Goal: Task Accomplishment & Management: Use online tool/utility

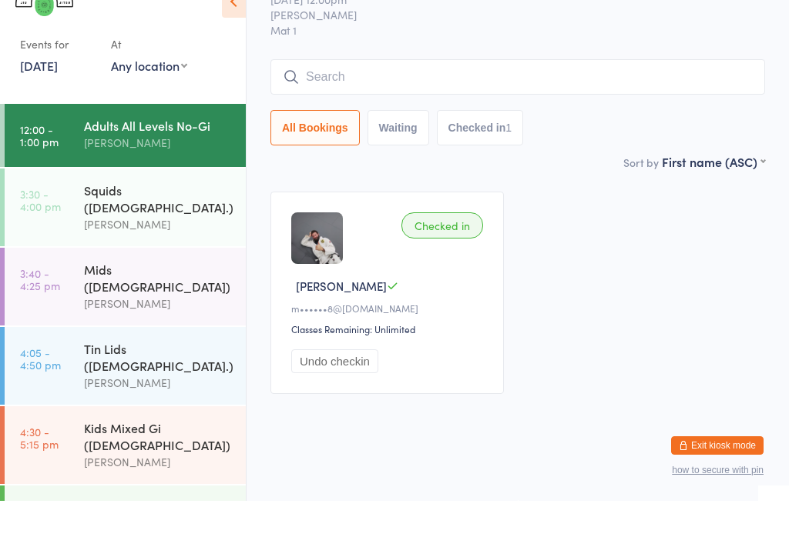
click at [445, 202] on main "Adults All Levels No-Gi Check-in [DATE] 12:00pm [PERSON_NAME] Mat 1 Manual sear…" at bounding box center [517, 220] width 494 height 450
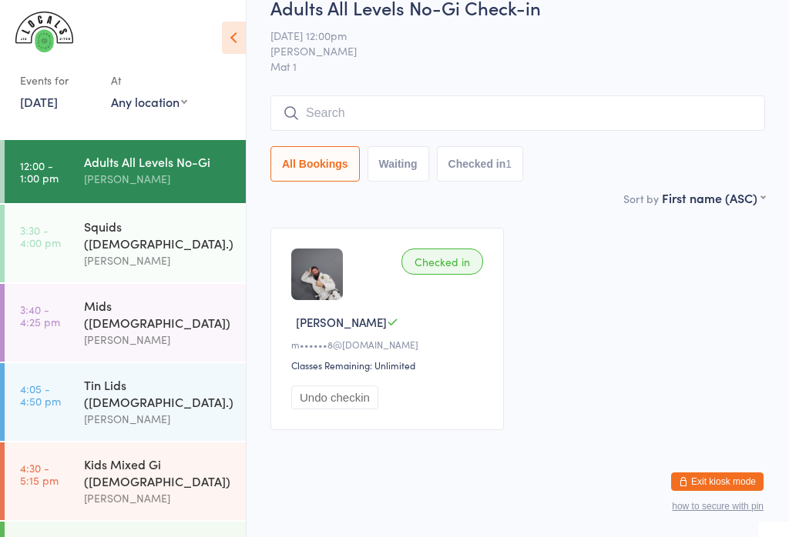
click at [165, 297] on div "Mids ([DEMOGRAPHIC_DATA])" at bounding box center [158, 314] width 149 height 34
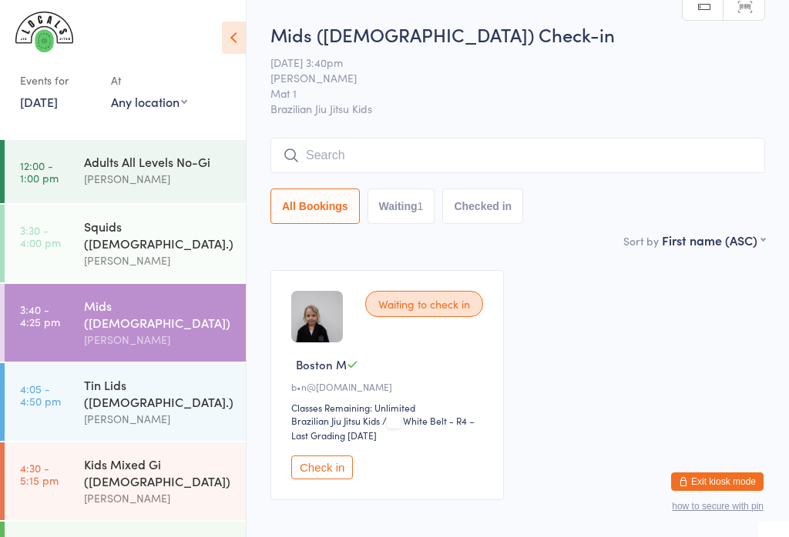
click at [166, 168] on div "Adults All Levels No-Gi" at bounding box center [158, 161] width 149 height 17
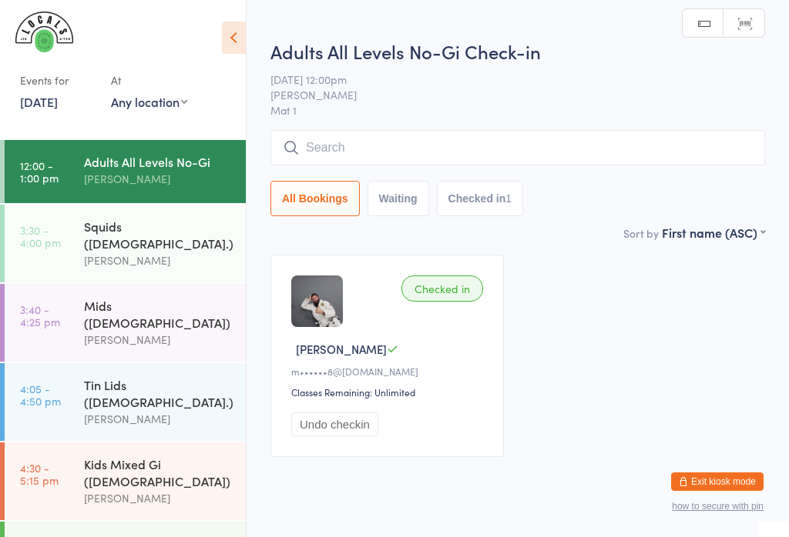
click at [423, 157] on input "search" at bounding box center [517, 147] width 494 height 35
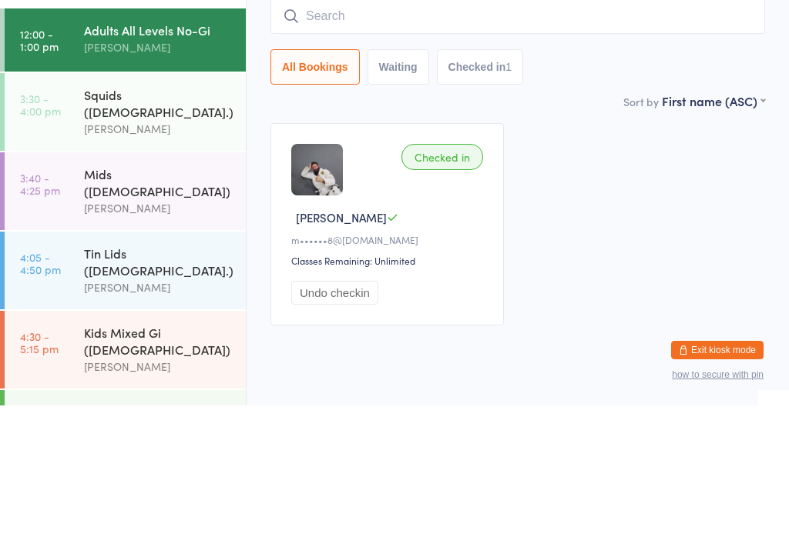
type input "J"
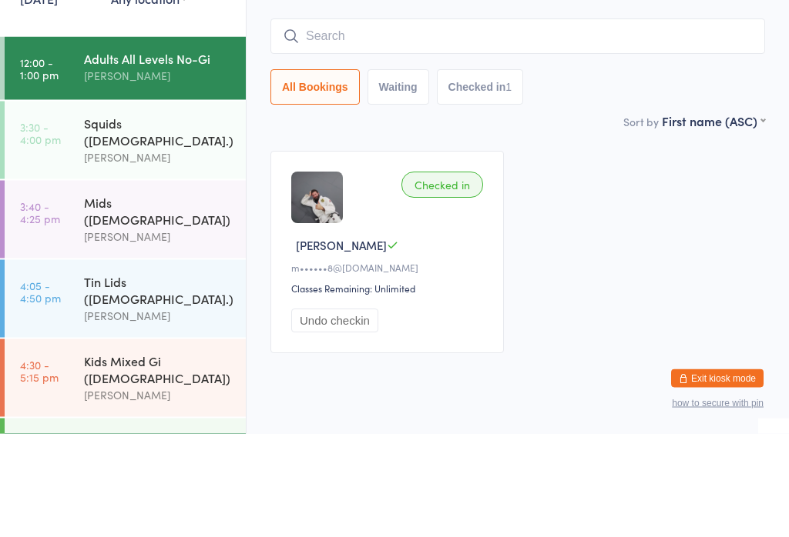
click at [184, 252] on div "[PERSON_NAME]" at bounding box center [158, 261] width 149 height 18
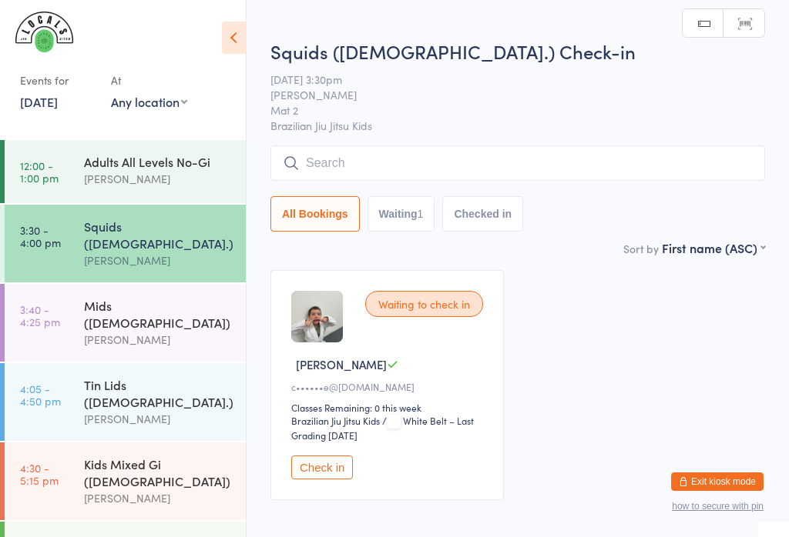
click at [192, 331] on div "[PERSON_NAME]" at bounding box center [158, 340] width 149 height 18
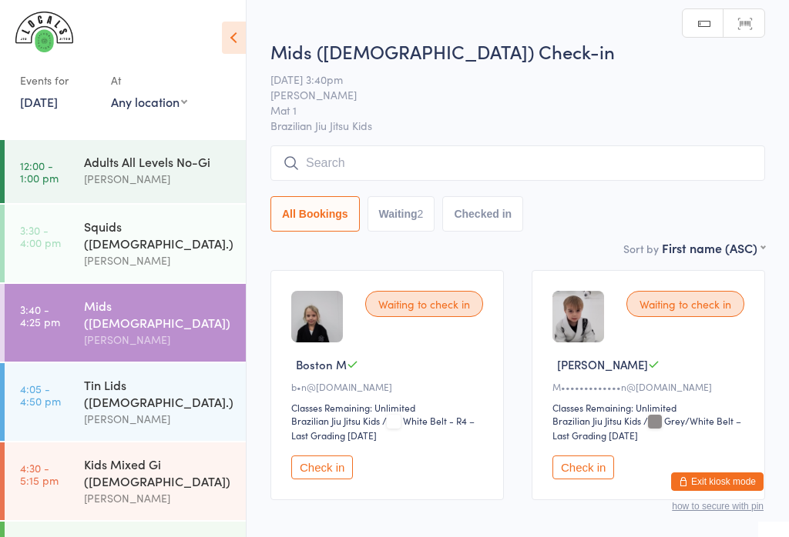
click at [440, 166] on input "search" at bounding box center [517, 163] width 494 height 35
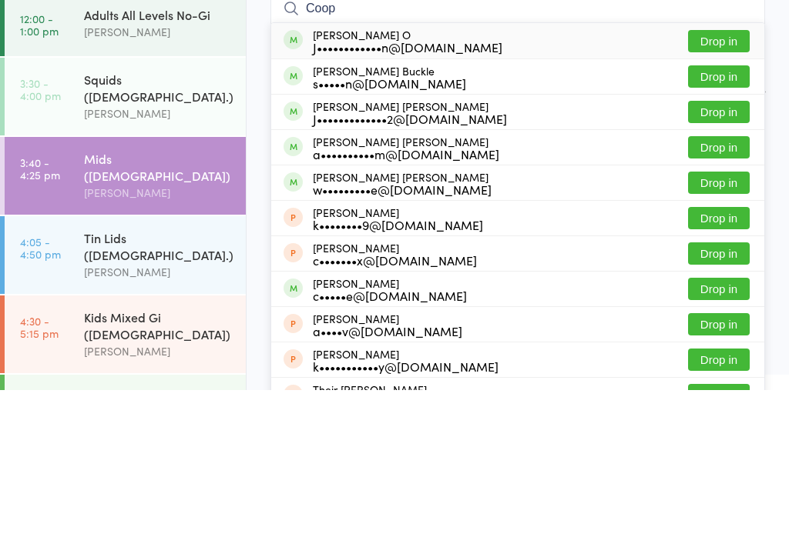
type input "Coop"
click at [736, 177] on button "Drop in" at bounding box center [719, 188] width 62 height 22
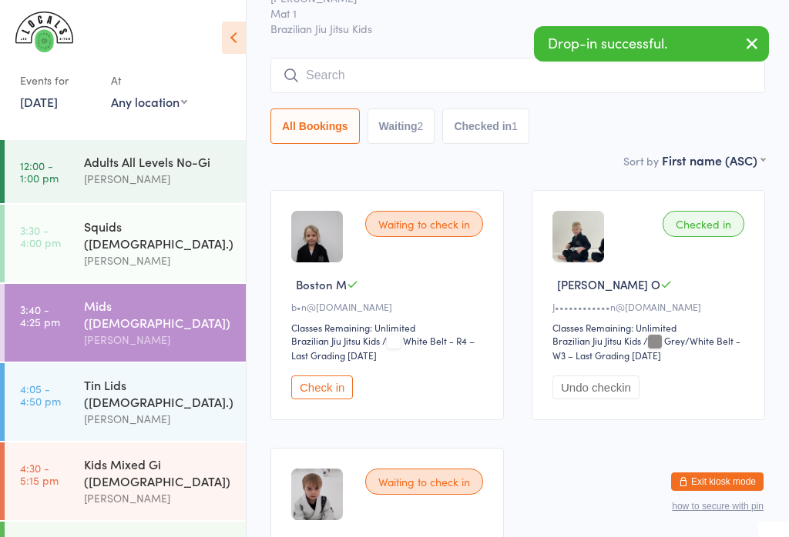
click at [199, 229] on div "Squids ([DEMOGRAPHIC_DATA].)" at bounding box center [158, 235] width 149 height 34
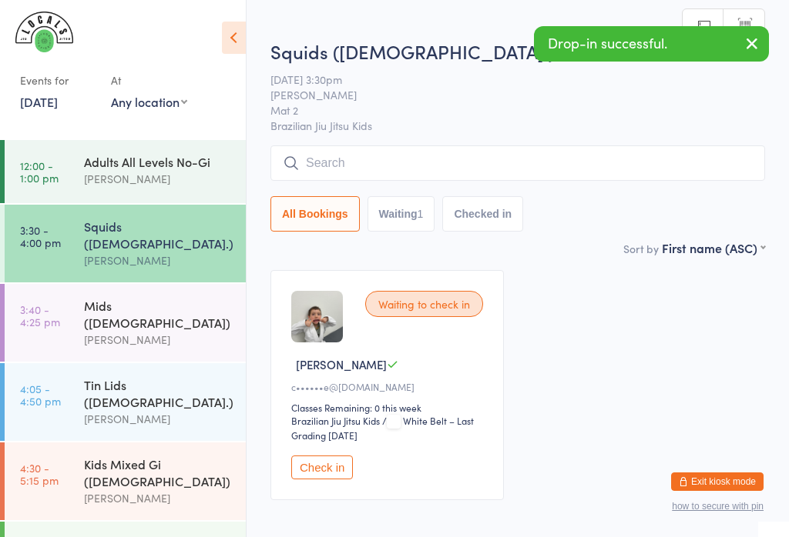
click at [456, 161] on input "search" at bounding box center [517, 163] width 494 height 35
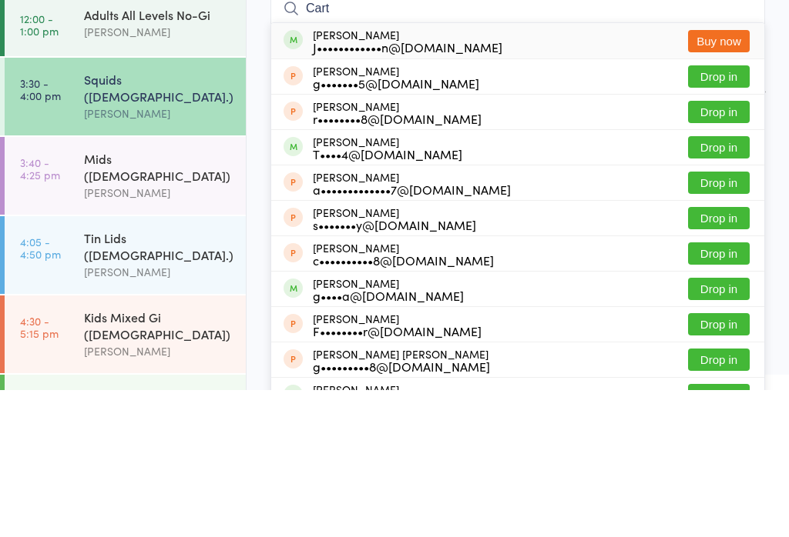
type input "Cart"
click at [483, 170] on div "[PERSON_NAME]••••••••••••n@[DOMAIN_NAME] Buy now" at bounding box center [517, 187] width 493 height 35
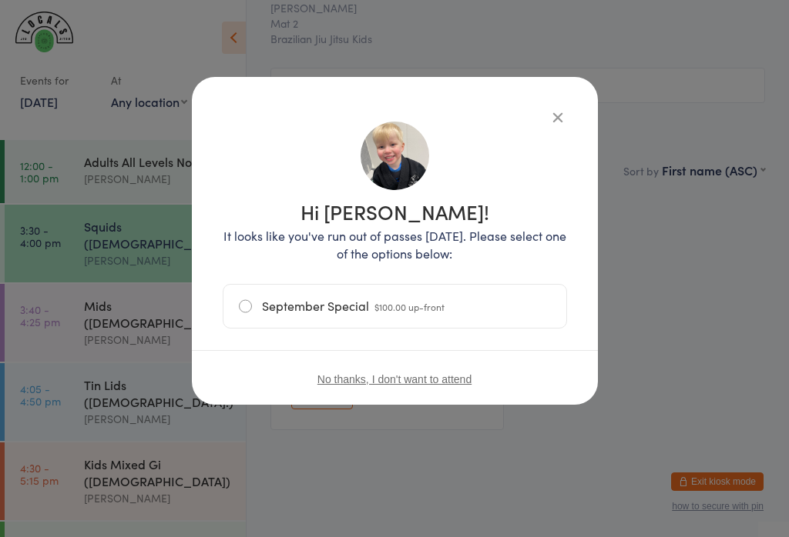
click at [563, 114] on button "button" at bounding box center [557, 117] width 18 height 18
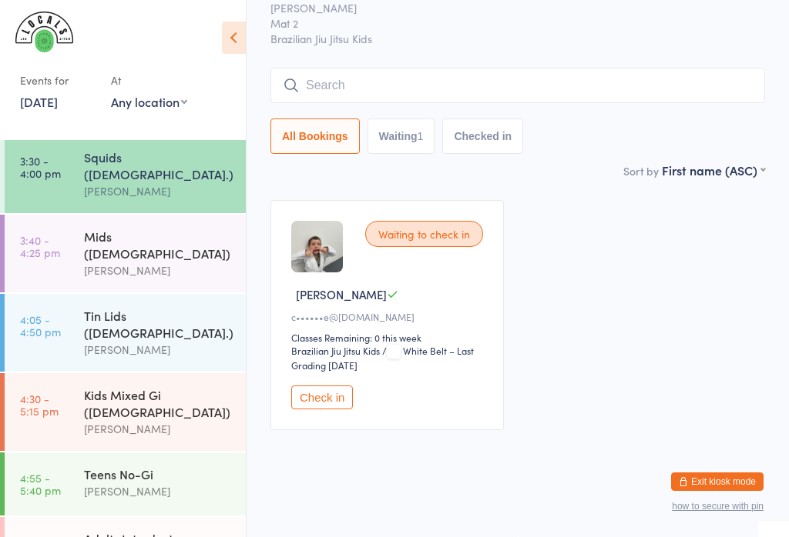
scroll to position [72, 0]
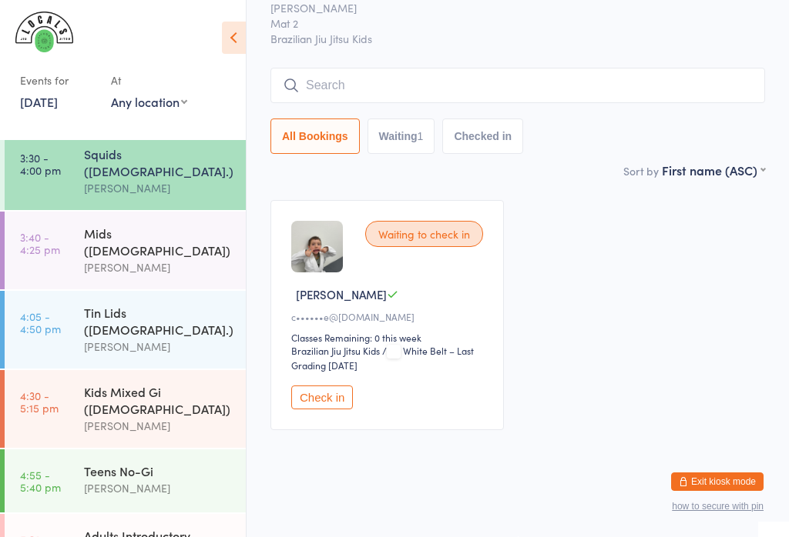
click at [164, 417] on div "[PERSON_NAME]" at bounding box center [158, 426] width 149 height 18
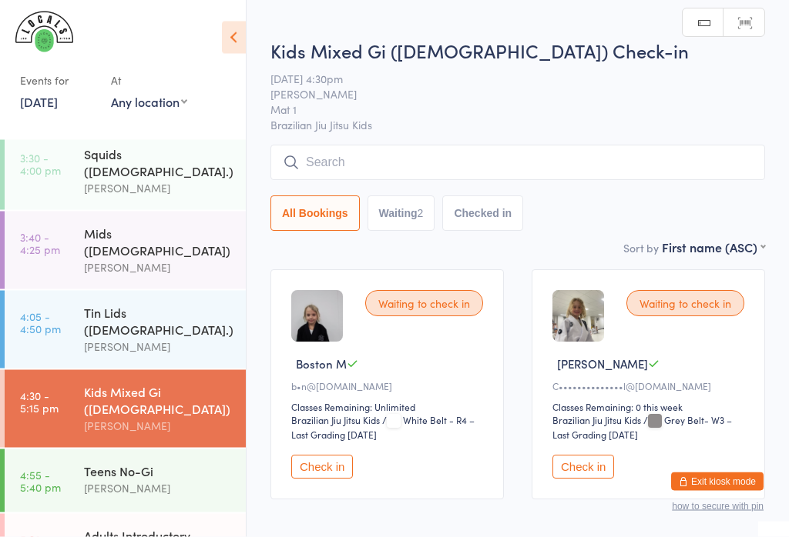
scroll to position [1, 0]
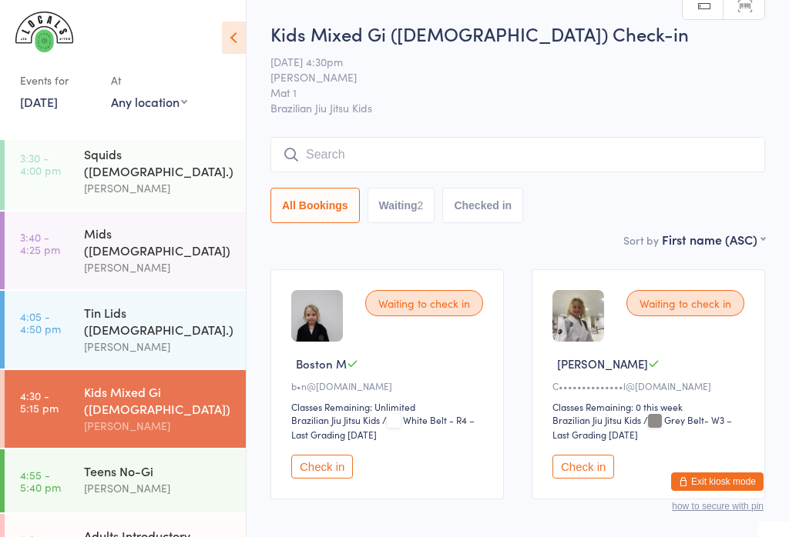
click at [445, 148] on input "search" at bounding box center [517, 154] width 494 height 35
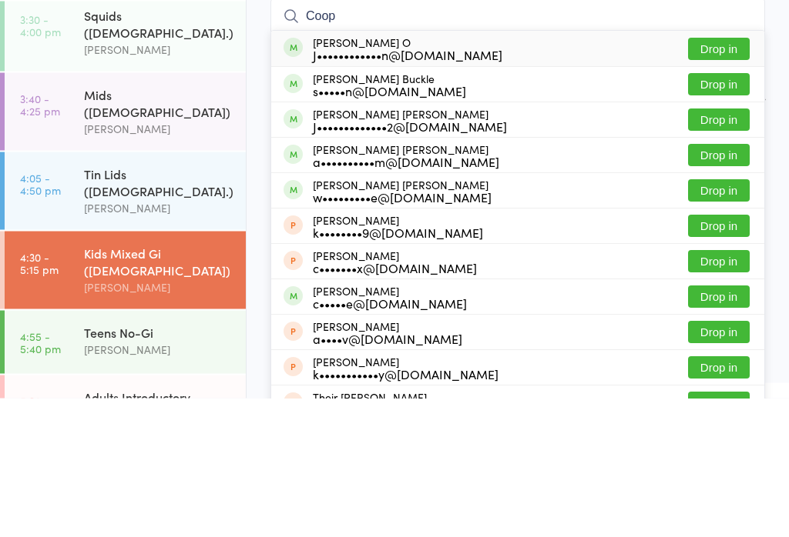
type input "Coop"
click at [729, 177] on button "Drop in" at bounding box center [719, 188] width 62 height 22
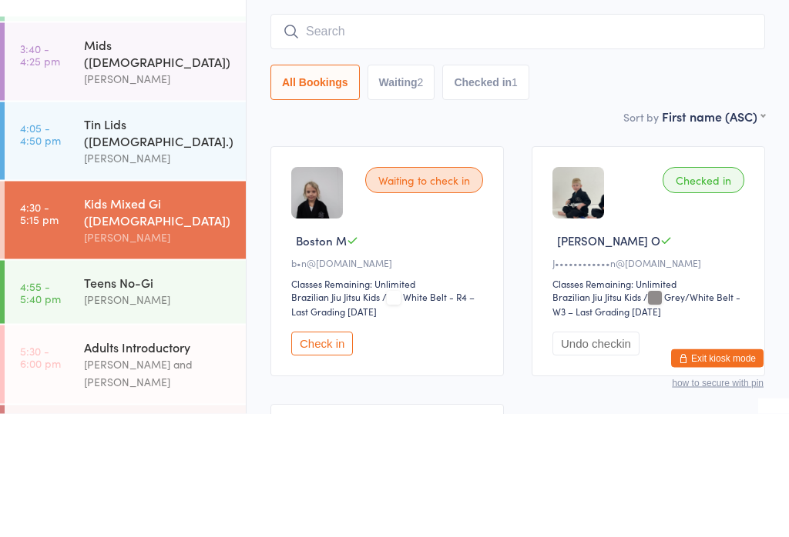
scroll to position [118, 0]
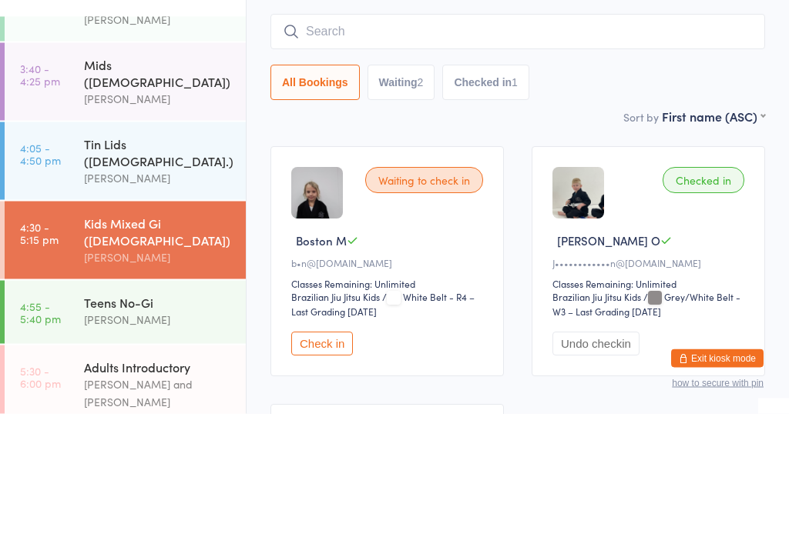
click at [179, 179] on div "Mids ([DEMOGRAPHIC_DATA])" at bounding box center [158, 196] width 149 height 34
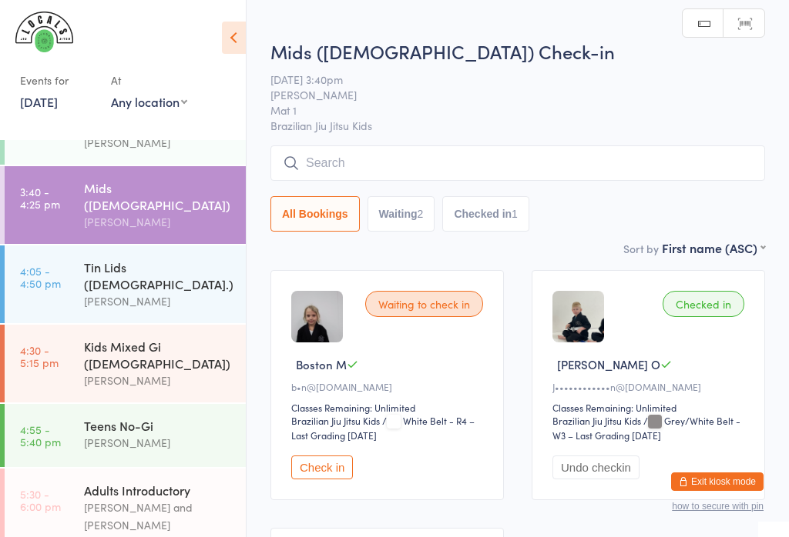
click at [381, 159] on input "search" at bounding box center [517, 163] width 494 height 35
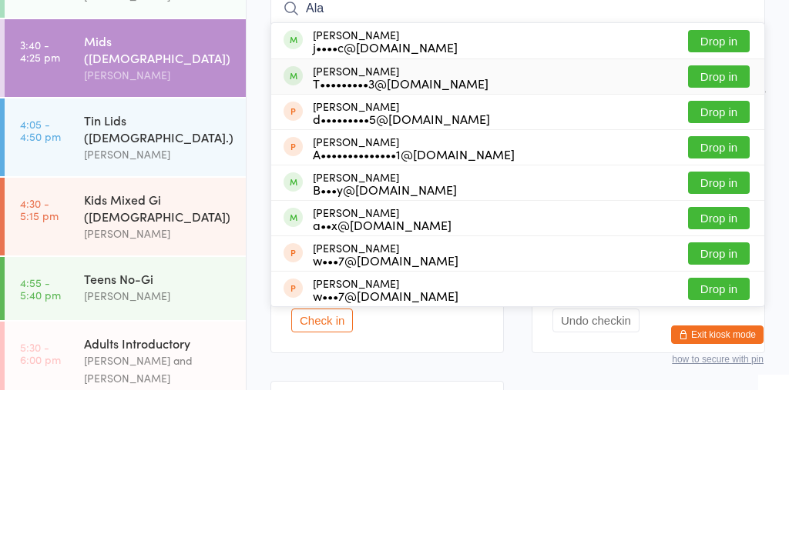
type input "Ala"
click at [724, 213] on button "Drop in" at bounding box center [719, 224] width 62 height 22
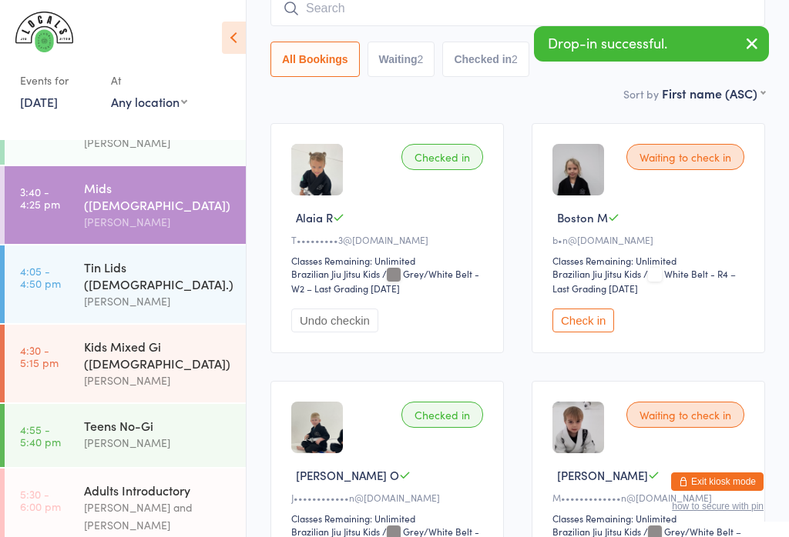
click at [164, 338] on div "Kids Mixed Gi ([DEMOGRAPHIC_DATA])" at bounding box center [158, 355] width 149 height 34
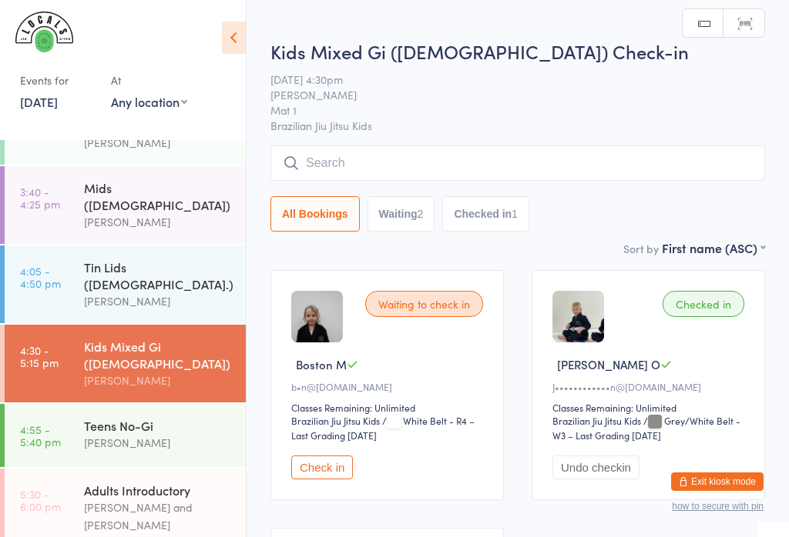
click at [422, 169] on input "search" at bounding box center [517, 163] width 494 height 35
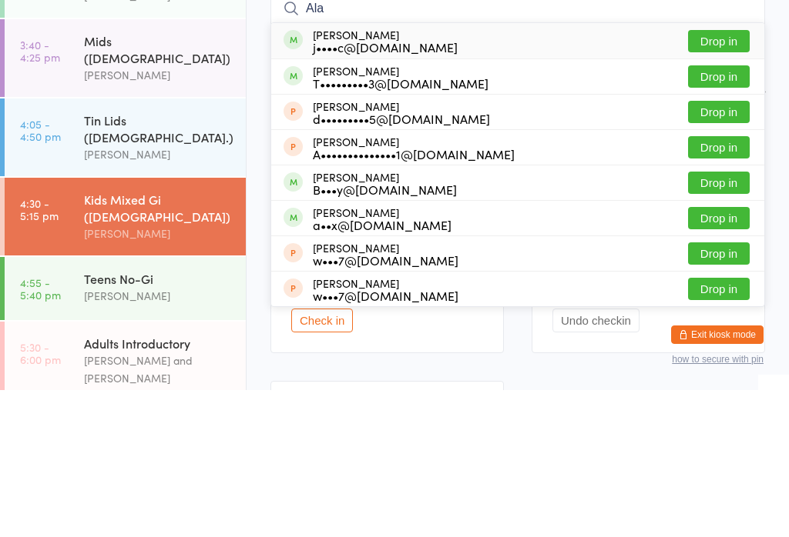
type input "Ala"
click at [733, 213] on button "Drop in" at bounding box center [719, 224] width 62 height 22
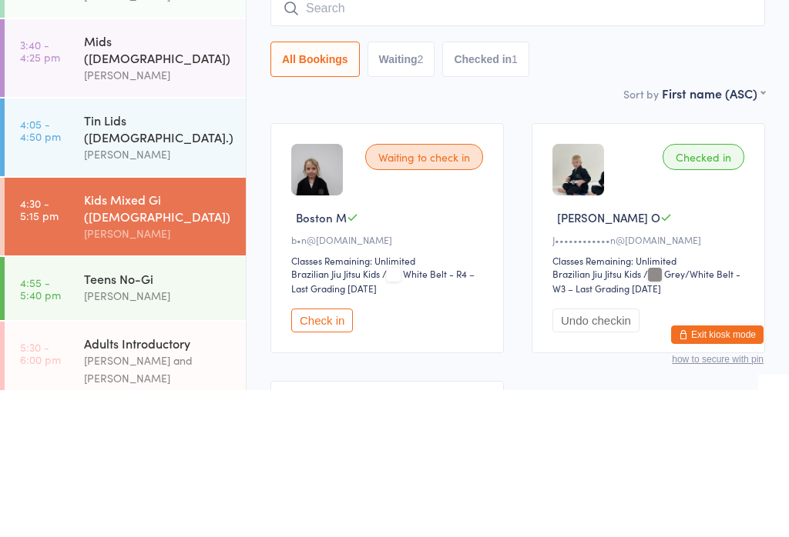
scroll to position [147, 0]
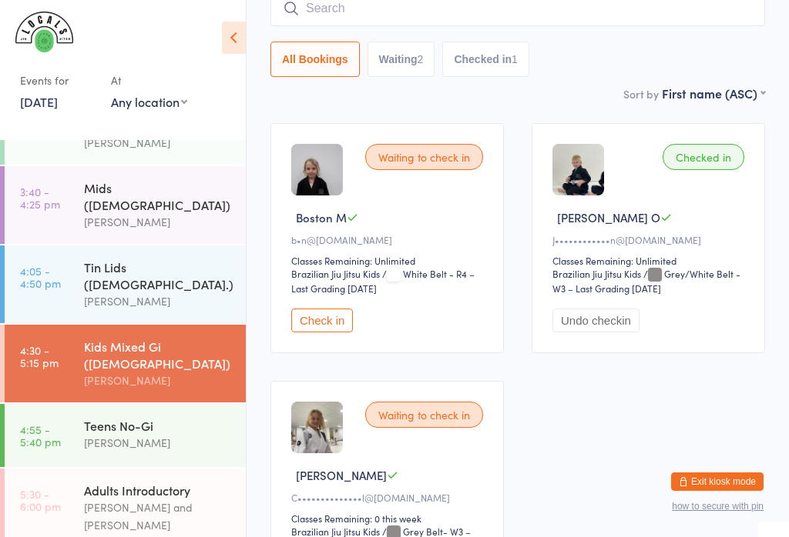
click at [733, 75] on div "All Bookings Waiting 2 Checked in 1" at bounding box center [517, 59] width 494 height 35
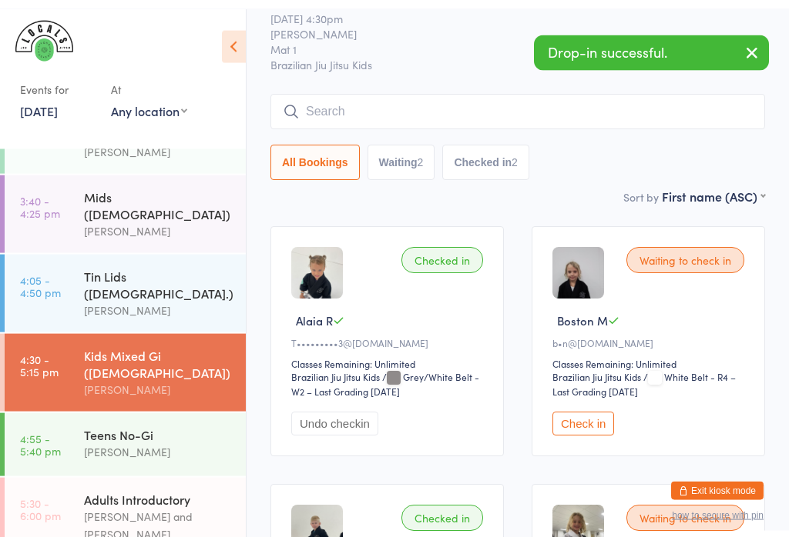
scroll to position [0, 0]
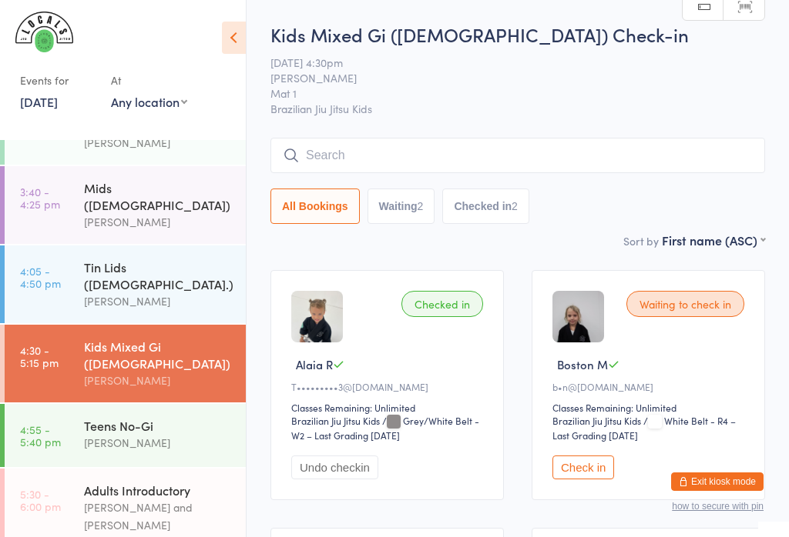
click at [582, 157] on input "search" at bounding box center [517, 155] width 494 height 35
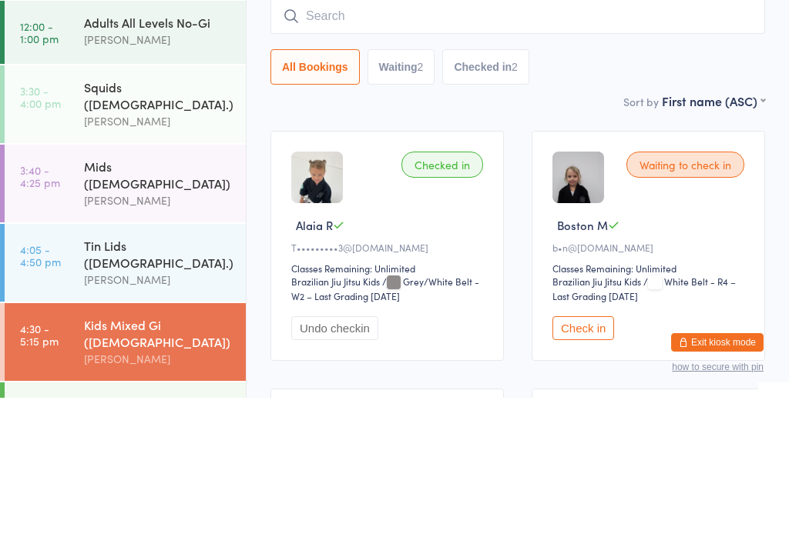
click at [100, 297] on div "Mids ([DEMOGRAPHIC_DATA])" at bounding box center [158, 314] width 149 height 34
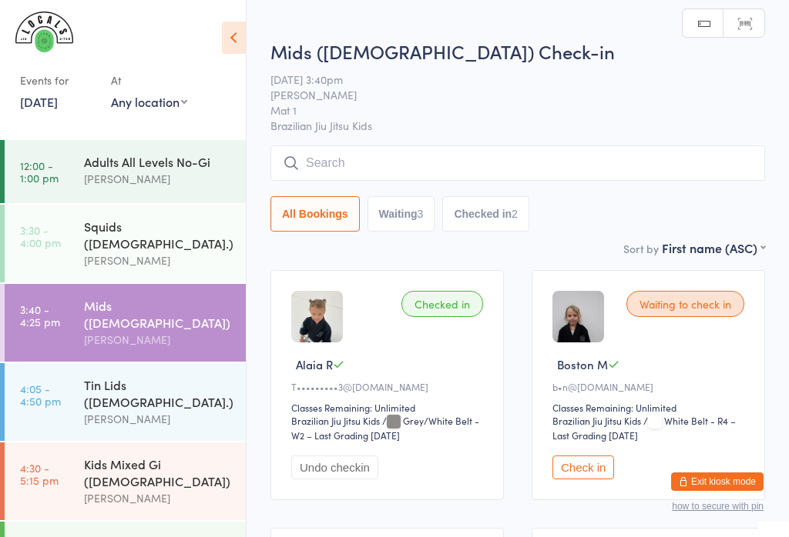
click at [470, 166] on input "search" at bounding box center [517, 163] width 494 height 35
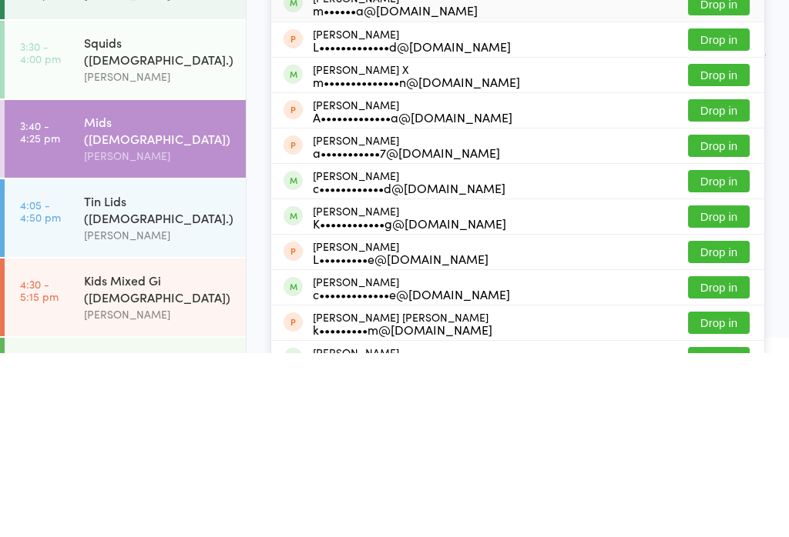
type input "[PERSON_NAME]"
click at [365, 366] on div "c••••••••••••d@[DOMAIN_NAME]" at bounding box center [409, 372] width 193 height 12
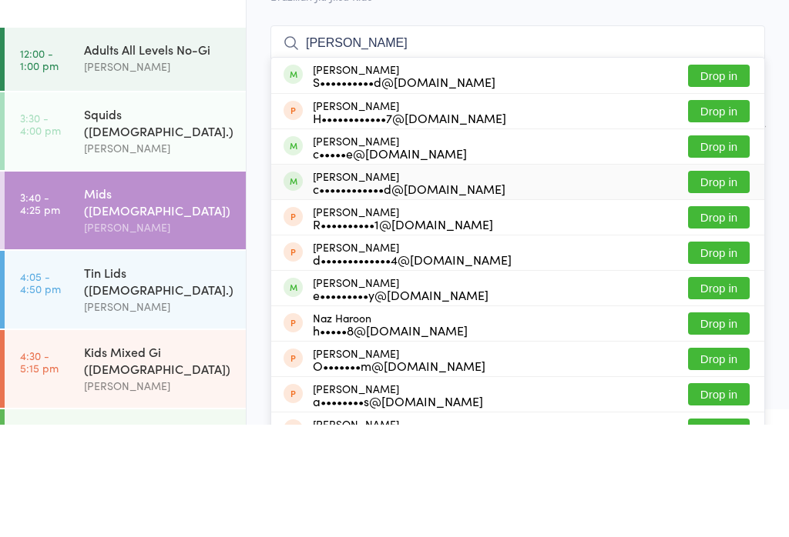
type input "[PERSON_NAME]"
click at [397, 295] on div "c••••••••••••d@[DOMAIN_NAME]" at bounding box center [409, 301] width 193 height 12
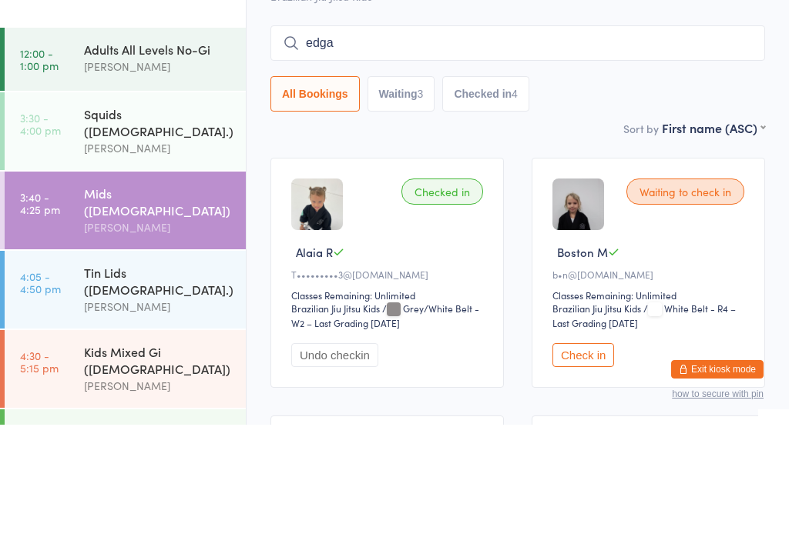
type input "[PERSON_NAME]"
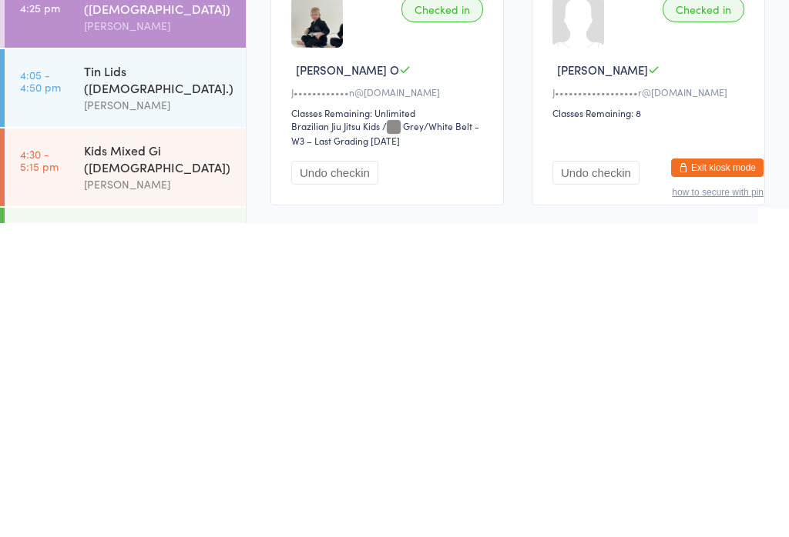
click at [577, 310] on div at bounding box center [578, 336] width 52 height 52
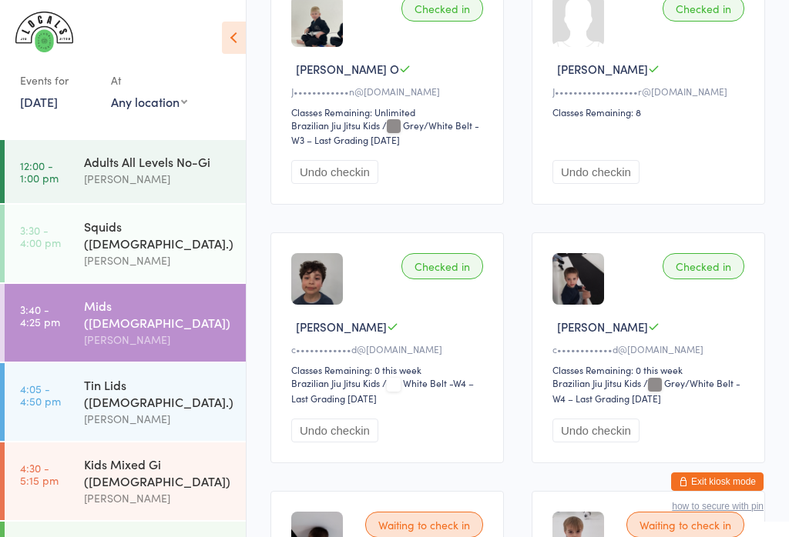
click at [605, 36] on div "Checked in [PERSON_NAME]••••••••••••••••••r@[DOMAIN_NAME] Classes Remaining: 8 …" at bounding box center [647, 90] width 233 height 230
click at [698, 10] on div "Checked in" at bounding box center [703, 8] width 82 height 26
click at [105, 331] on div "[PERSON_NAME]" at bounding box center [158, 340] width 149 height 18
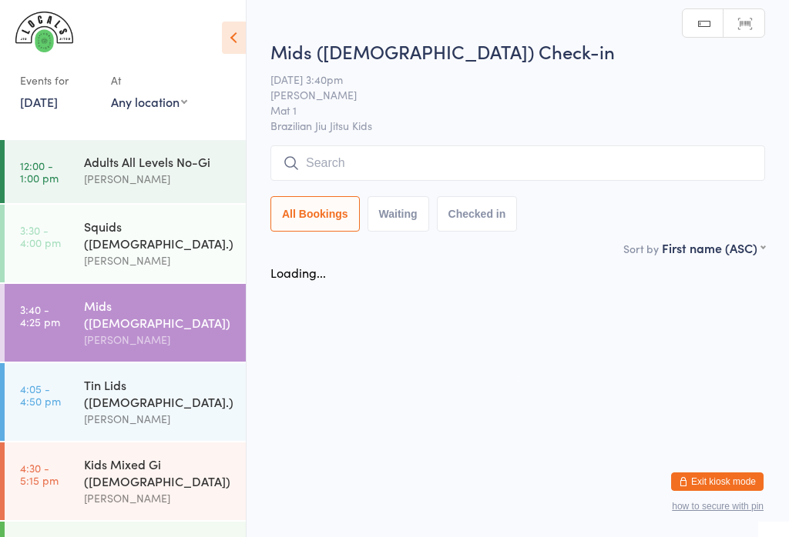
scroll to position [0, 0]
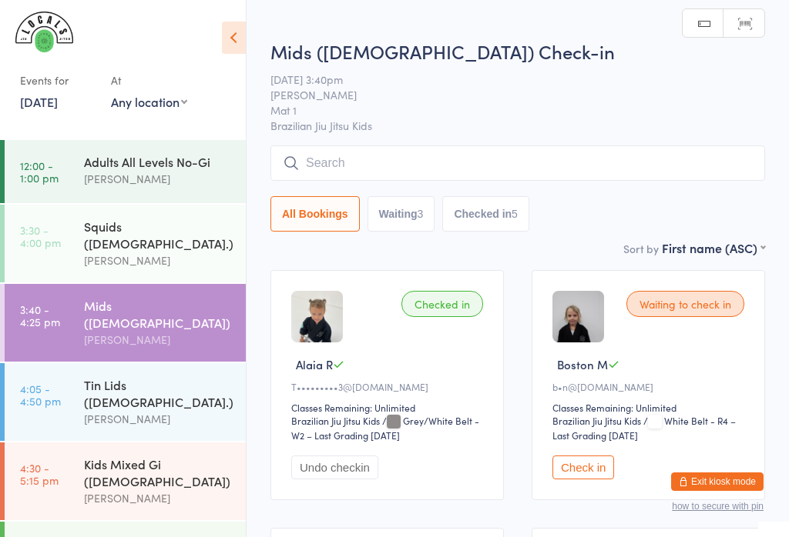
click at [341, 159] on input "search" at bounding box center [517, 163] width 494 height 35
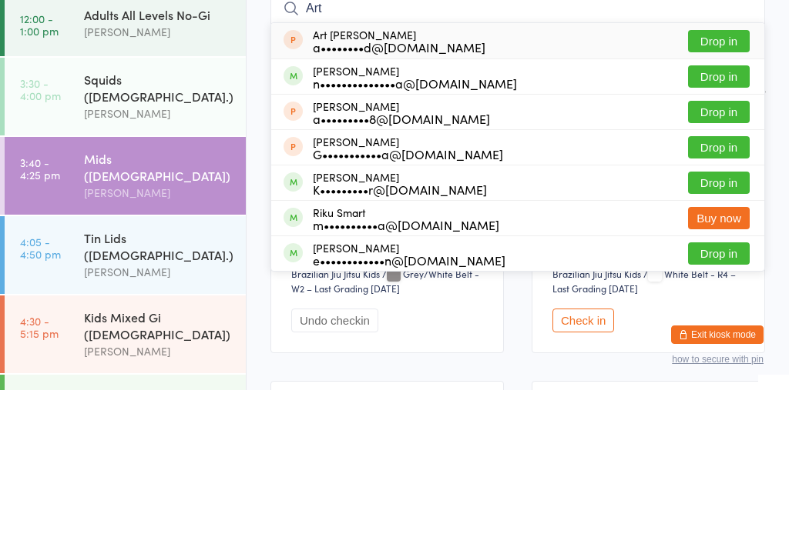
type input "Art"
click at [402, 224] on div "n••••••••••••••a@[DOMAIN_NAME]" at bounding box center [415, 230] width 204 height 12
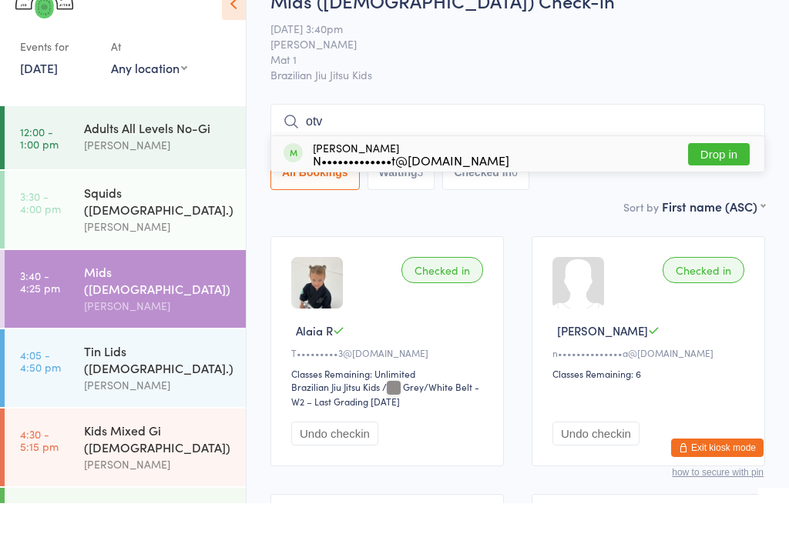
type input "otv"
click at [711, 177] on button "Drop in" at bounding box center [719, 188] width 62 height 22
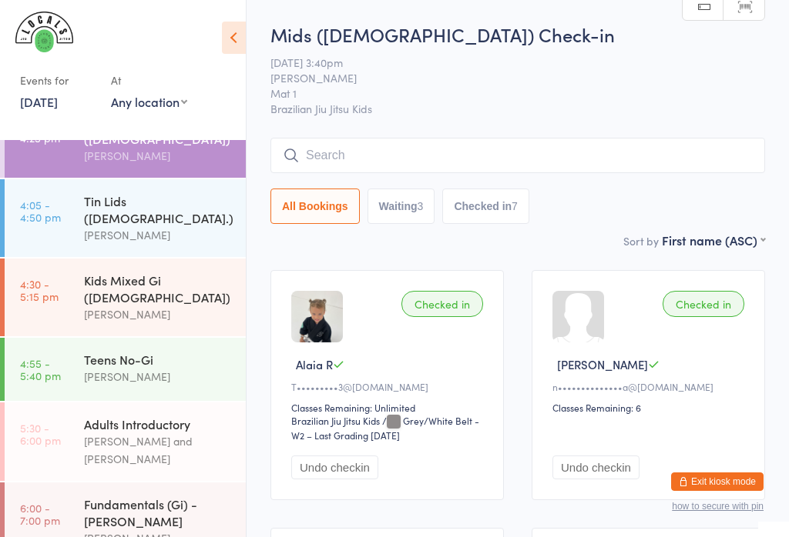
scroll to position [186, 0]
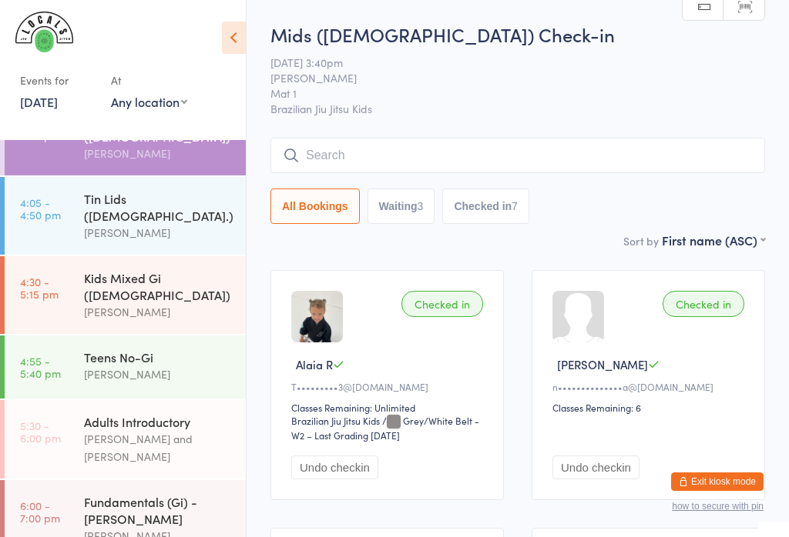
click at [103, 190] on div "Tin Lids ([DEMOGRAPHIC_DATA].)" at bounding box center [158, 207] width 149 height 34
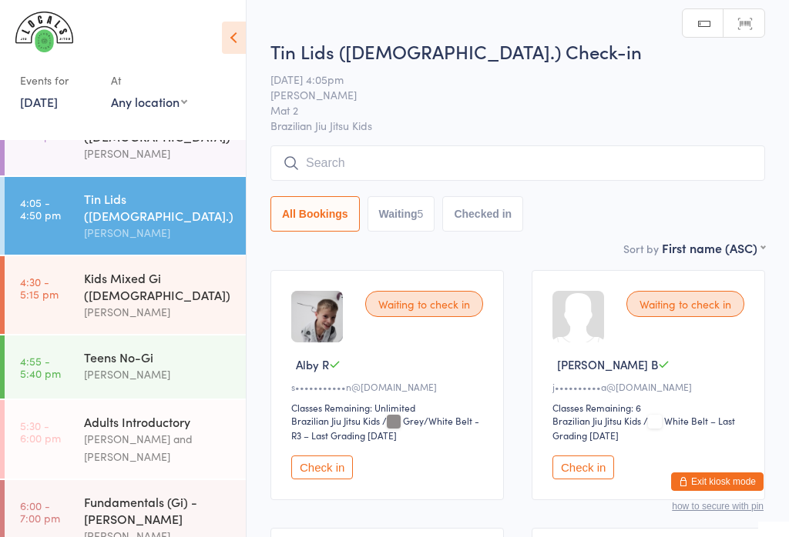
click at [462, 166] on input "search" at bounding box center [517, 163] width 494 height 35
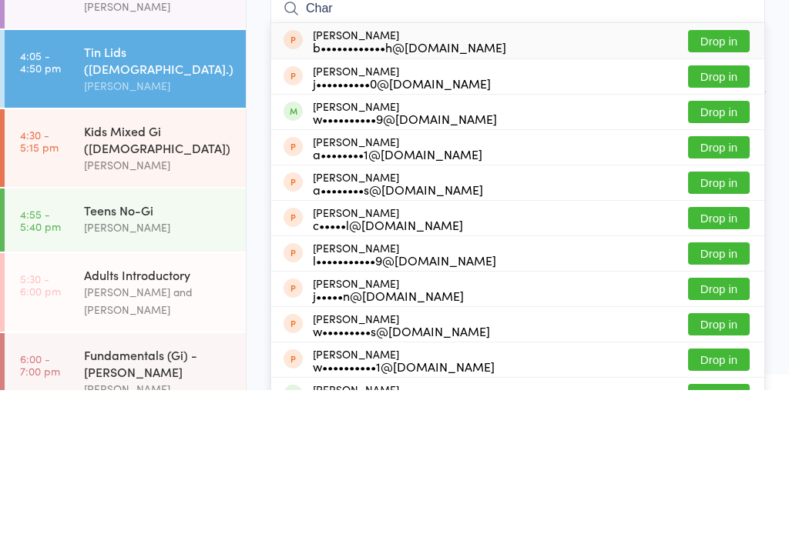
type input "Char"
click at [376, 260] on div "w••••••••••9@[DOMAIN_NAME]" at bounding box center [405, 266] width 184 height 12
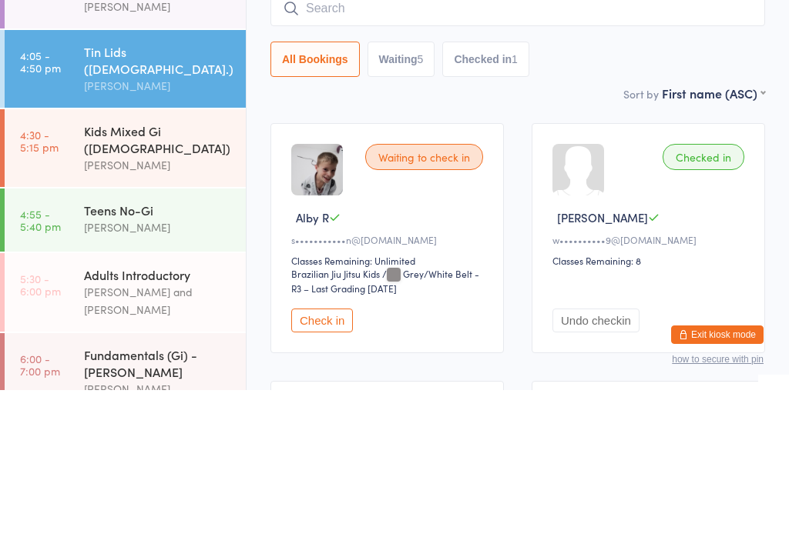
scroll to position [147, 0]
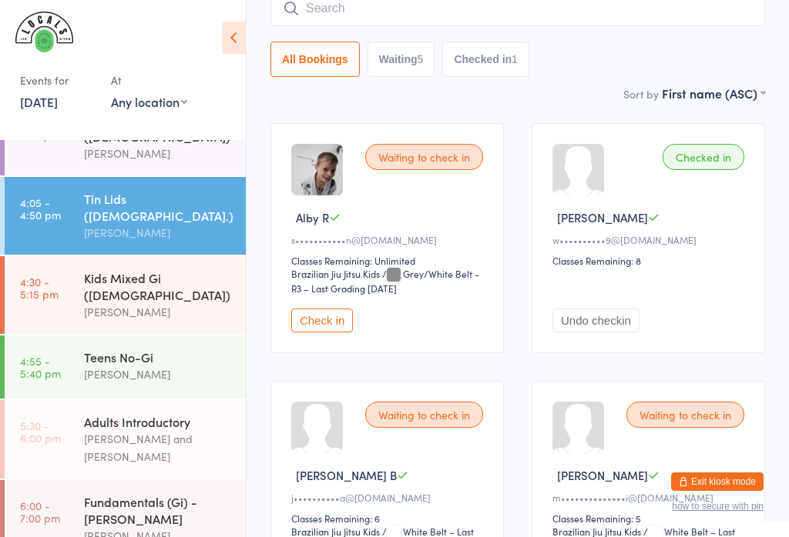
click at [55, 276] on time "4:30 - 5:15 pm" at bounding box center [39, 288] width 39 height 25
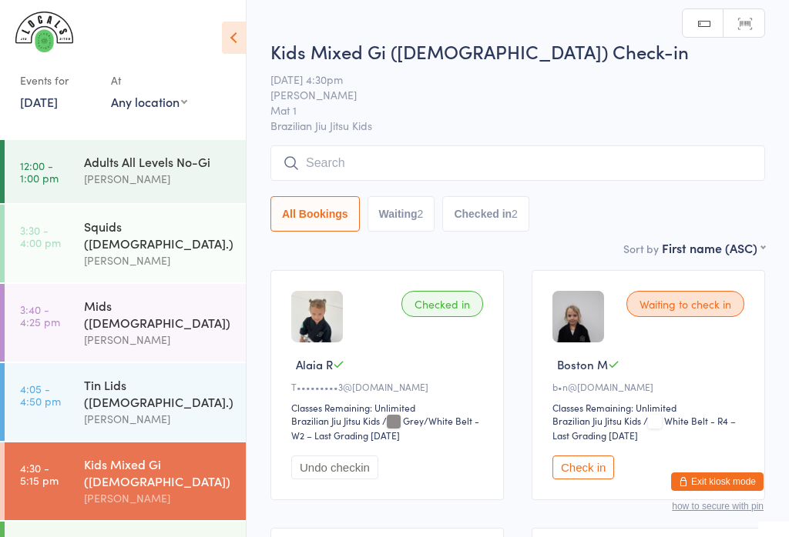
click at [49, 303] on time "3:40 - 4:25 pm" at bounding box center [40, 315] width 40 height 25
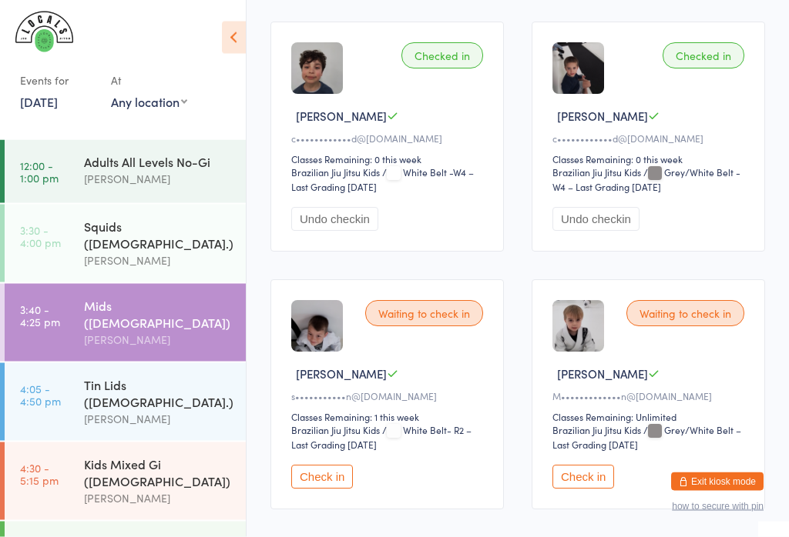
scroll to position [1110, 0]
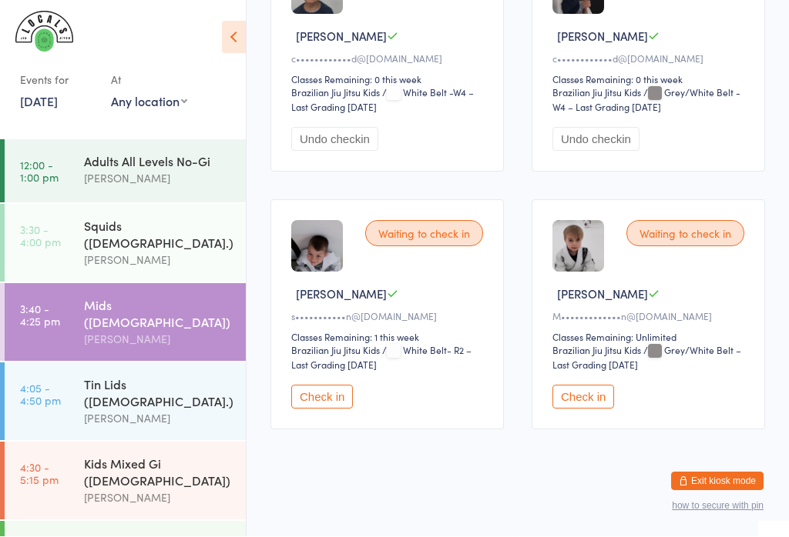
click at [598, 410] on button "Check in" at bounding box center [583, 398] width 62 height 24
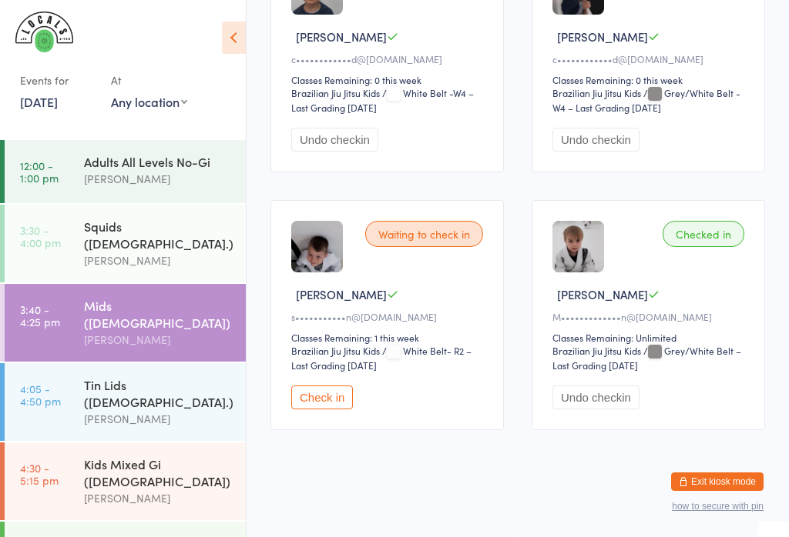
click at [340, 410] on button "Check in" at bounding box center [322, 398] width 62 height 24
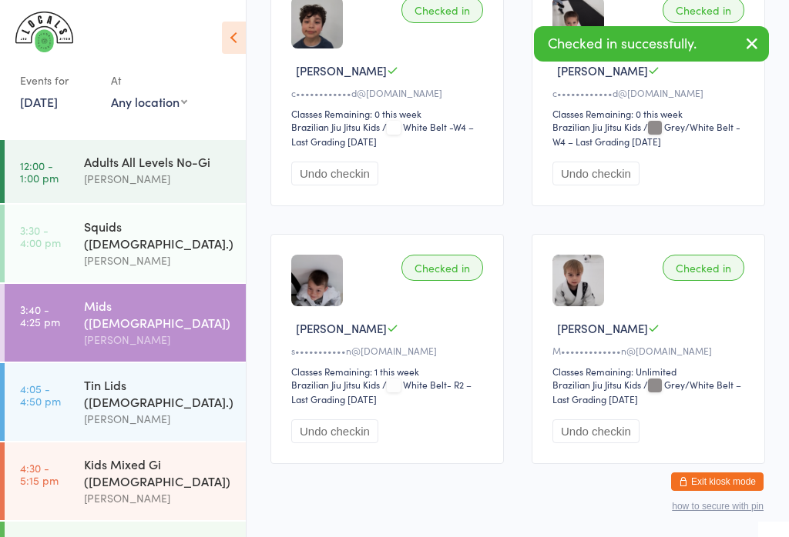
scroll to position [1070, 0]
click at [170, 377] on div "Tin Lids ([DEMOGRAPHIC_DATA].)" at bounding box center [158, 394] width 149 height 34
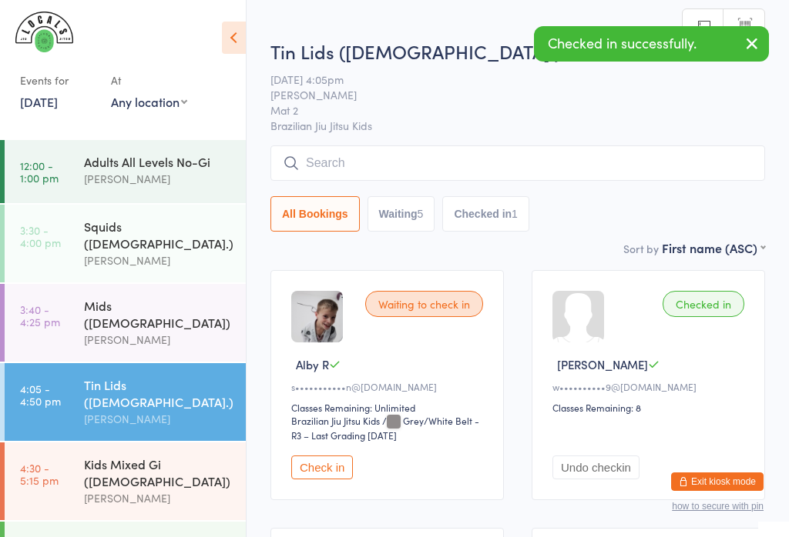
click at [334, 467] on button "Check in" at bounding box center [322, 468] width 62 height 24
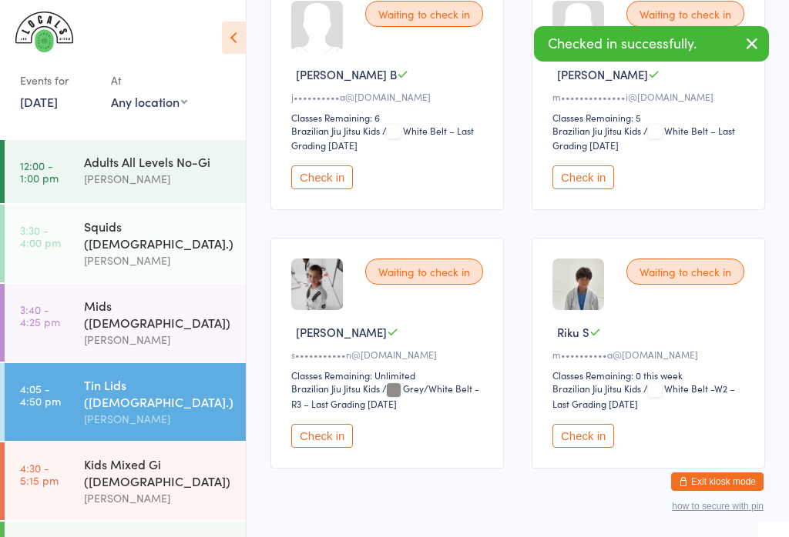
click at [329, 447] on button "Check in" at bounding box center [322, 436] width 62 height 24
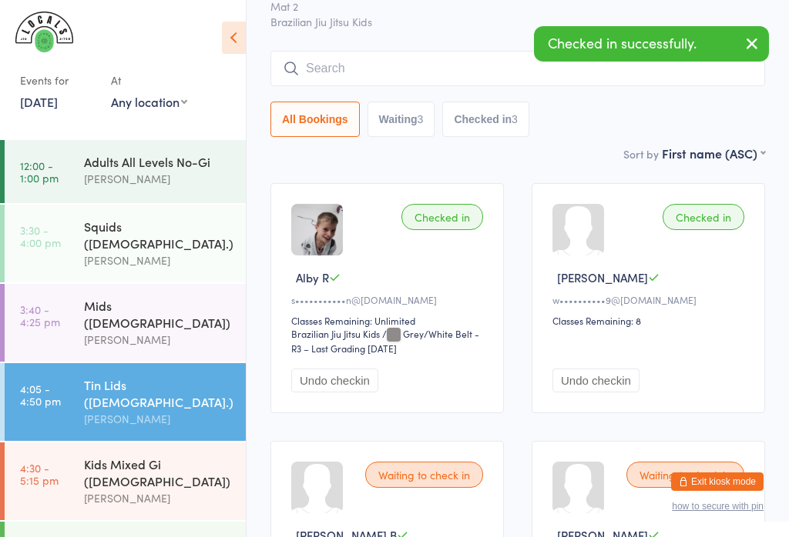
scroll to position [86, 0]
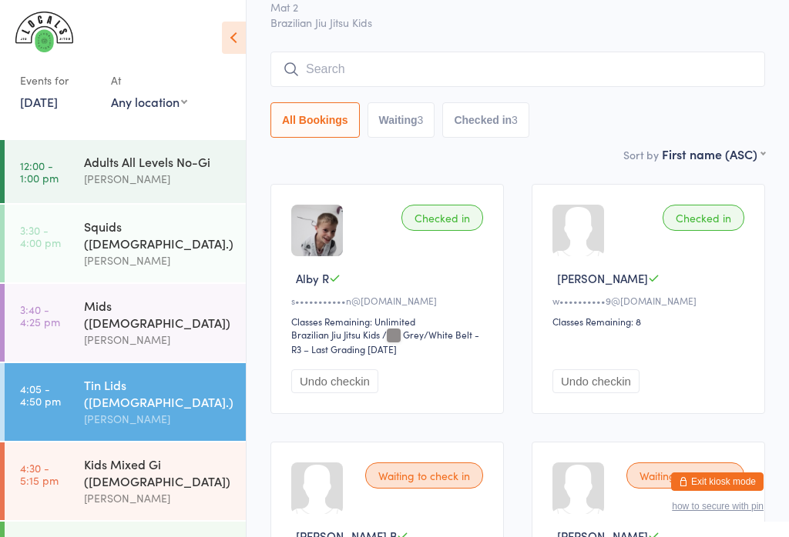
click at [432, 66] on input "search" at bounding box center [517, 69] width 494 height 35
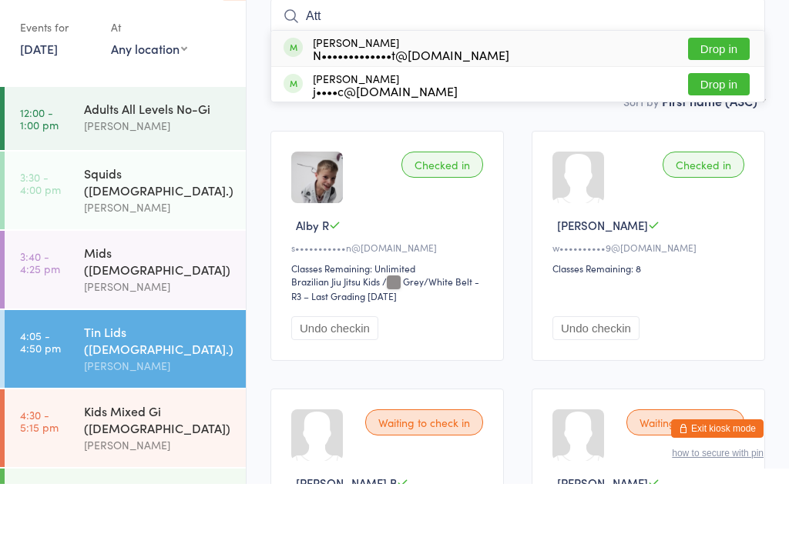
type input "Att"
click at [725, 91] on button "Drop in" at bounding box center [719, 102] width 62 height 22
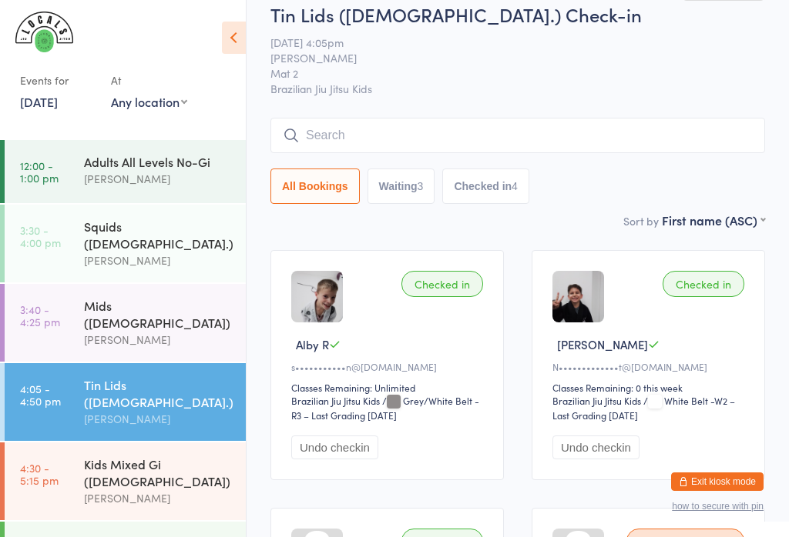
scroll to position [19, 0]
click at [326, 122] on input "search" at bounding box center [517, 136] width 494 height 35
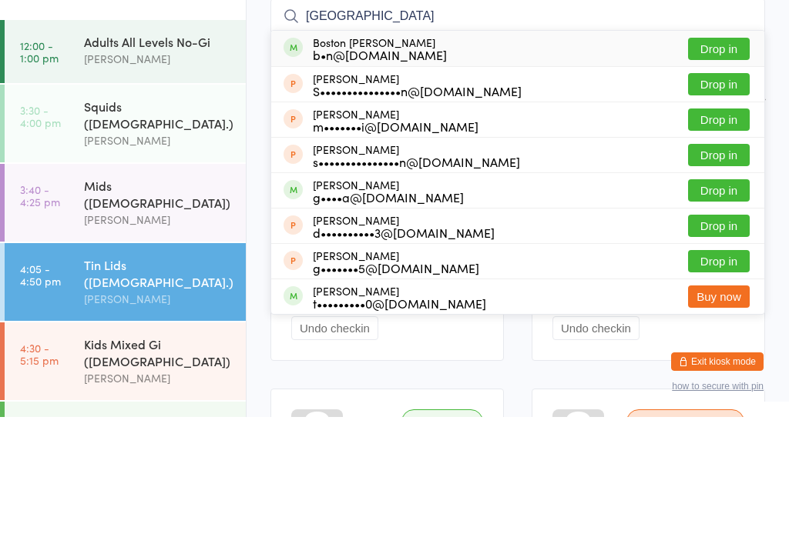
type input "[GEOGRAPHIC_DATA]"
click at [449, 151] on div "Boston [PERSON_NAME] b•n@[DOMAIN_NAME] Drop in" at bounding box center [517, 168] width 493 height 35
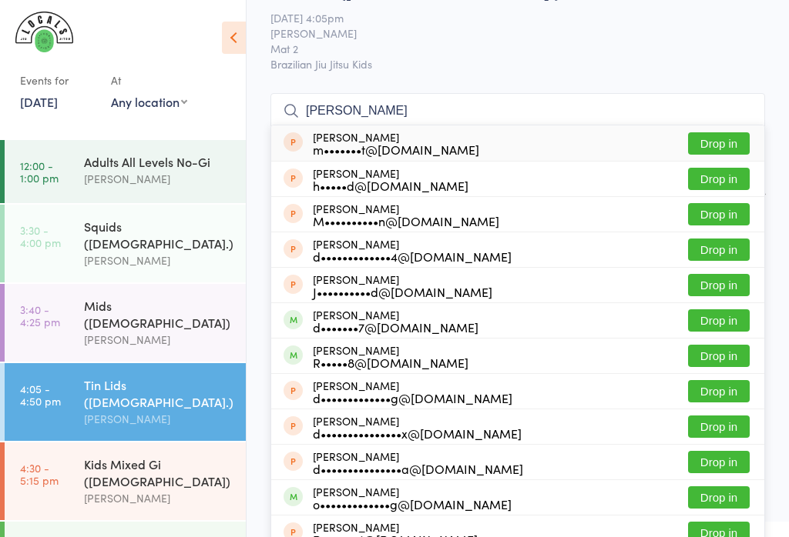
scroll to position [54, 0]
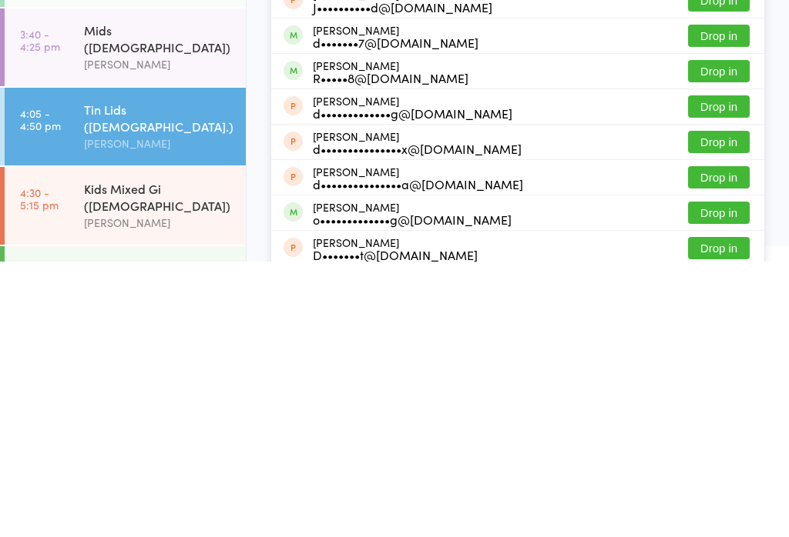
type input "[PERSON_NAME]"
click at [301, 335] on div "[PERSON_NAME]•••••8@[DOMAIN_NAME]" at bounding box center [375, 347] width 185 height 25
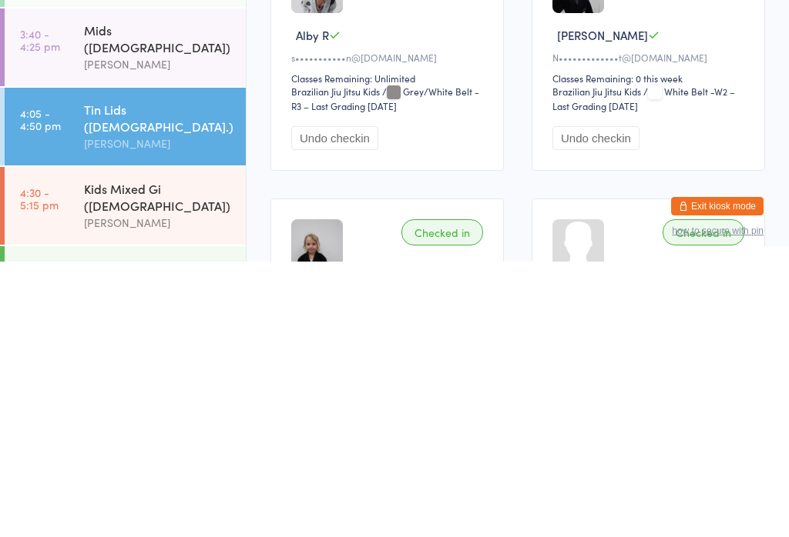
scroll to position [330, 0]
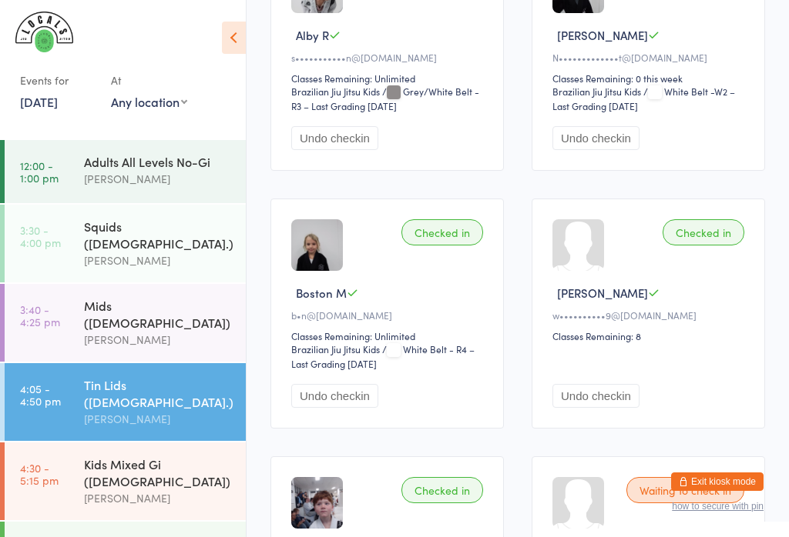
click at [101, 331] on div "[PERSON_NAME]" at bounding box center [158, 340] width 149 height 18
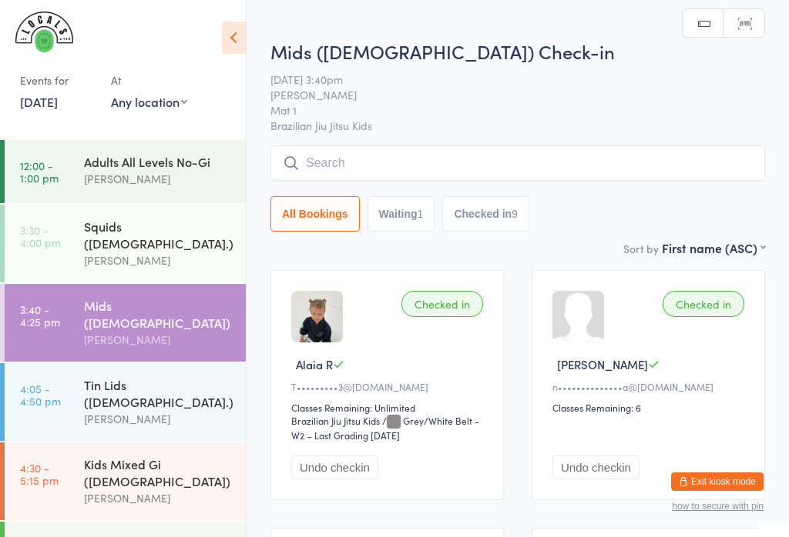
click at [382, 161] on input "search" at bounding box center [517, 163] width 494 height 35
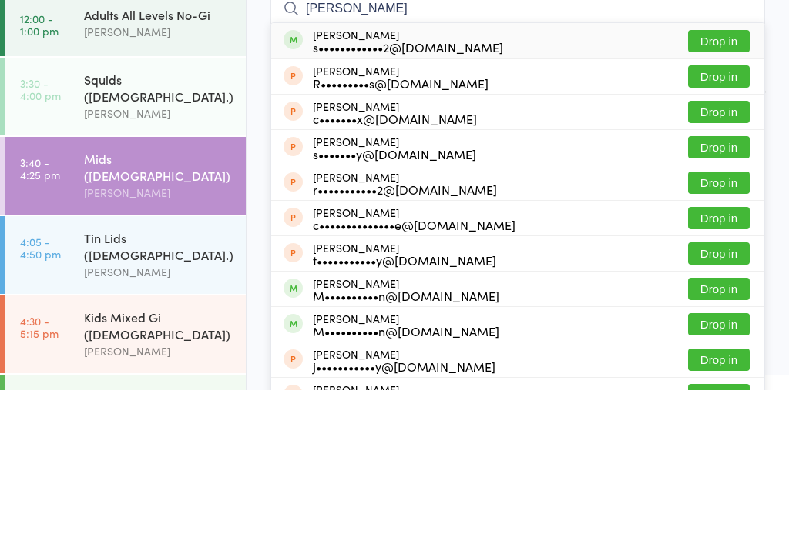
type input "[PERSON_NAME]"
click at [724, 177] on button "Drop in" at bounding box center [719, 188] width 62 height 22
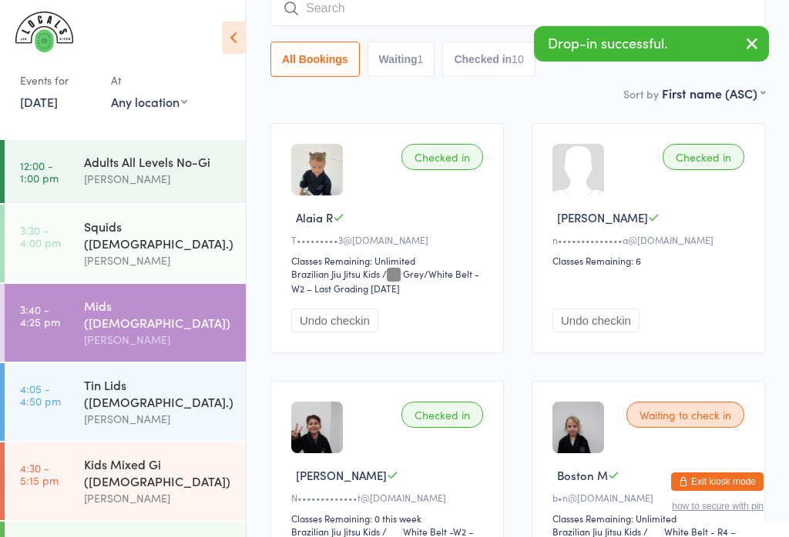
click at [146, 490] on div "[PERSON_NAME]" at bounding box center [158, 499] width 149 height 18
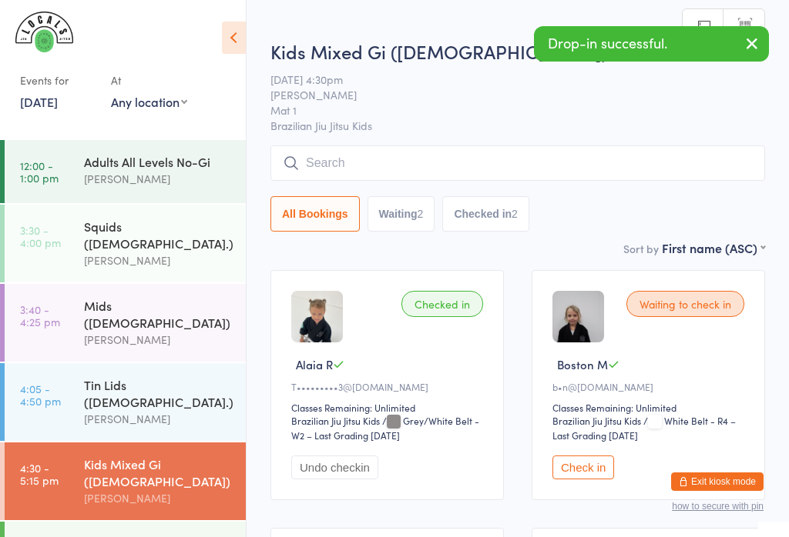
click at [412, 159] on input "search" at bounding box center [517, 163] width 494 height 35
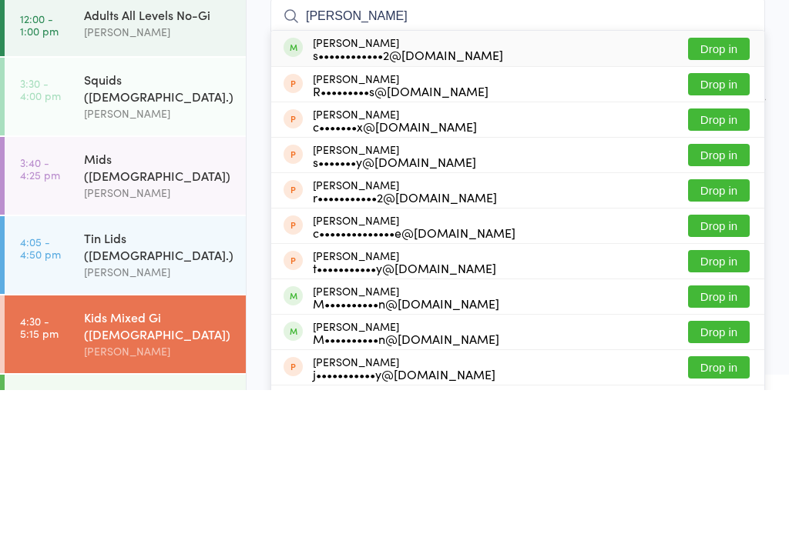
type input "[PERSON_NAME]"
click at [725, 185] on button "Drop in" at bounding box center [719, 196] width 62 height 22
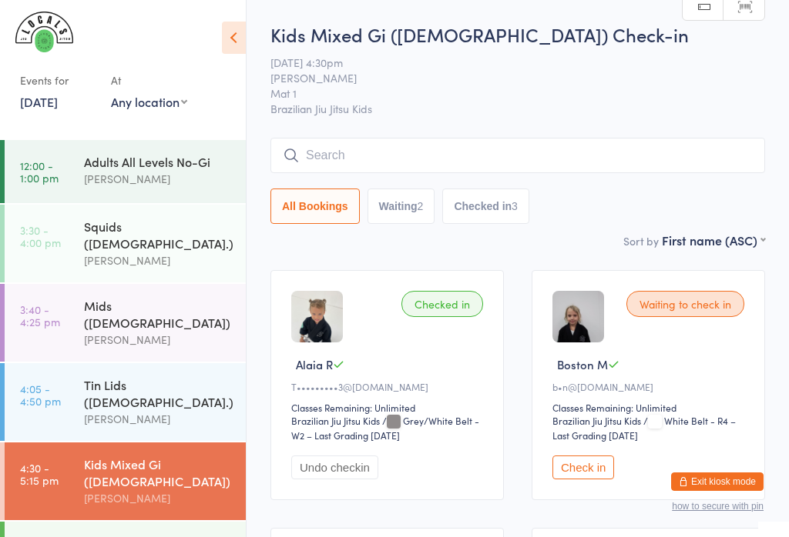
click at [182, 377] on div "Tin Lids ([DEMOGRAPHIC_DATA].)" at bounding box center [158, 394] width 149 height 34
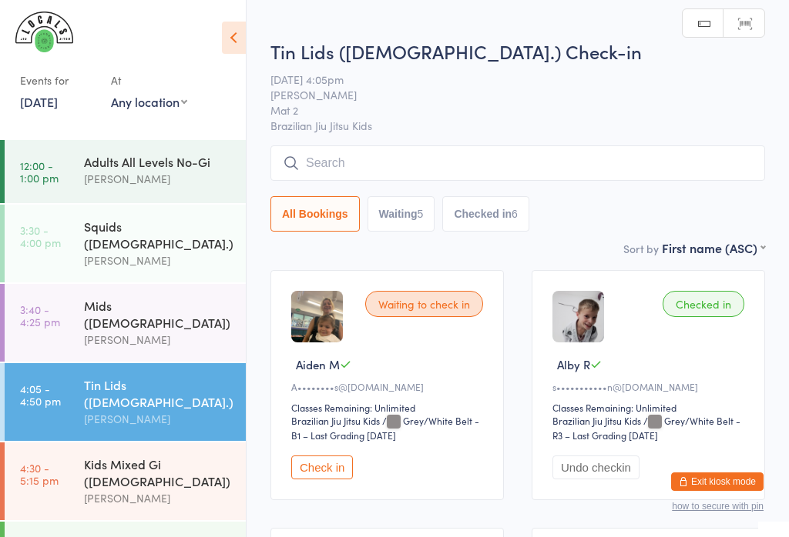
click at [487, 144] on div "Tin Lids ([DEMOGRAPHIC_DATA].) Check-in [DATE] 4:05pm [PERSON_NAME] Mat 2 Brazi…" at bounding box center [517, 139] width 494 height 201
click at [496, 149] on input "search" at bounding box center [517, 163] width 494 height 35
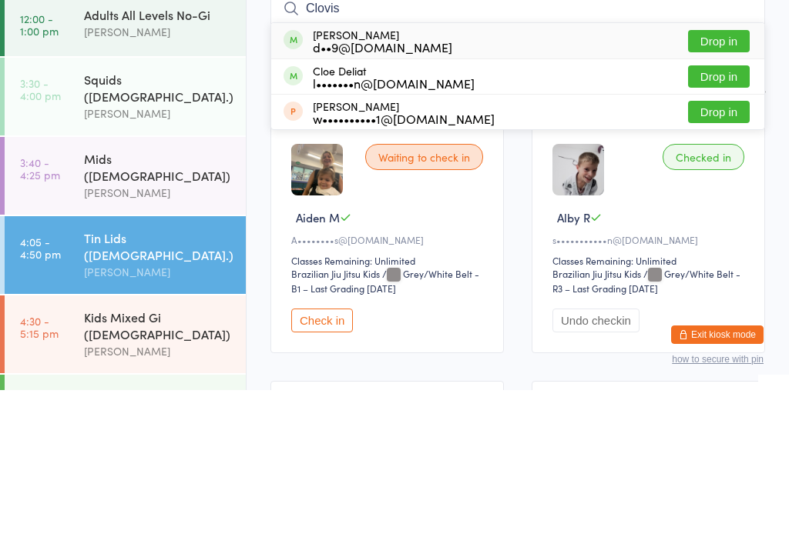
type input "Clovis"
click at [472, 170] on div "[PERSON_NAME] d••9@[DOMAIN_NAME] Drop in" at bounding box center [517, 187] width 493 height 35
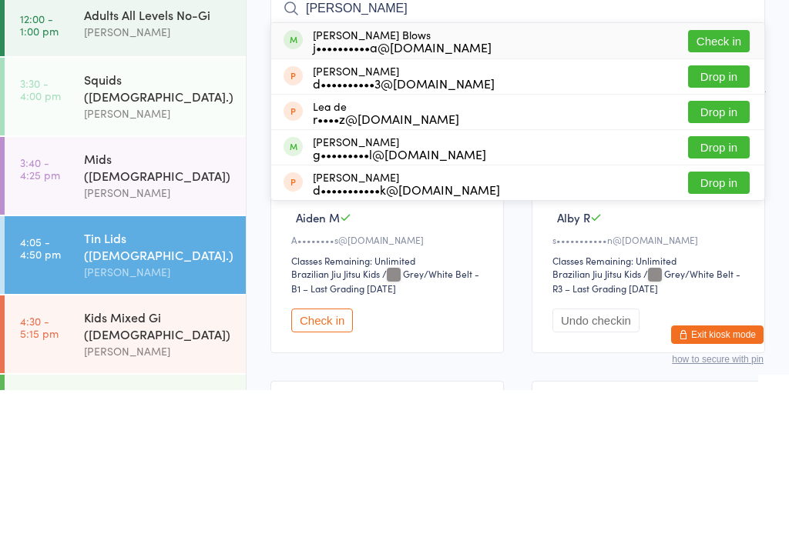
type input "[PERSON_NAME]"
click at [738, 177] on button "Check in" at bounding box center [719, 188] width 62 height 22
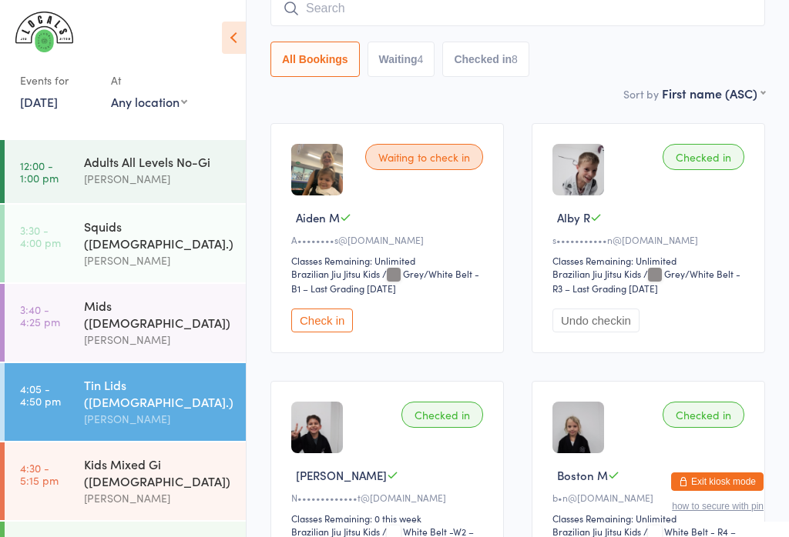
click at [338, 328] on button "Check in" at bounding box center [322, 321] width 62 height 24
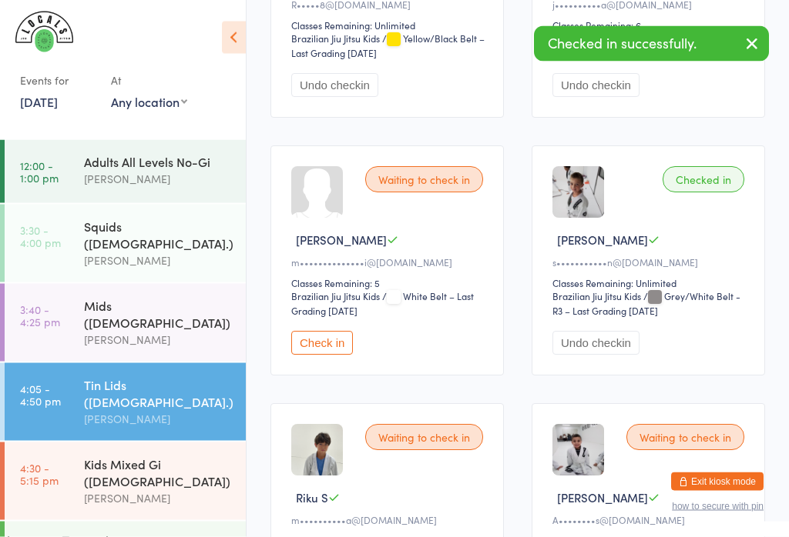
scroll to position [1374, 0]
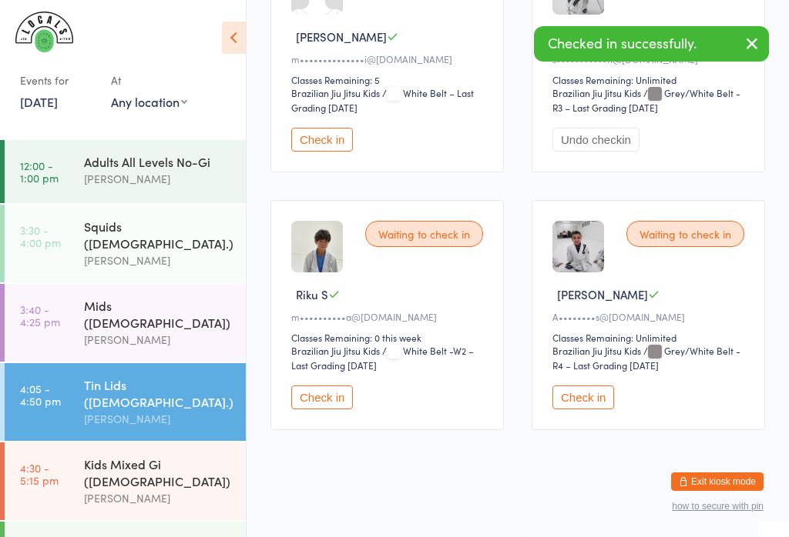
click at [586, 410] on button "Check in" at bounding box center [583, 398] width 62 height 24
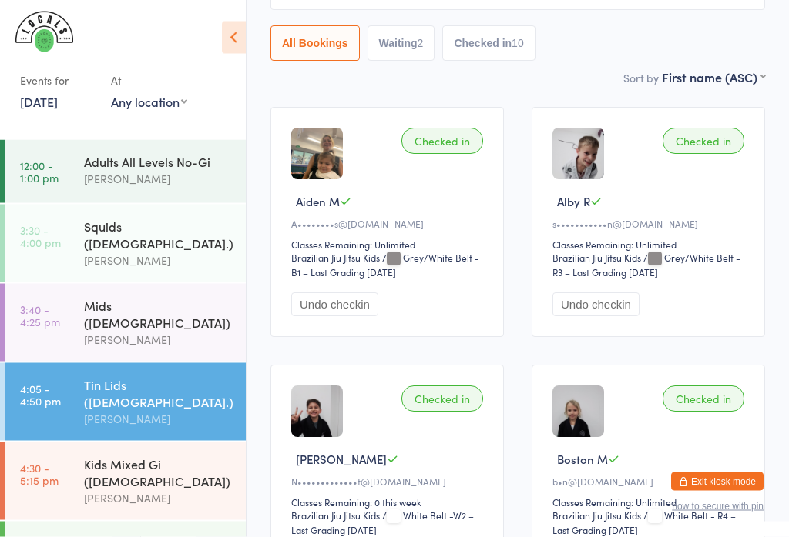
scroll to position [0, 0]
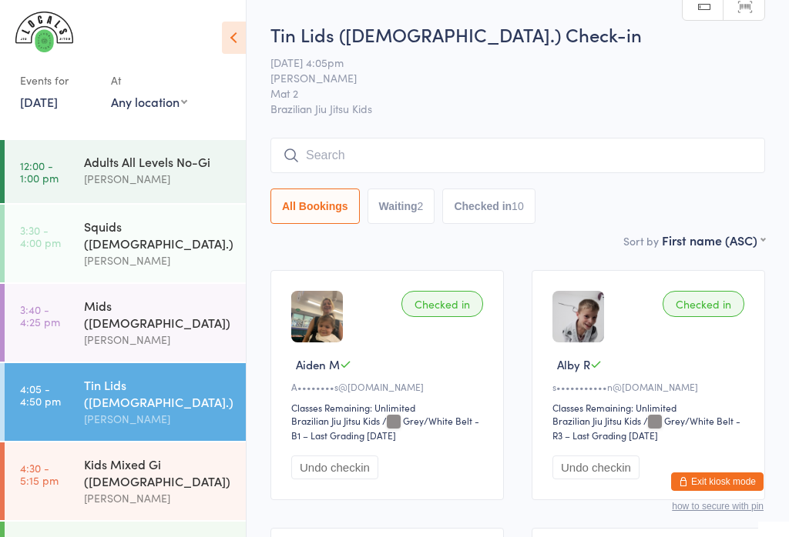
click at [470, 147] on input "search" at bounding box center [517, 155] width 494 height 35
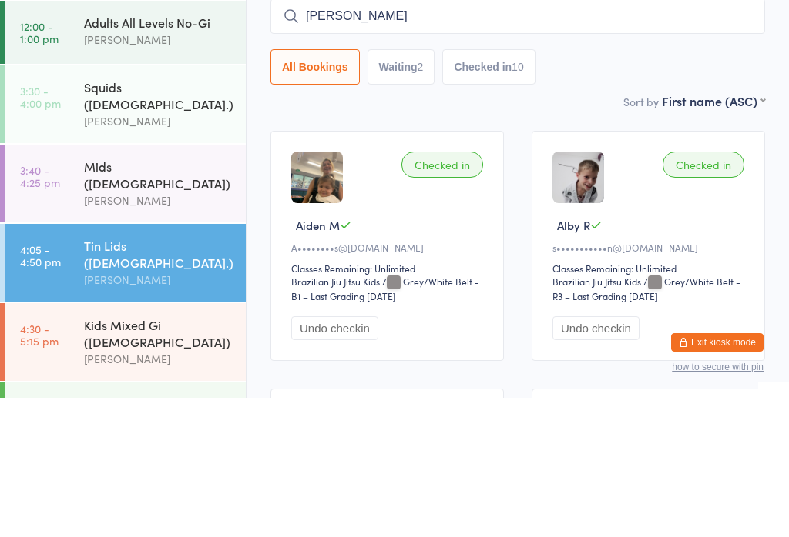
type input "[PERSON_NAME]"
click at [348, 138] on input "search" at bounding box center [517, 155] width 494 height 35
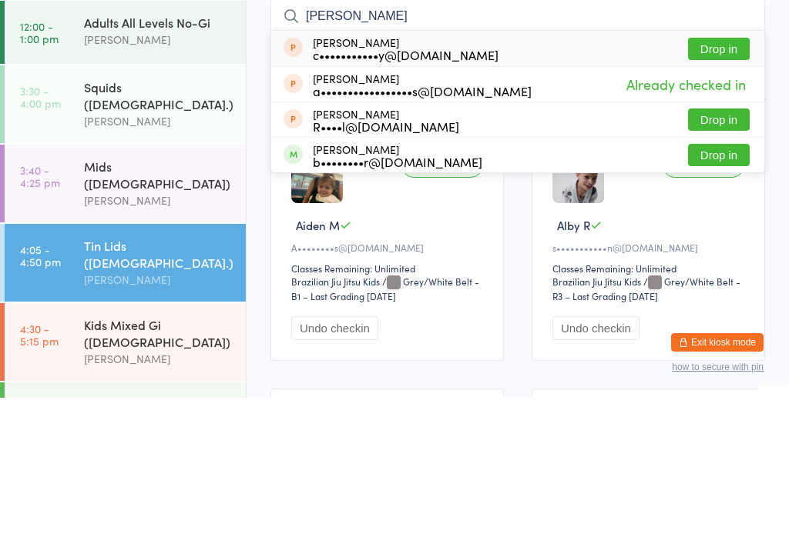
type input "[PERSON_NAME]"
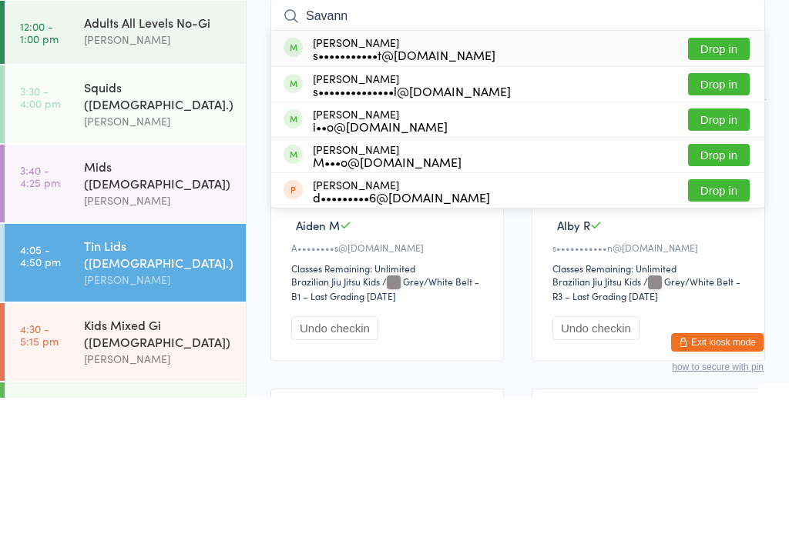
type input "Savann"
click at [722, 177] on button "Drop in" at bounding box center [719, 188] width 62 height 22
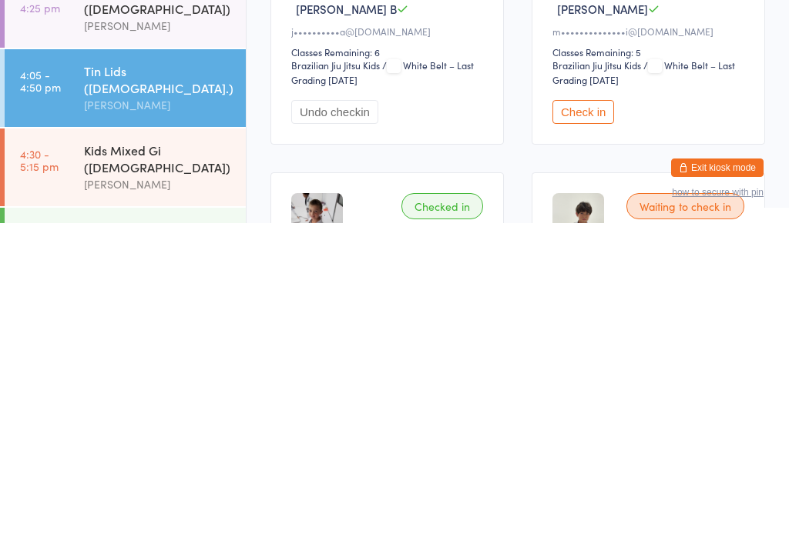
click at [572, 414] on button "Check in" at bounding box center [583, 426] width 62 height 24
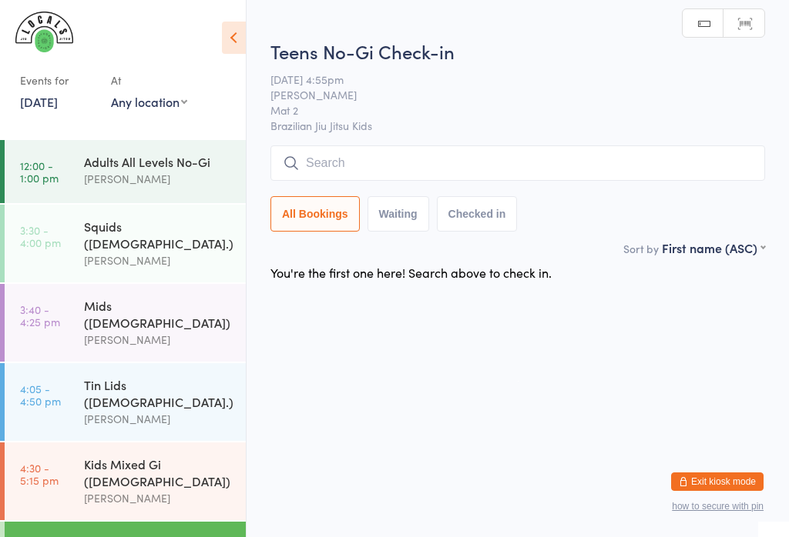
click at [393, 161] on input "search" at bounding box center [517, 163] width 494 height 35
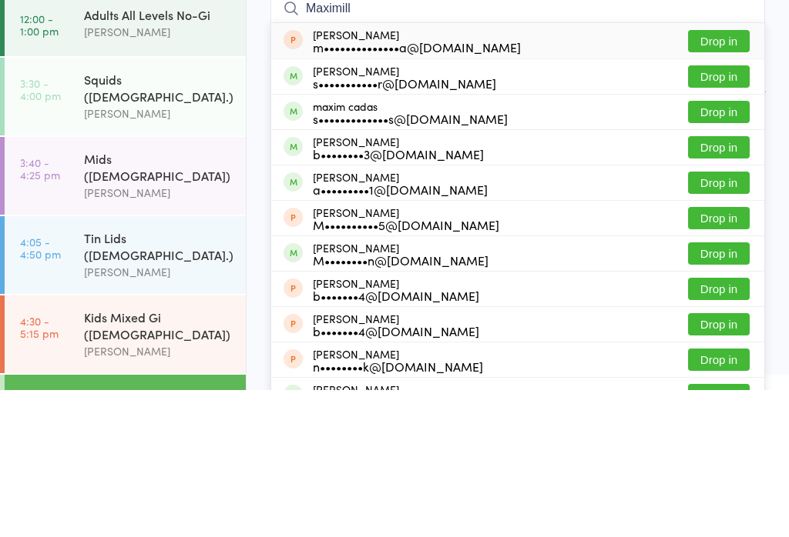
type input "Maximill"
click at [713, 213] on button "Drop in" at bounding box center [719, 224] width 62 height 22
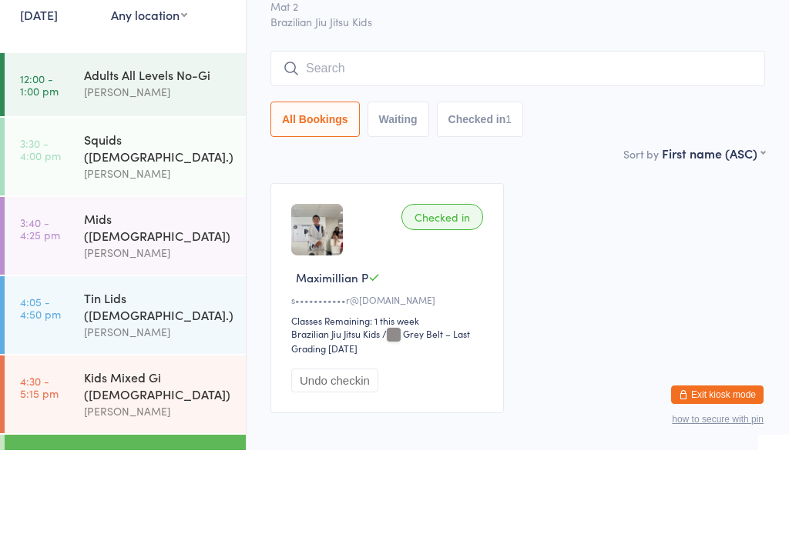
click at [571, 232] on div "Sort by First name (ASC) First name (ASC) First name (DESC) Last name (ASC) Las…" at bounding box center [517, 240] width 494 height 17
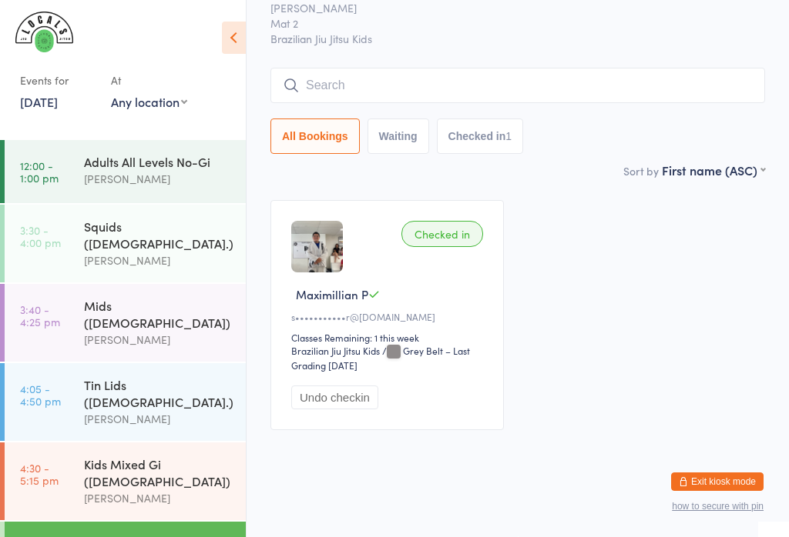
click at [193, 490] on div "[PERSON_NAME]" at bounding box center [158, 499] width 149 height 18
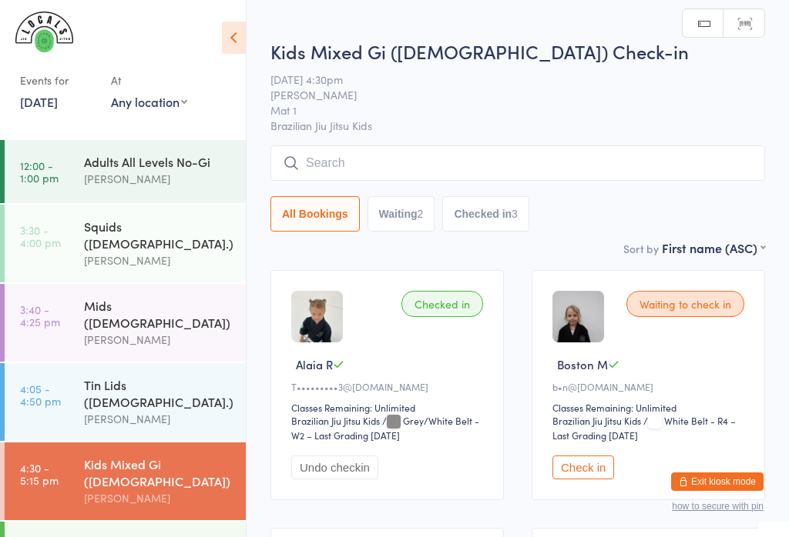
click at [183, 377] on div "Tin Lids ([DEMOGRAPHIC_DATA].)" at bounding box center [158, 394] width 149 height 34
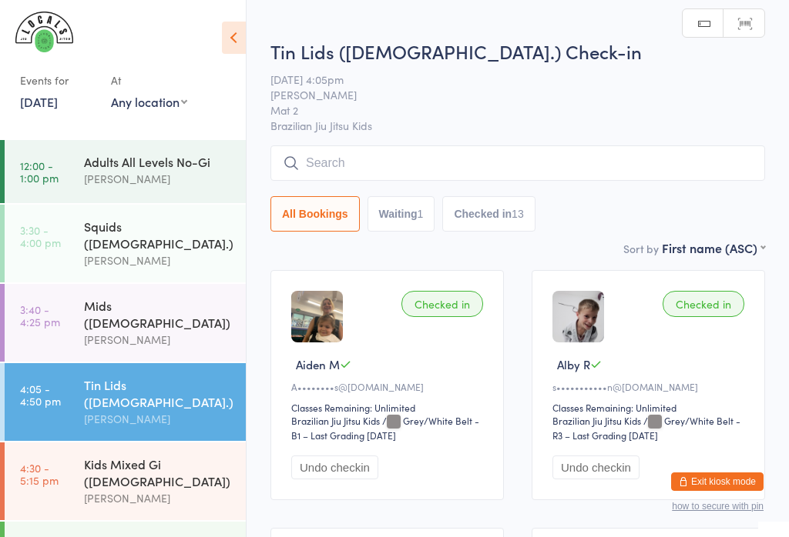
click at [489, 181] on input "search" at bounding box center [517, 163] width 494 height 35
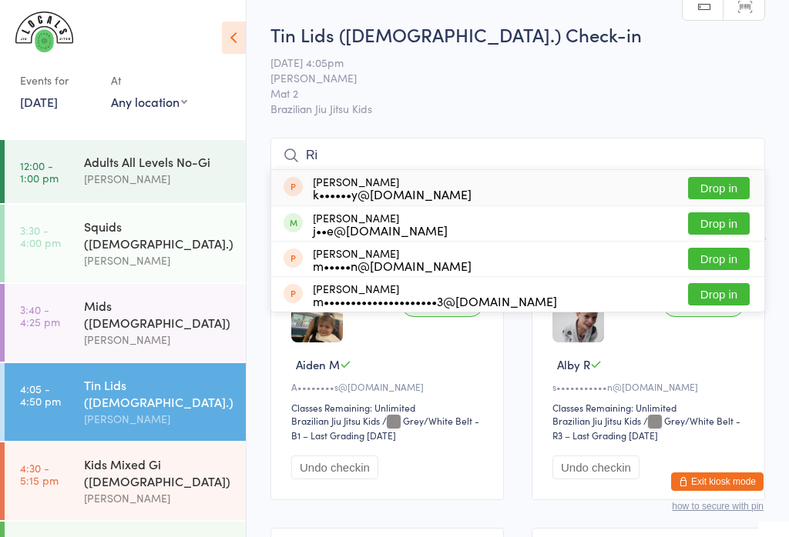
type input "R"
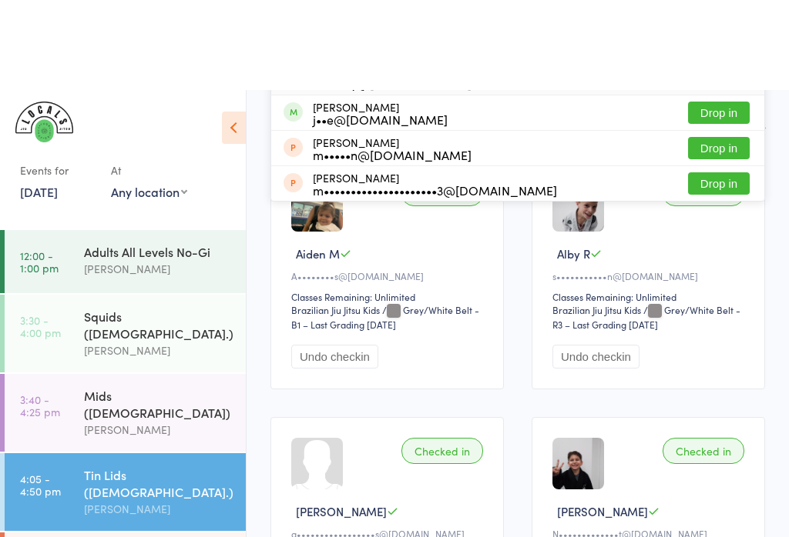
scroll to position [196, 0]
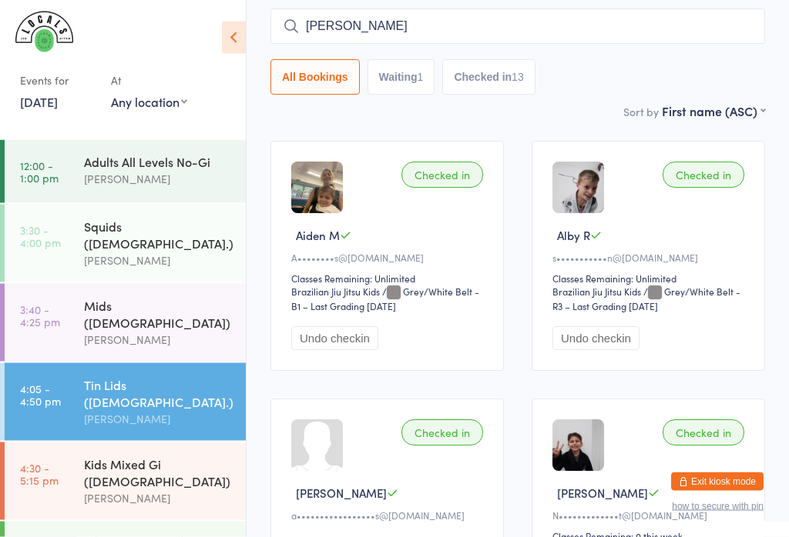
scroll to position [0, 0]
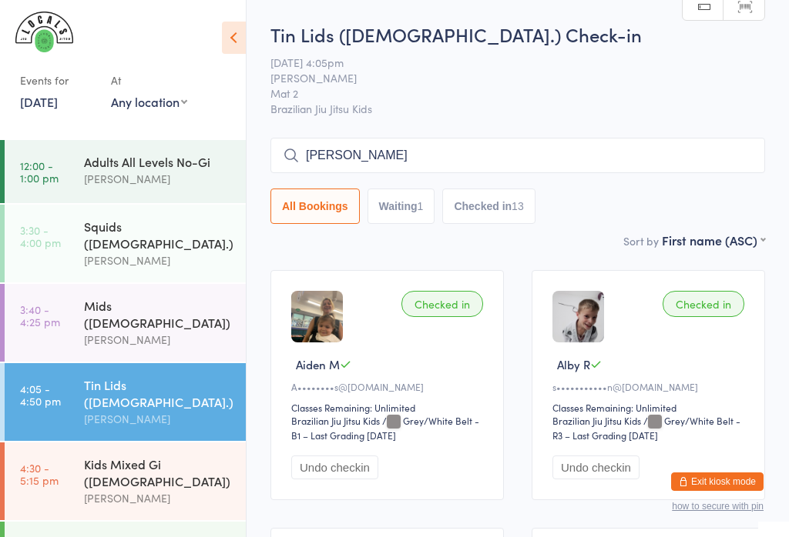
click at [624, 169] on input "[PERSON_NAME]" at bounding box center [517, 155] width 494 height 35
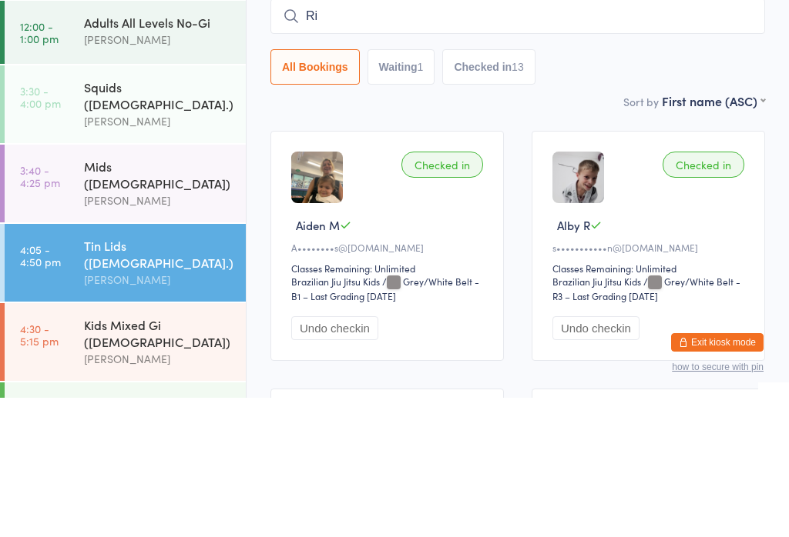
type input "R"
click at [423, 189] on button "Waiting 1" at bounding box center [401, 206] width 68 height 35
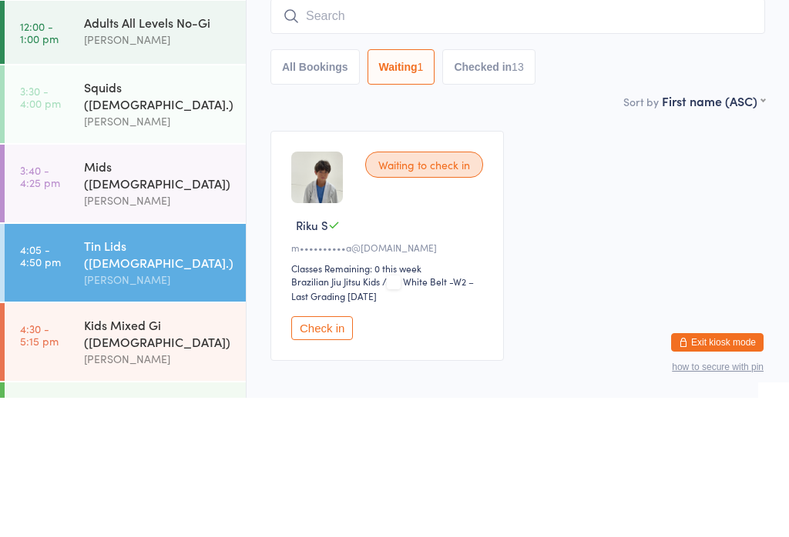
scroll to position [80, 0]
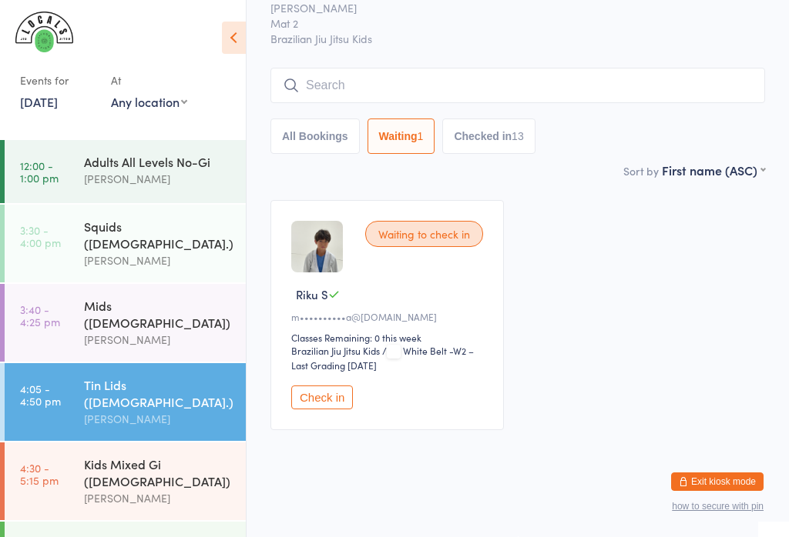
click at [333, 132] on button "All Bookings" at bounding box center [314, 136] width 89 height 35
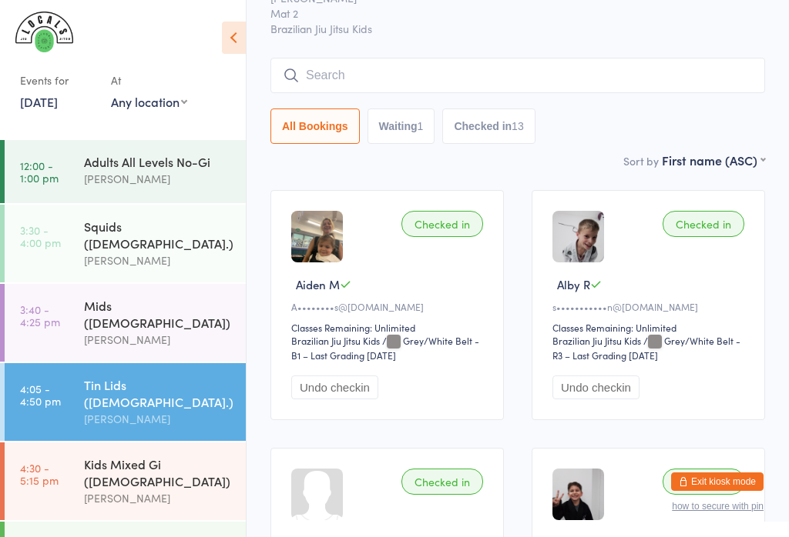
click at [539, 85] on input "search" at bounding box center [517, 75] width 494 height 35
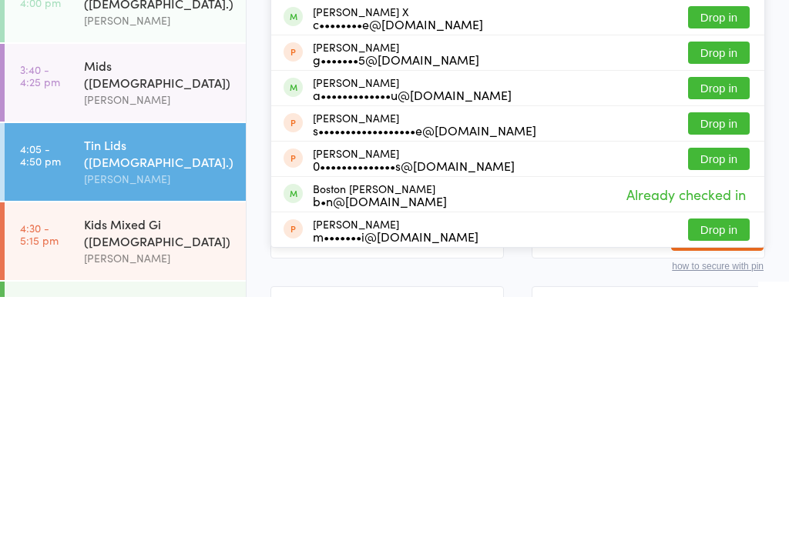
scroll to position [0, 0]
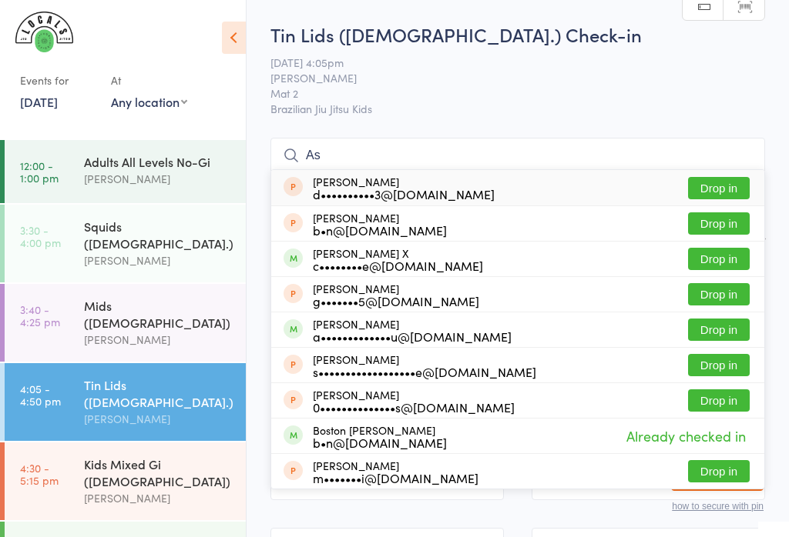
type input "A"
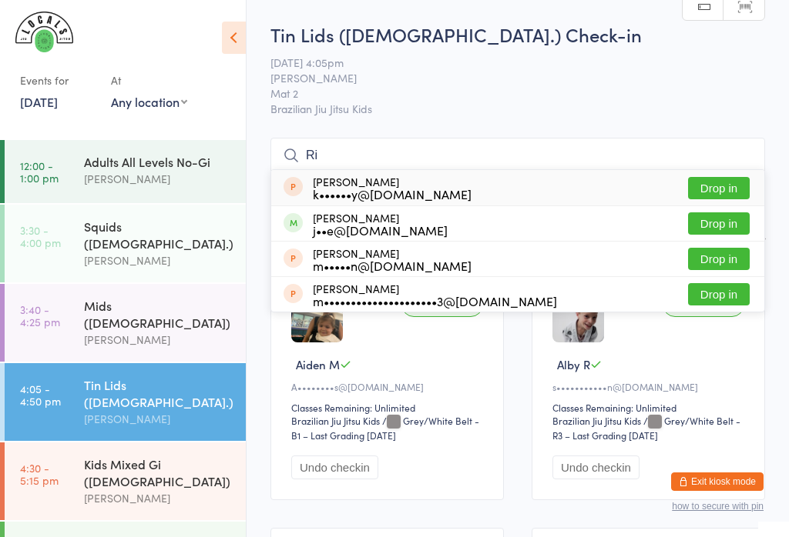
type input "R"
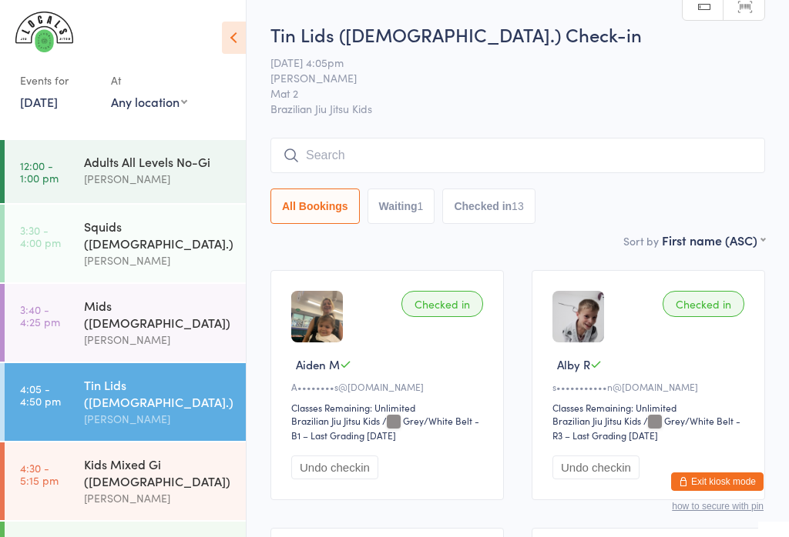
click at [692, 76] on span "[PERSON_NAME]" at bounding box center [505, 77] width 470 height 15
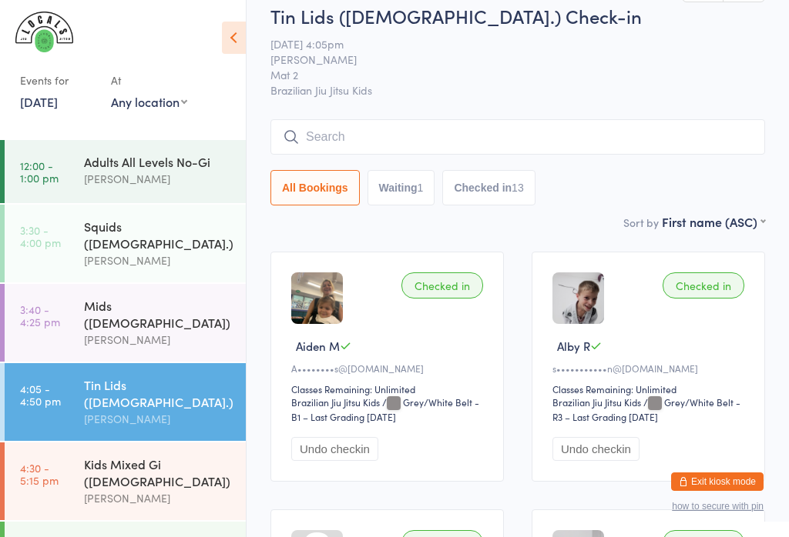
click at [410, 132] on input "search" at bounding box center [517, 136] width 494 height 35
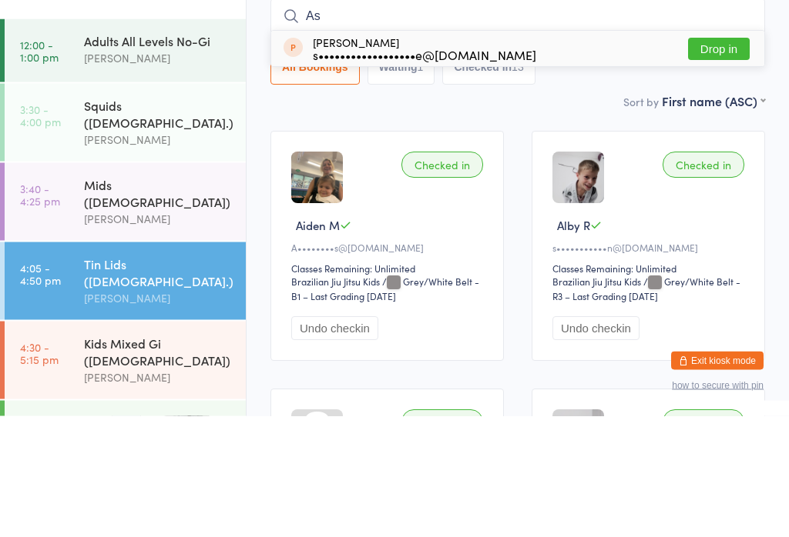
type input "A"
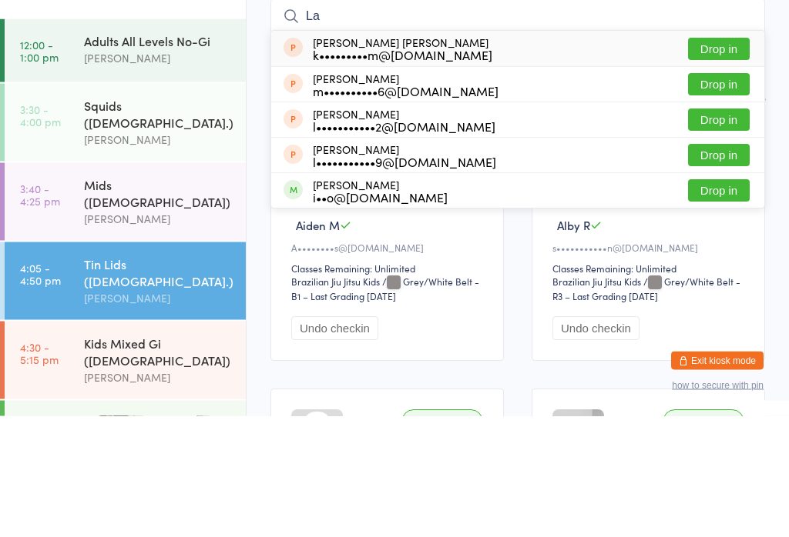
type input "L"
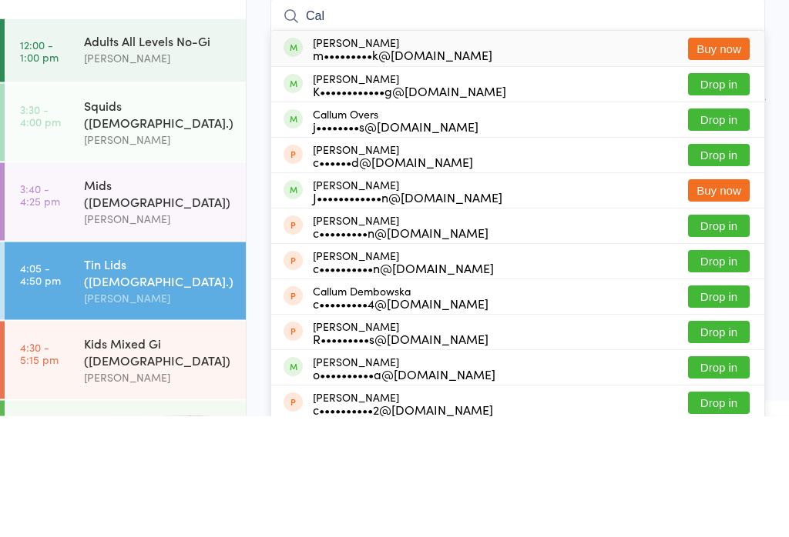
type input "Cal"
click at [718, 195] on button "Drop in" at bounding box center [719, 206] width 62 height 22
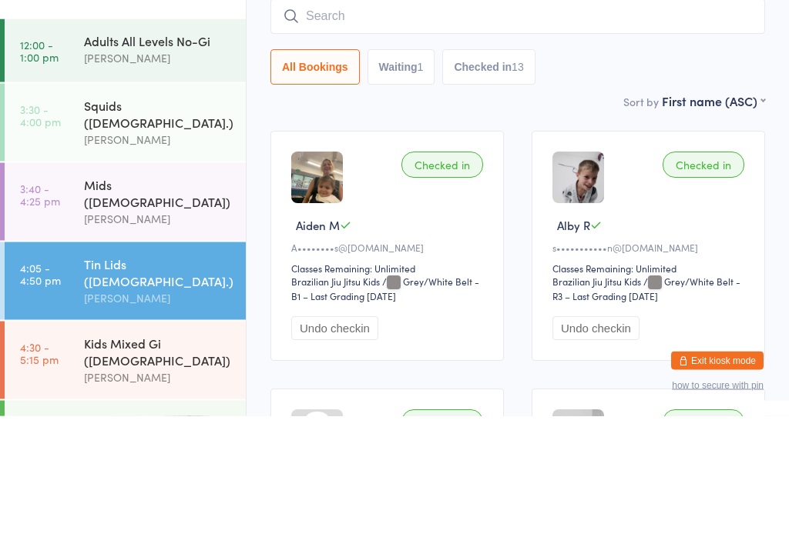
scroll to position [139, 0]
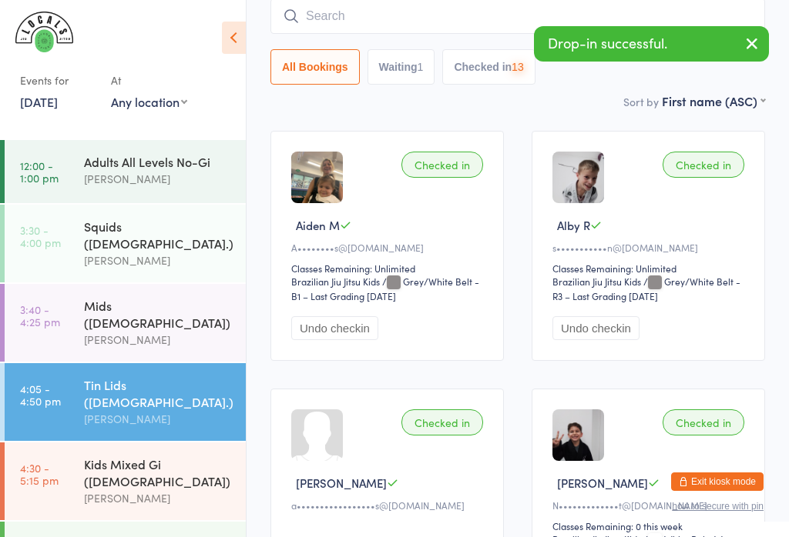
click at [351, 8] on input "search" at bounding box center [517, 15] width 494 height 35
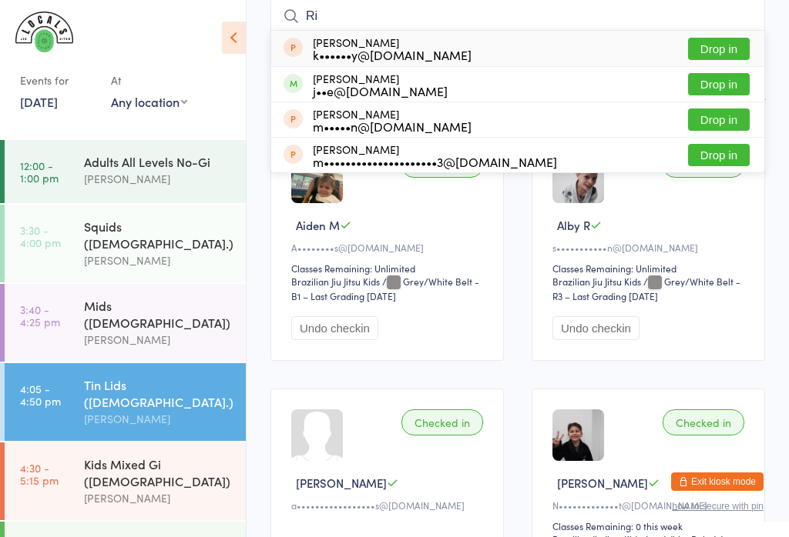
type input "R"
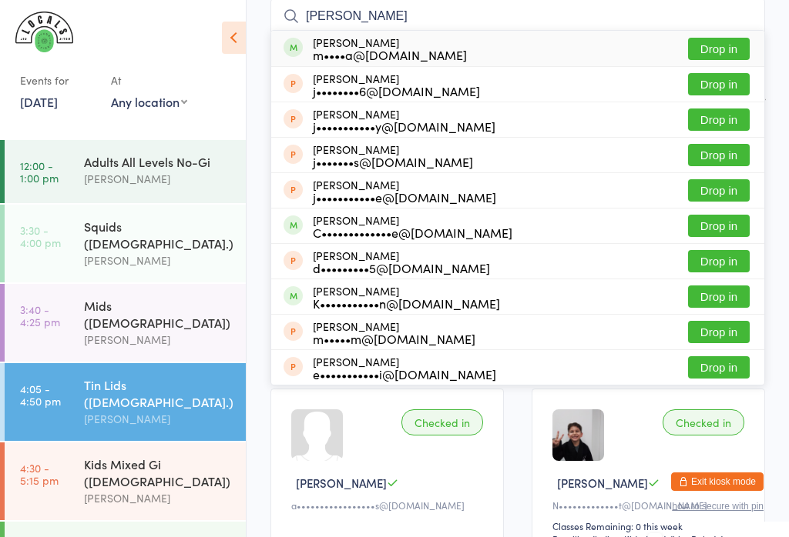
type input "[PERSON_NAME]"
click at [722, 46] on button "Drop in" at bounding box center [719, 49] width 62 height 22
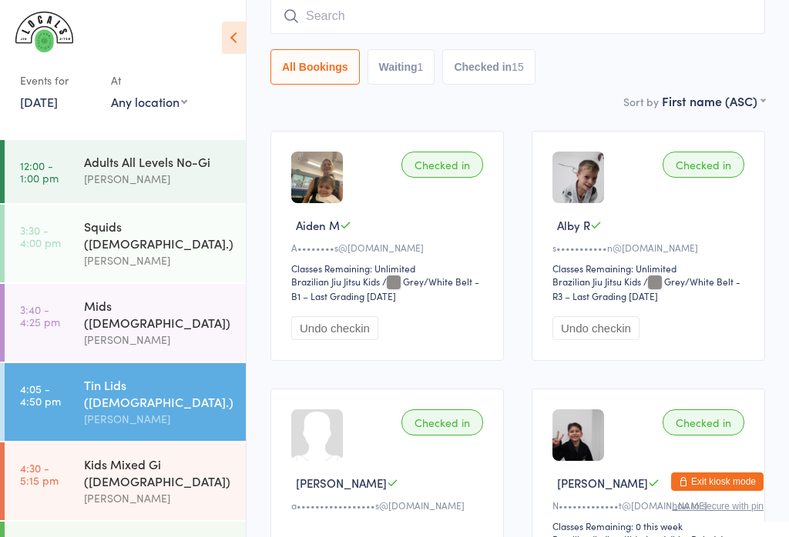
click at [170, 222] on div "Squids ([DEMOGRAPHIC_DATA].)" at bounding box center [158, 235] width 149 height 34
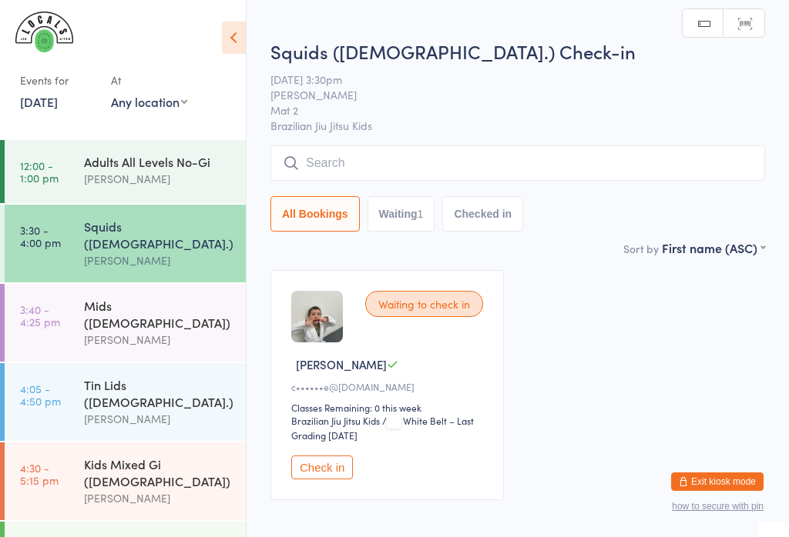
click at [474, 167] on input "search" at bounding box center [517, 163] width 494 height 35
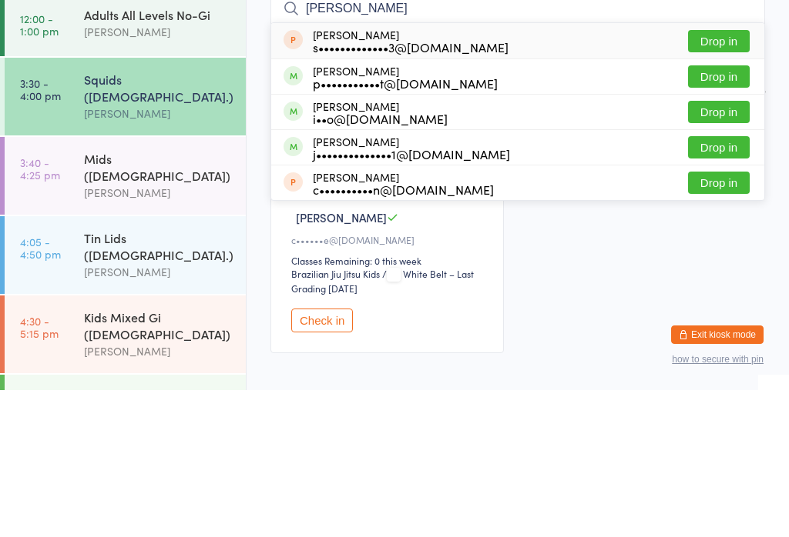
type input "[PERSON_NAME]"
click at [734, 213] on button "Drop in" at bounding box center [719, 224] width 62 height 22
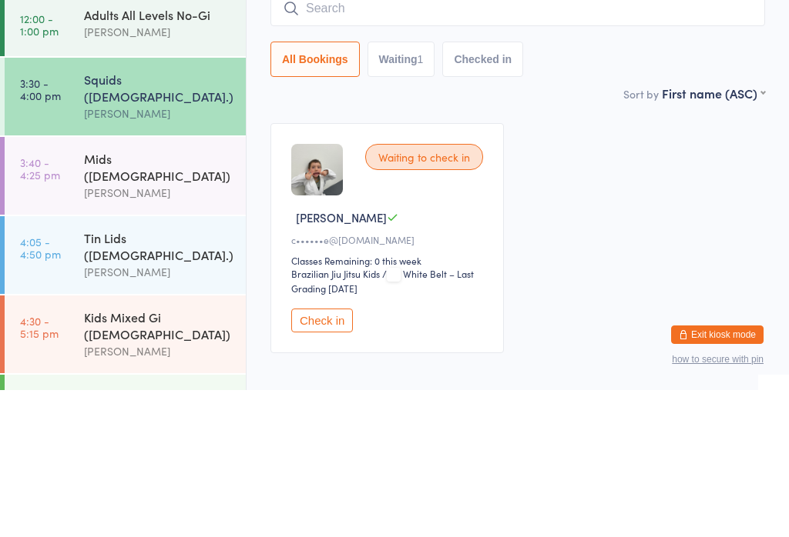
scroll to position [80, 0]
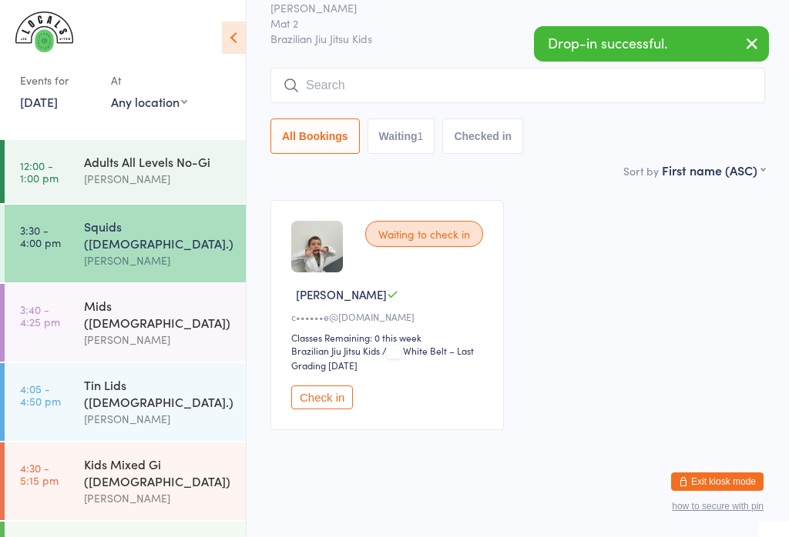
click at [548, 73] on input "search" at bounding box center [517, 85] width 494 height 35
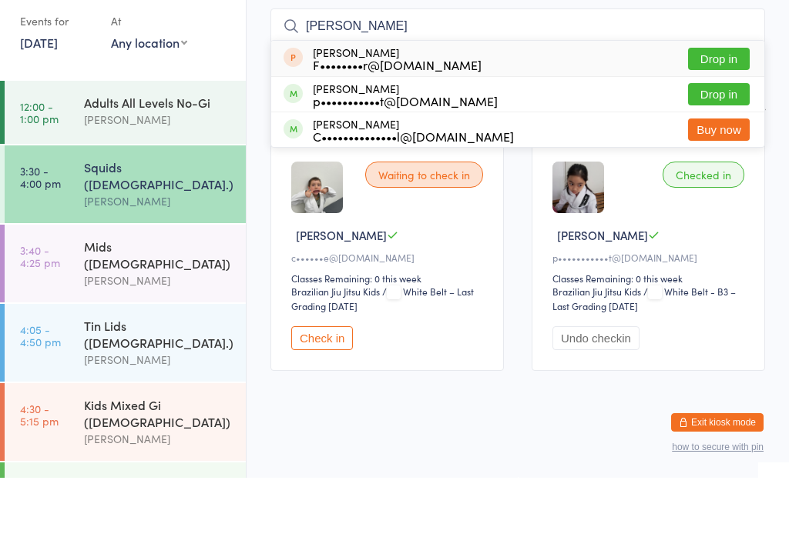
type input "[PERSON_NAME]"
click at [735, 142] on button "Drop in" at bounding box center [719, 153] width 62 height 22
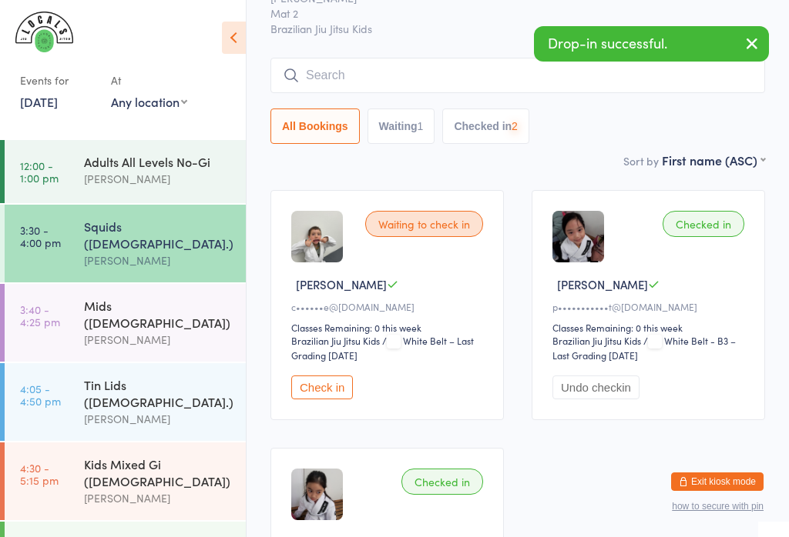
click at [509, 73] on input "search" at bounding box center [517, 75] width 494 height 35
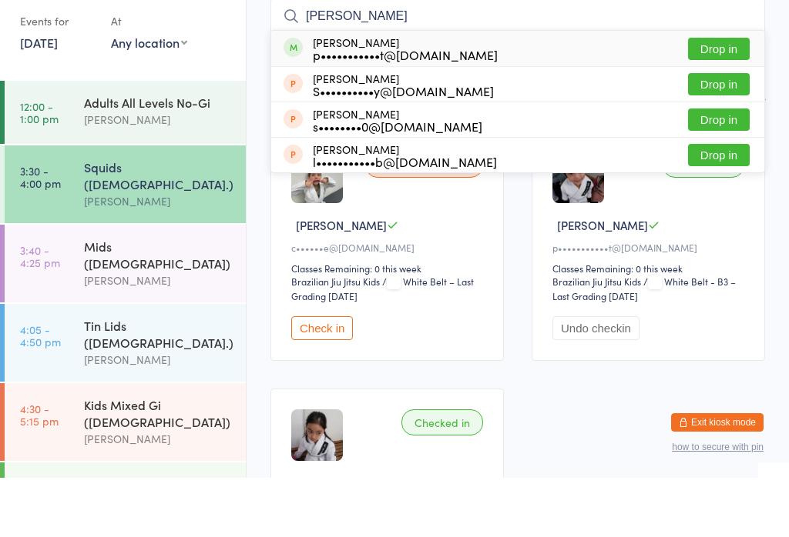
type input "[PERSON_NAME]"
click at [727, 97] on button "Drop in" at bounding box center [719, 108] width 62 height 22
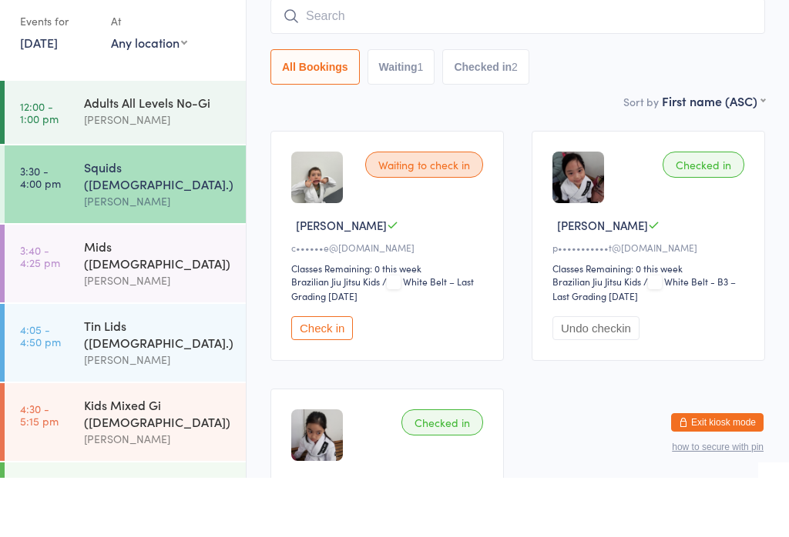
scroll to position [139, 0]
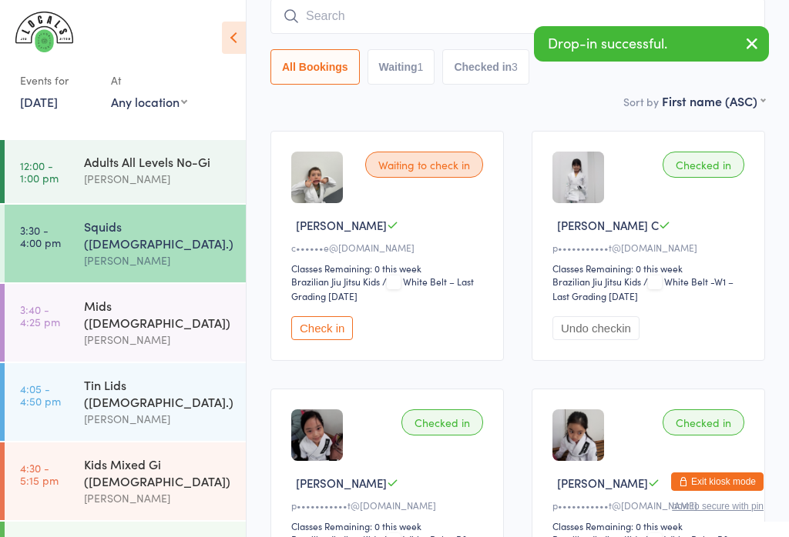
click at [66, 302] on link "3:40 - 4:25 pm Mids ([DEMOGRAPHIC_DATA]) [PERSON_NAME]" at bounding box center [125, 323] width 241 height 78
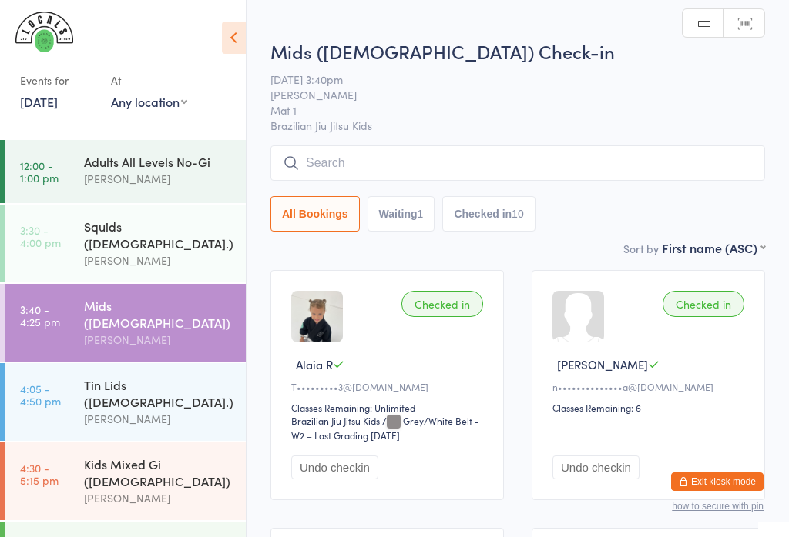
click at [69, 243] on link "3:30 - 4:00 pm Squids ([DEMOGRAPHIC_DATA].) [PERSON_NAME]" at bounding box center [125, 244] width 241 height 78
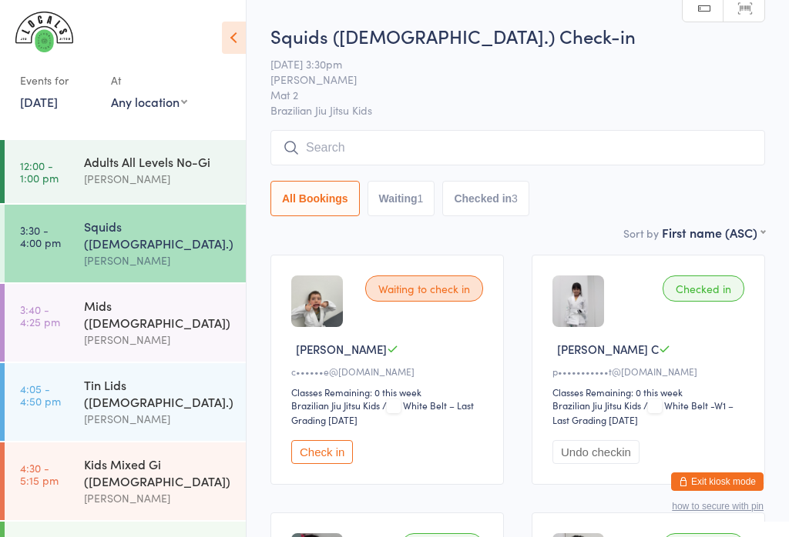
click at [610, 451] on button "Undo checkin" at bounding box center [595, 452] width 87 height 24
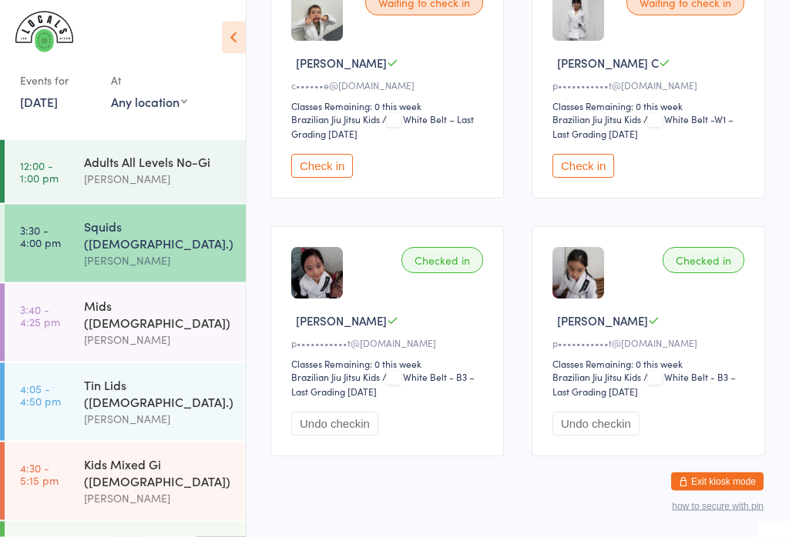
scroll to position [320, 0]
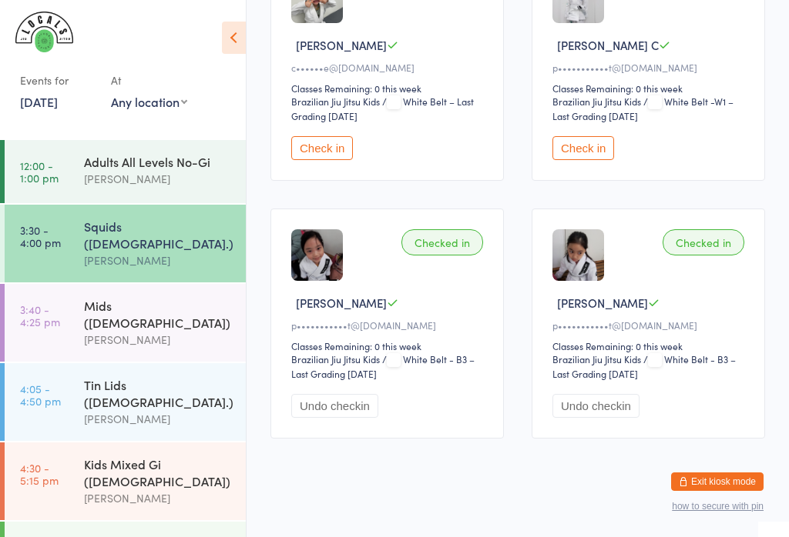
click at [614, 418] on button "Undo checkin" at bounding box center [595, 406] width 87 height 24
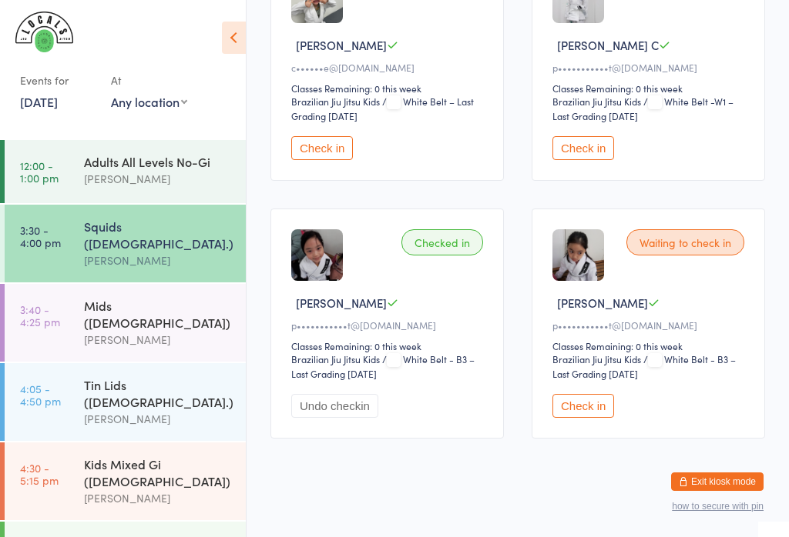
click at [365, 418] on button "Undo checkin" at bounding box center [334, 406] width 87 height 24
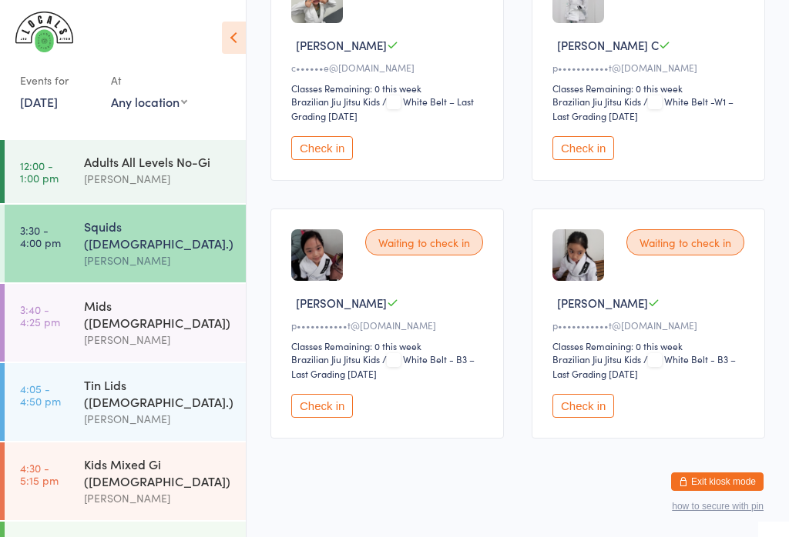
click at [69, 310] on link "3:40 - 4:25 pm Mids ([DEMOGRAPHIC_DATA]) [PERSON_NAME]" at bounding box center [125, 323] width 241 height 78
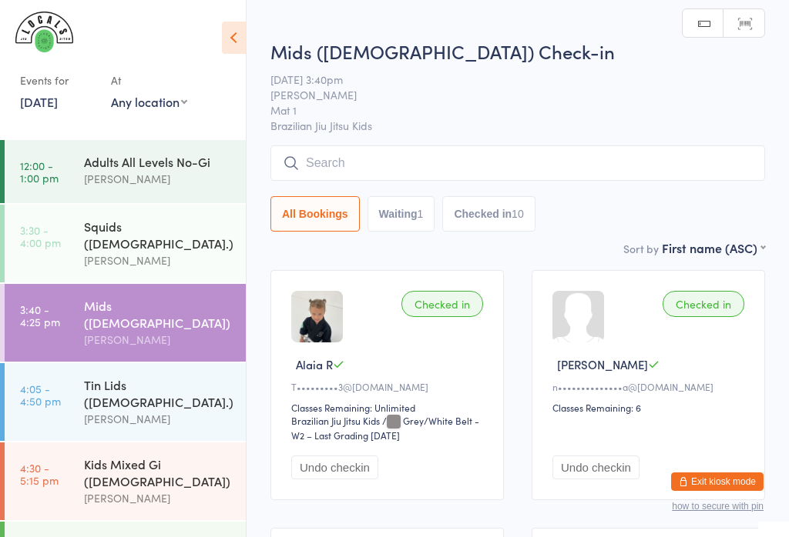
click at [491, 147] on input "search" at bounding box center [517, 163] width 494 height 35
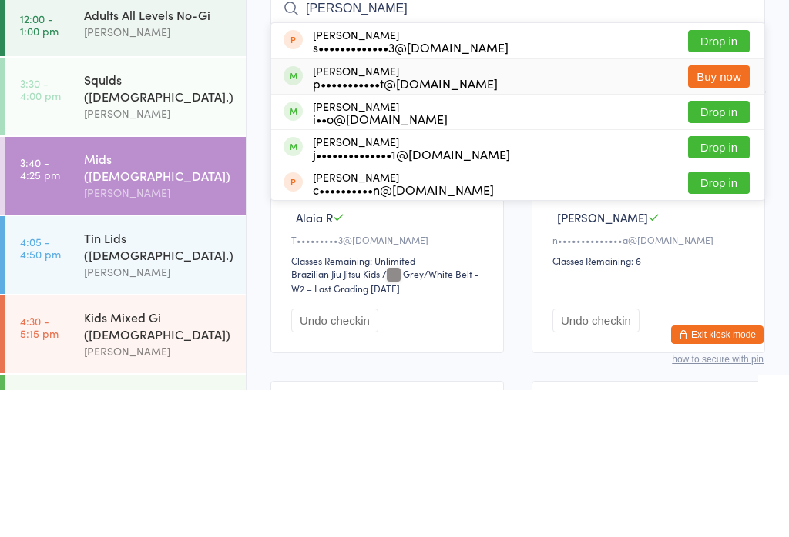
type input "[PERSON_NAME]"
click at [643, 206] on div "[PERSON_NAME] p•••••••••••t@[DOMAIN_NAME] Buy now" at bounding box center [517, 223] width 493 height 35
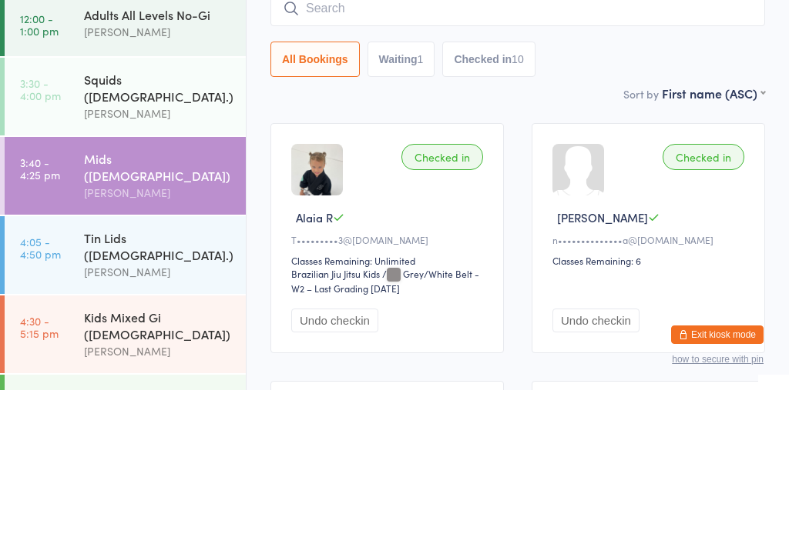
scroll to position [147, 0]
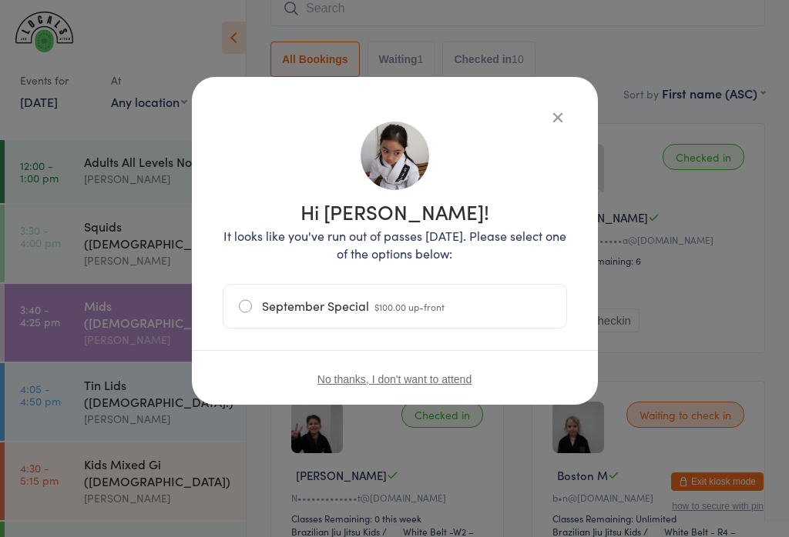
click at [554, 115] on icon "button" at bounding box center [557, 117] width 17 height 17
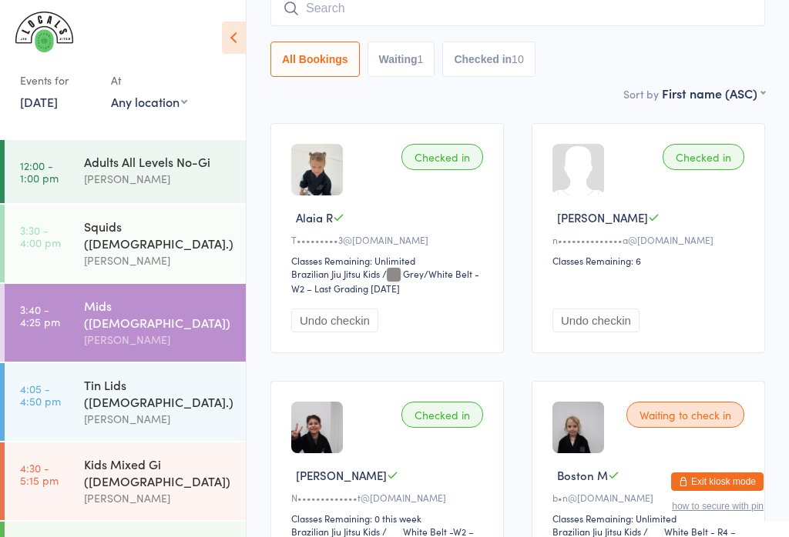
click at [61, 239] on link "3:30 - 4:00 pm Squids ([DEMOGRAPHIC_DATA].) [PERSON_NAME]" at bounding box center [125, 244] width 241 height 78
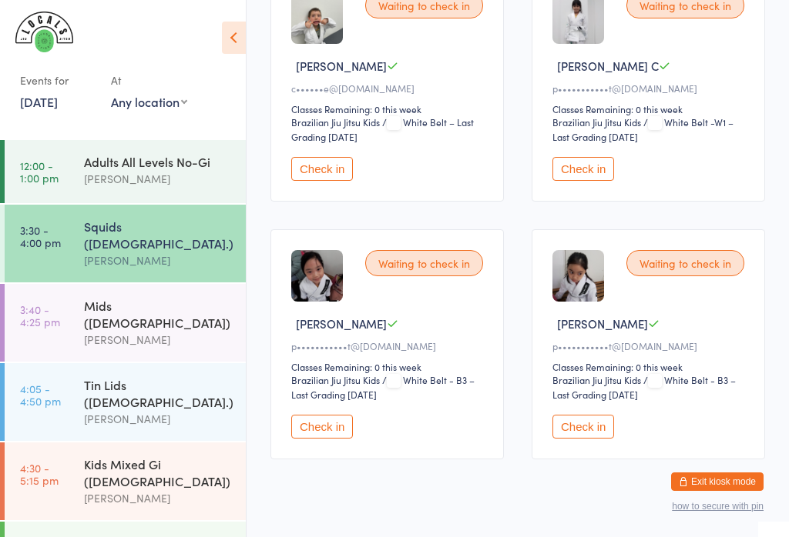
scroll to position [320, 0]
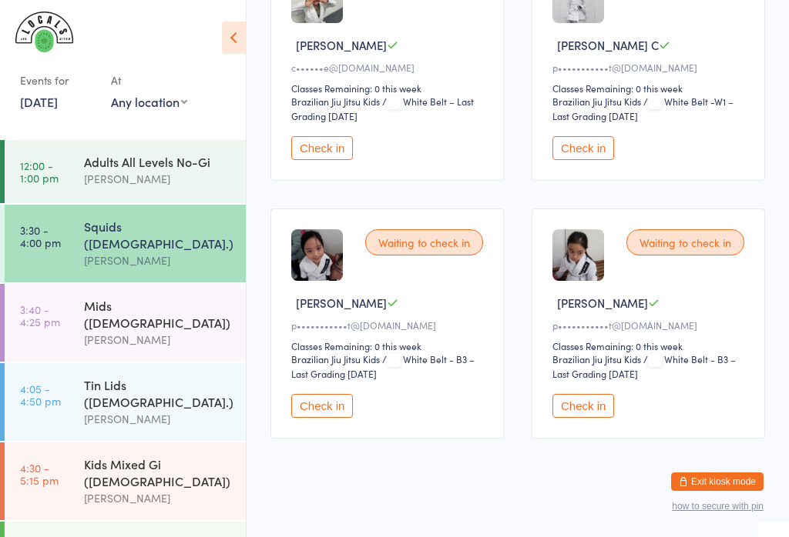
click at [78, 310] on link "3:40 - 4:25 pm Mids ([DEMOGRAPHIC_DATA]) [PERSON_NAME]" at bounding box center [125, 323] width 241 height 78
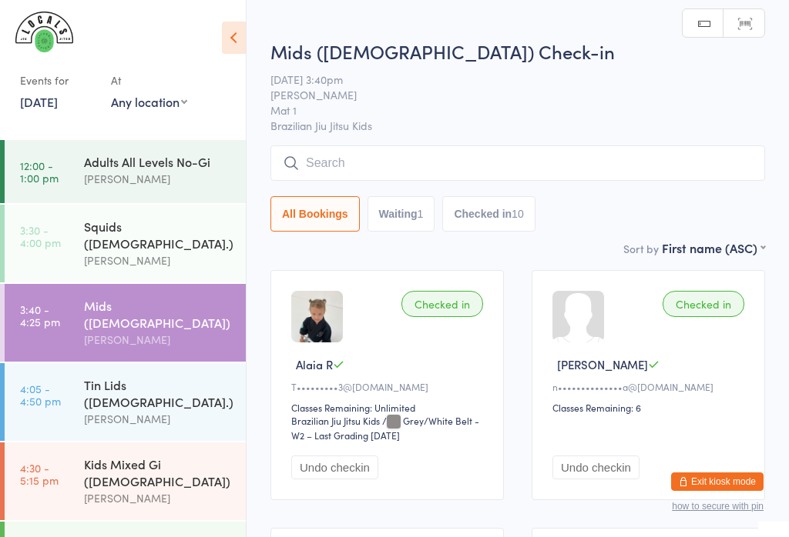
click at [62, 246] on link "3:30 - 4:00 pm Squids ([DEMOGRAPHIC_DATA].) [PERSON_NAME]" at bounding box center [125, 244] width 241 height 78
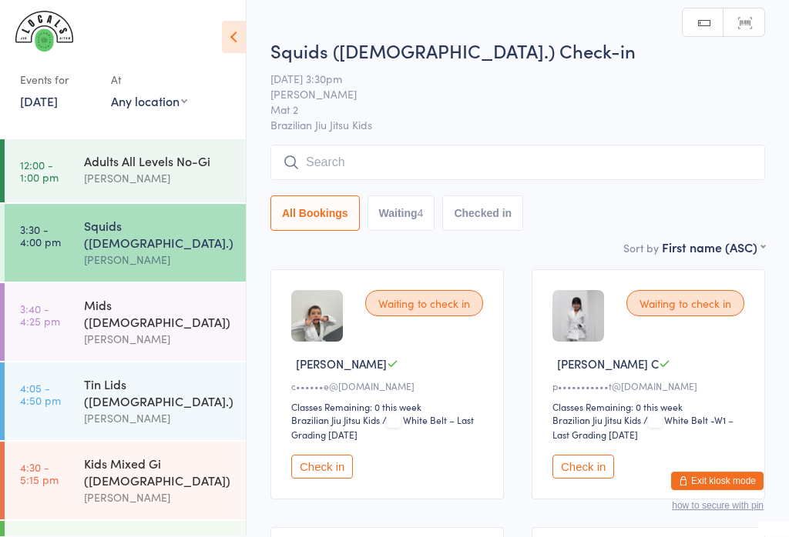
scroll to position [82, 0]
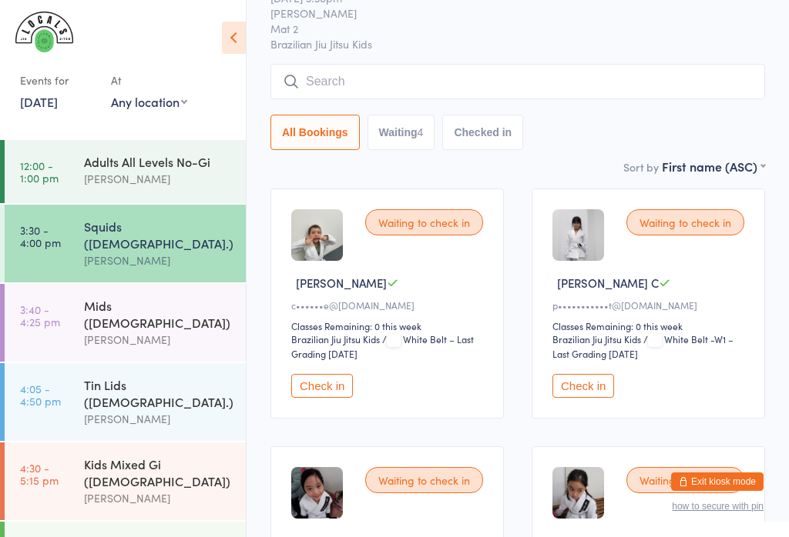
click at [604, 393] on button "Check in" at bounding box center [583, 386] width 62 height 24
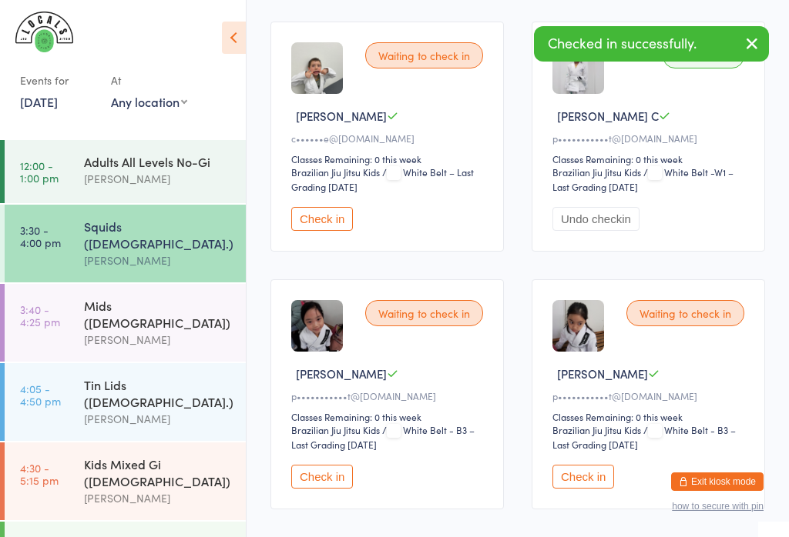
scroll to position [273, 0]
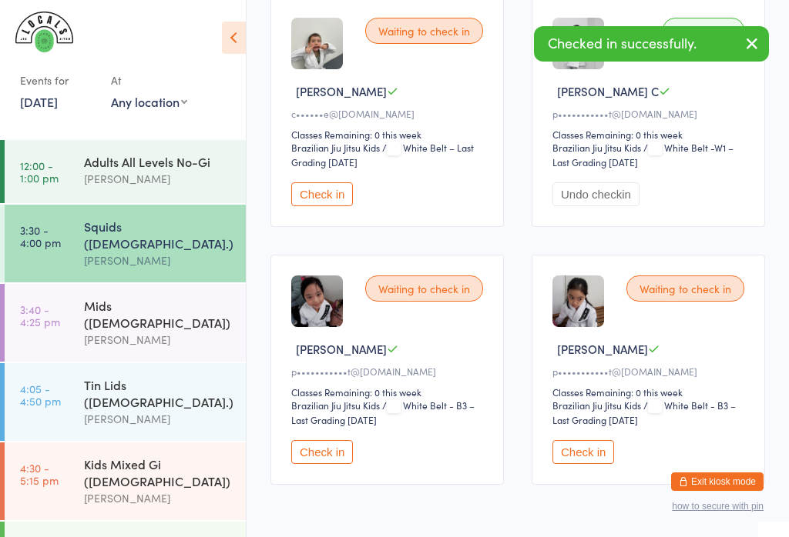
click at [594, 464] on button "Check in" at bounding box center [583, 452] width 62 height 24
click at [330, 464] on button "Check in" at bounding box center [322, 452] width 62 height 24
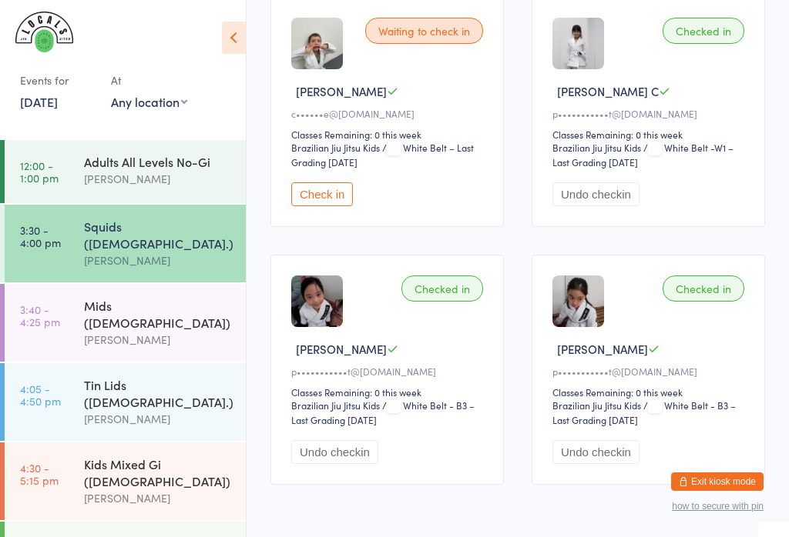
click at [169, 377] on div "Tin Lids ([DEMOGRAPHIC_DATA].)" at bounding box center [158, 394] width 149 height 34
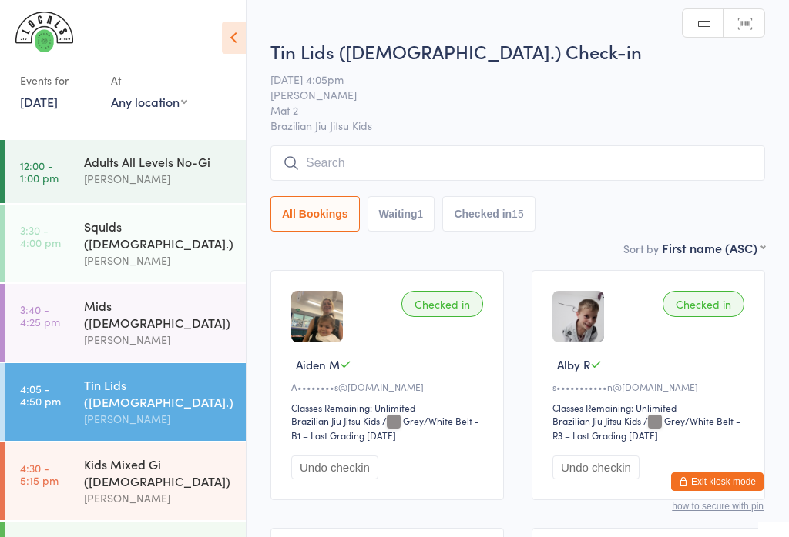
click at [533, 172] on input "search" at bounding box center [517, 163] width 494 height 35
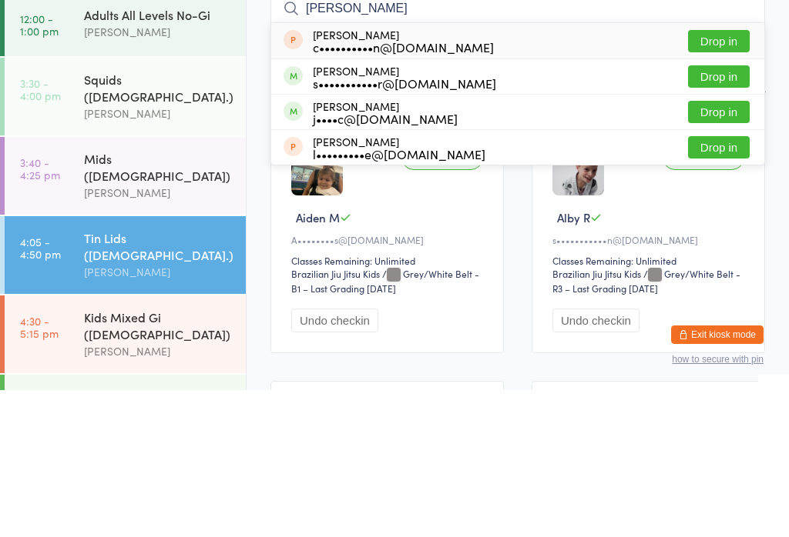
type input "[PERSON_NAME]"
click at [734, 213] on button "Drop in" at bounding box center [719, 224] width 62 height 22
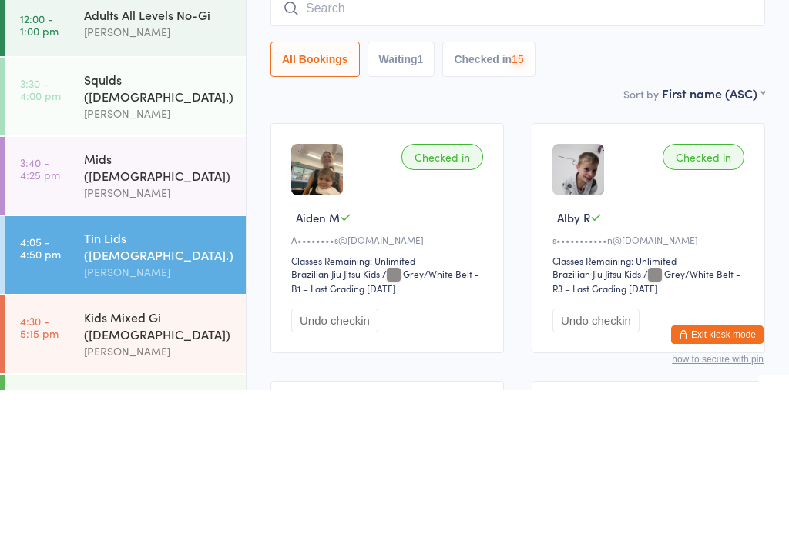
click at [663, 232] on select "First name (ASC) First name (DESC) Last name (ASC) Last name (DESC) Check in ti…" at bounding box center [712, 238] width 103 height 13
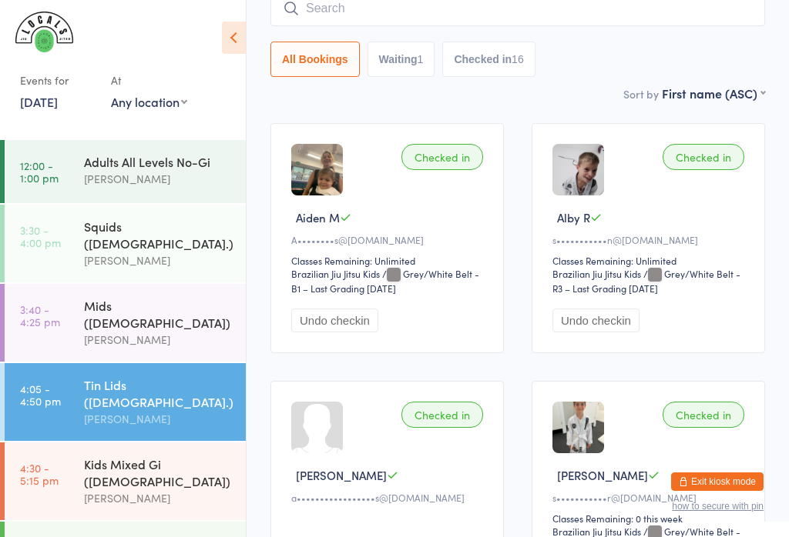
click at [393, 17] on input "search" at bounding box center [517, 8] width 494 height 35
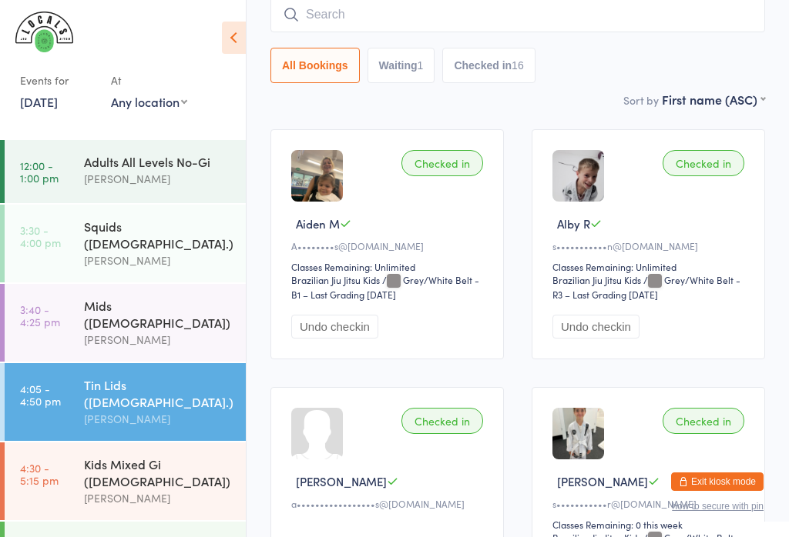
scroll to position [139, 0]
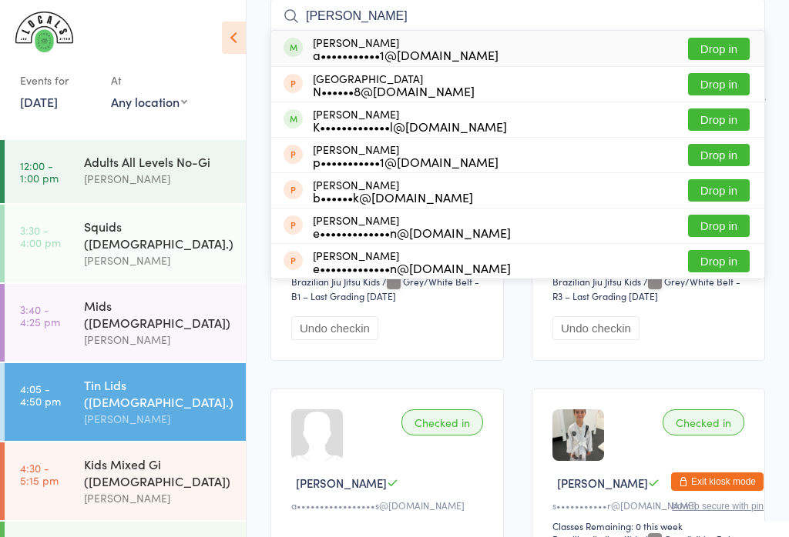
type input "[PERSON_NAME]"
click at [718, 40] on button "Drop in" at bounding box center [719, 49] width 62 height 22
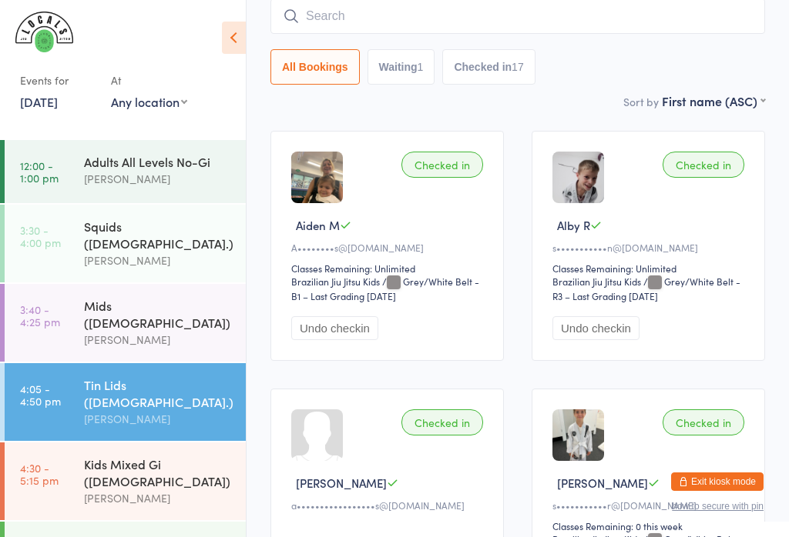
click at [365, 12] on input "search" at bounding box center [517, 15] width 494 height 35
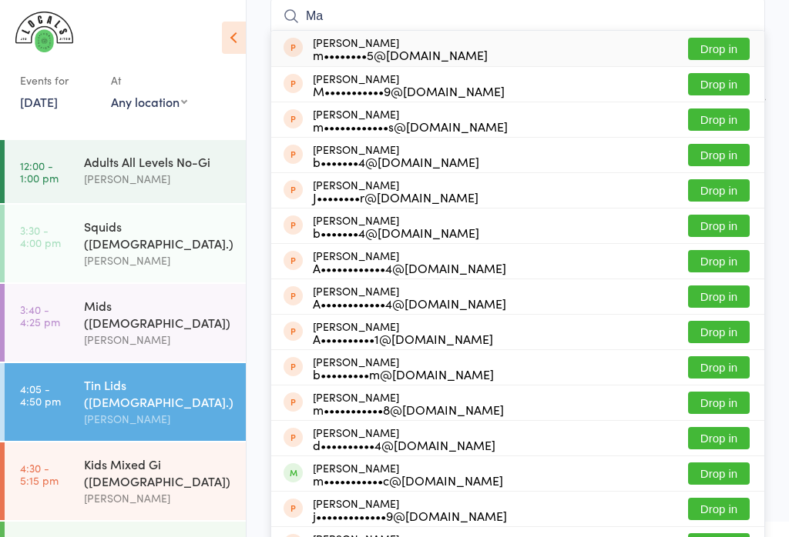
type input "M"
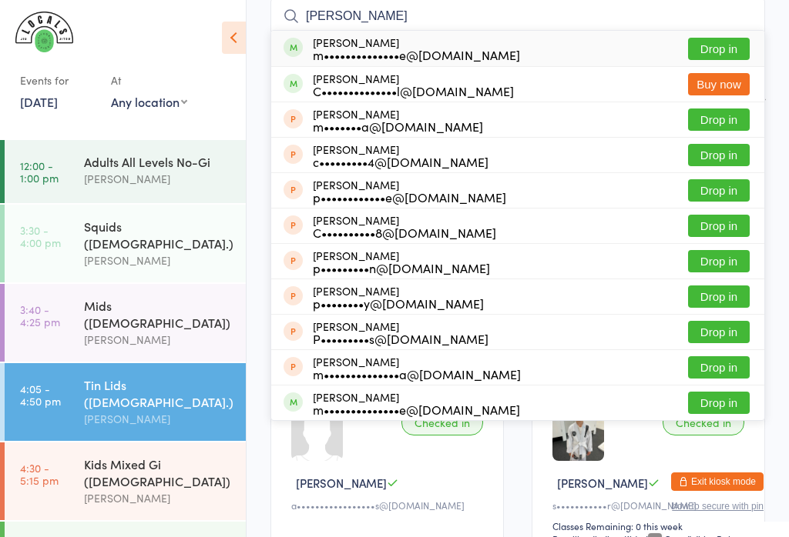
type input "[PERSON_NAME]"
click at [728, 49] on button "Drop in" at bounding box center [719, 49] width 62 height 22
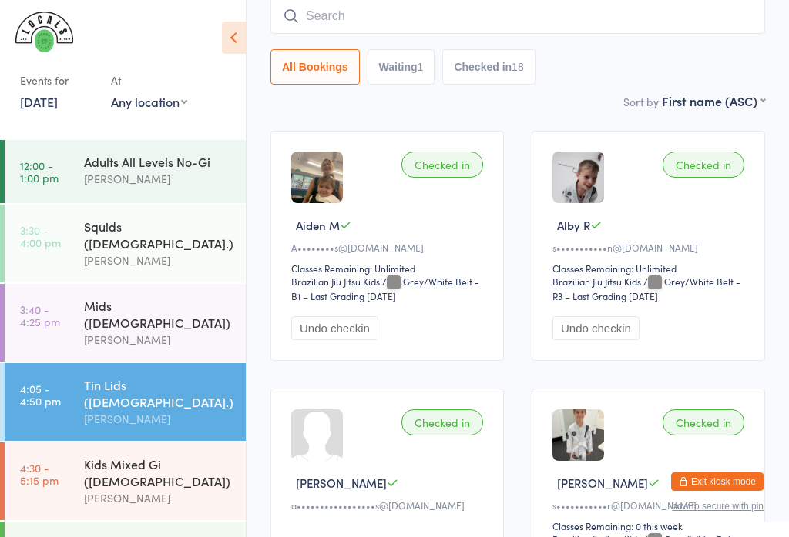
click at [325, 15] on input "search" at bounding box center [517, 15] width 494 height 35
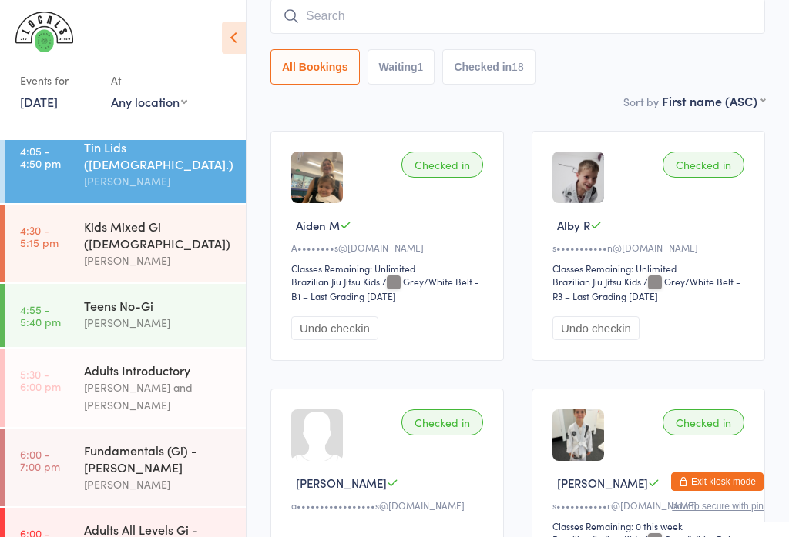
scroll to position [237, 0]
click at [100, 219] on div "Kids Mixed Gi ([DEMOGRAPHIC_DATA])" at bounding box center [158, 236] width 149 height 34
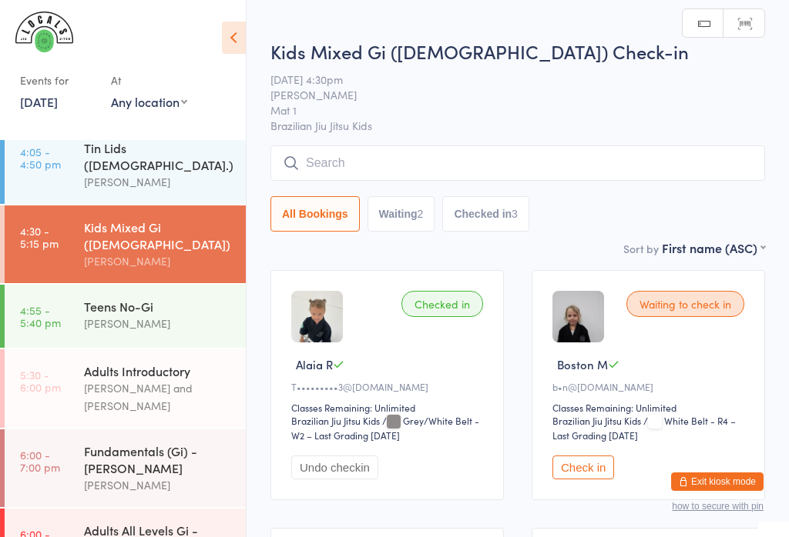
click at [334, 162] on input "search" at bounding box center [517, 163] width 494 height 35
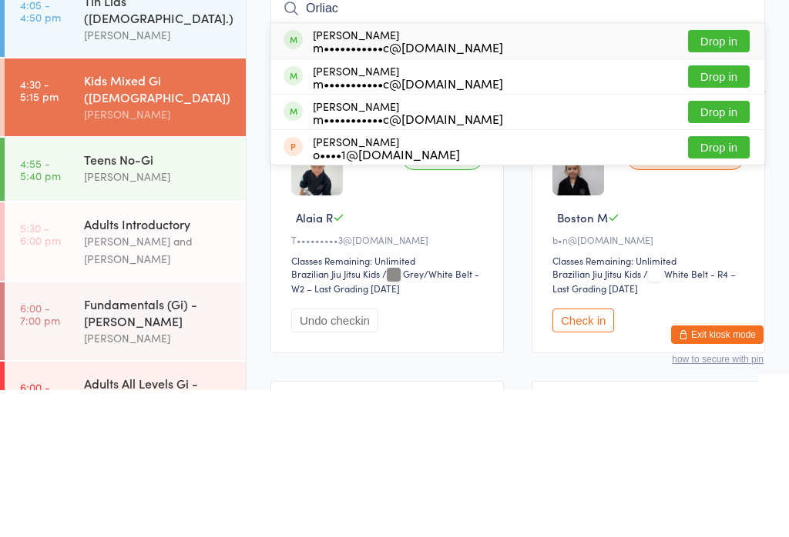
type input "Orliac"
click at [728, 177] on button "Drop in" at bounding box center [719, 188] width 62 height 22
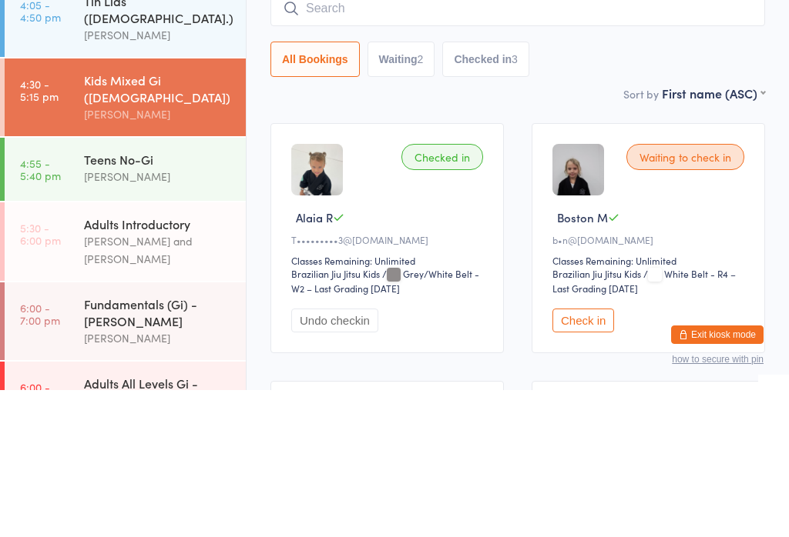
scroll to position [147, 0]
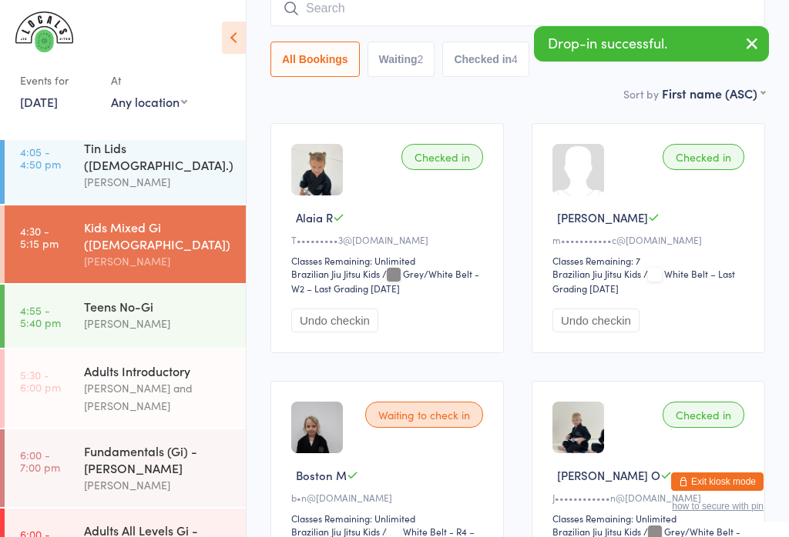
click at [347, 9] on input "search" at bounding box center [517, 8] width 494 height 35
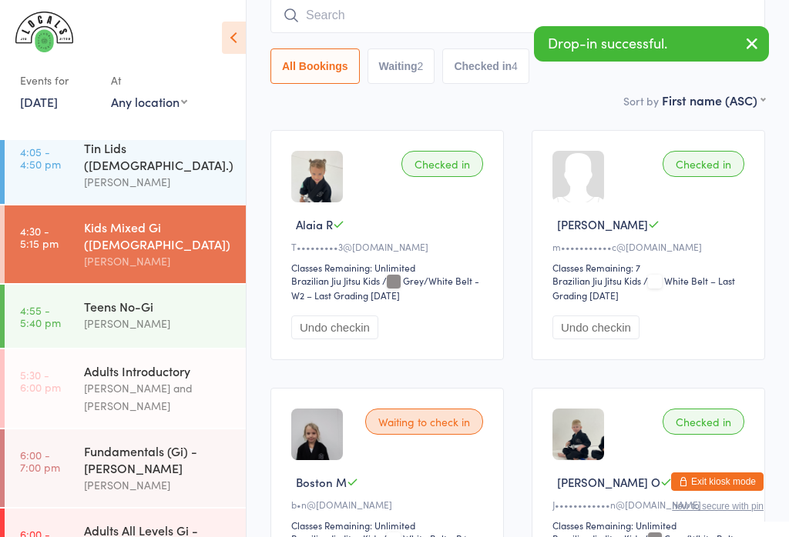
scroll to position [139, 0]
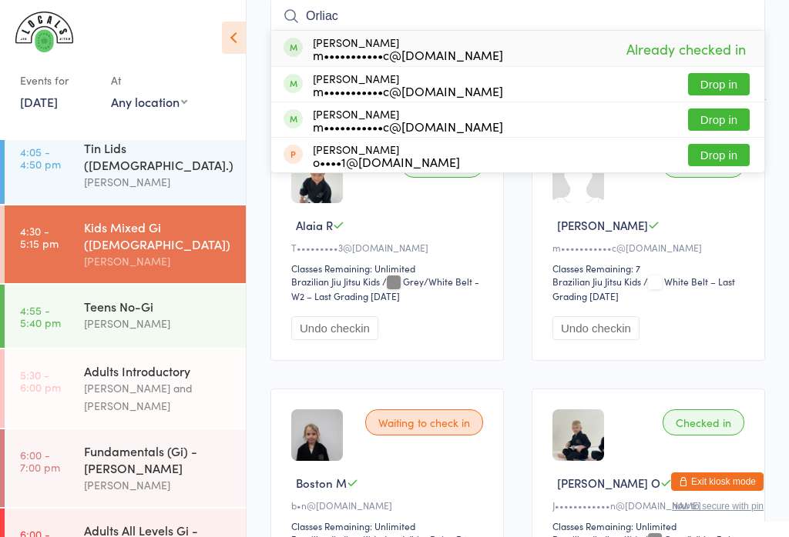
type input "Orliac"
click at [728, 116] on button "Drop in" at bounding box center [719, 120] width 62 height 22
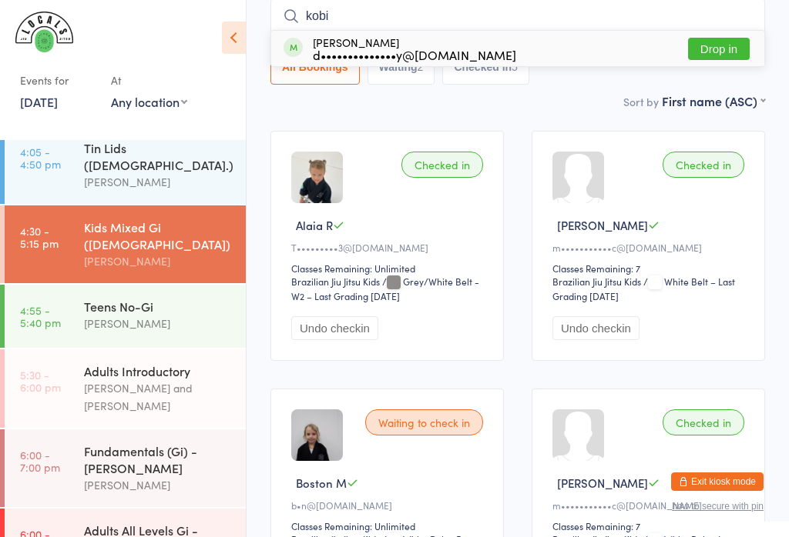
type input "kobi"
click at [350, 53] on div "d••••••••••••••y@[DOMAIN_NAME]" at bounding box center [414, 55] width 203 height 12
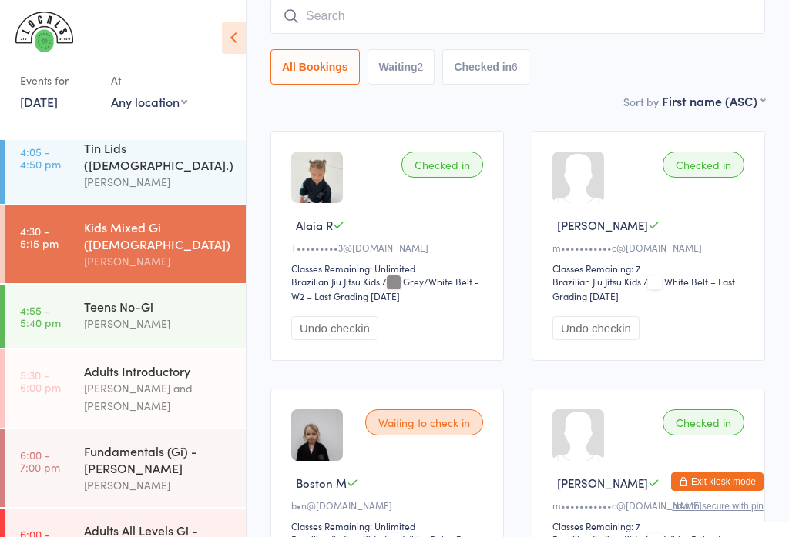
scroll to position [213, 0]
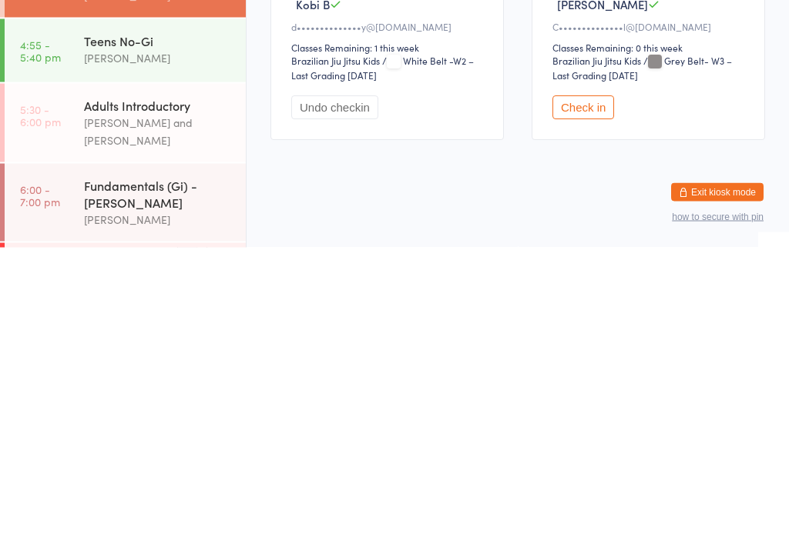
click at [569, 386] on button "Check in" at bounding box center [583, 398] width 62 height 24
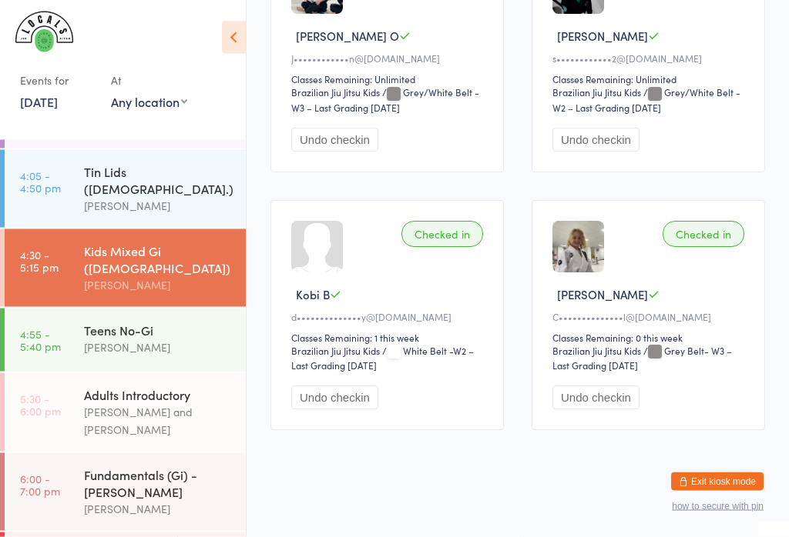
scroll to position [847, 0]
click at [110, 276] on div "[PERSON_NAME]" at bounding box center [158, 285] width 149 height 18
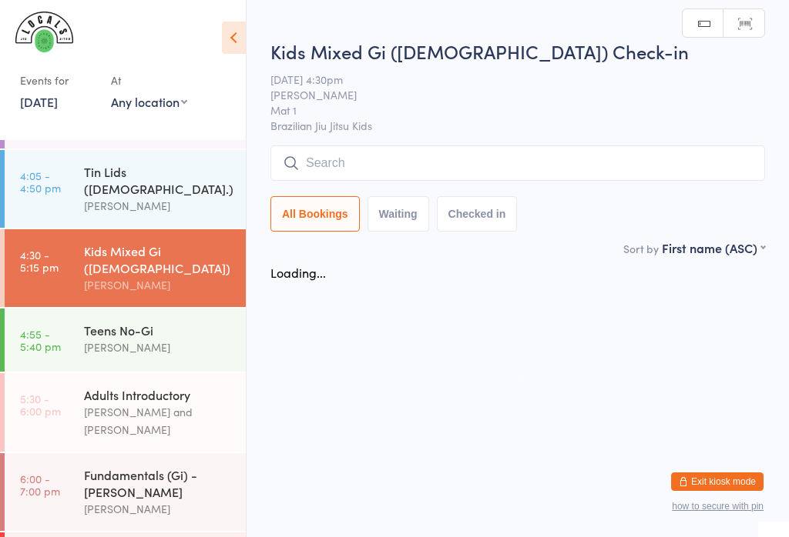
scroll to position [0, 0]
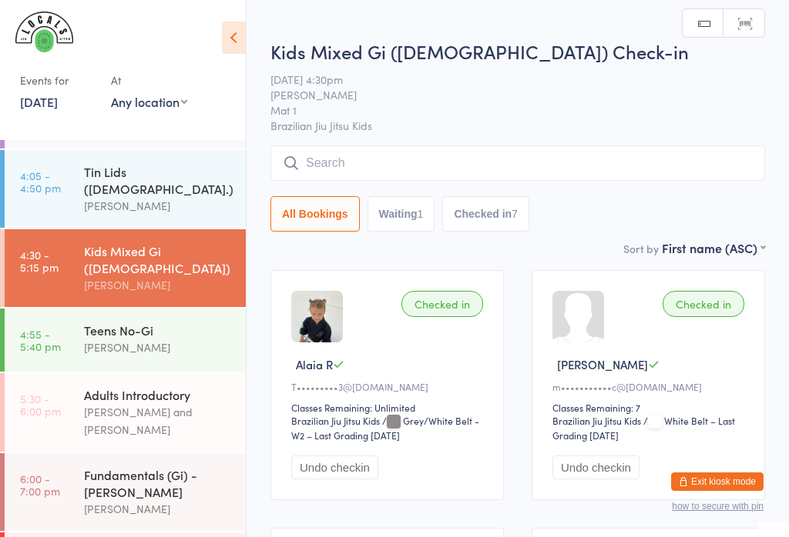
click at [661, 180] on input "search" at bounding box center [517, 163] width 494 height 35
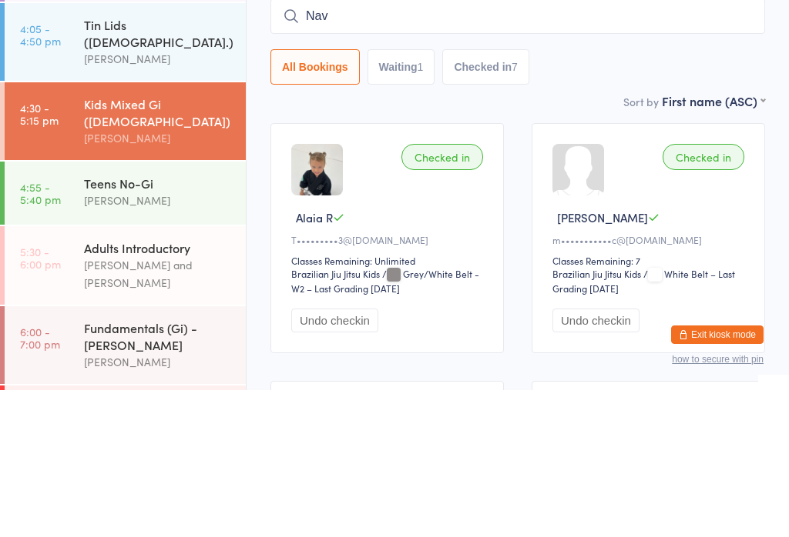
type input "[PERSON_NAME]"
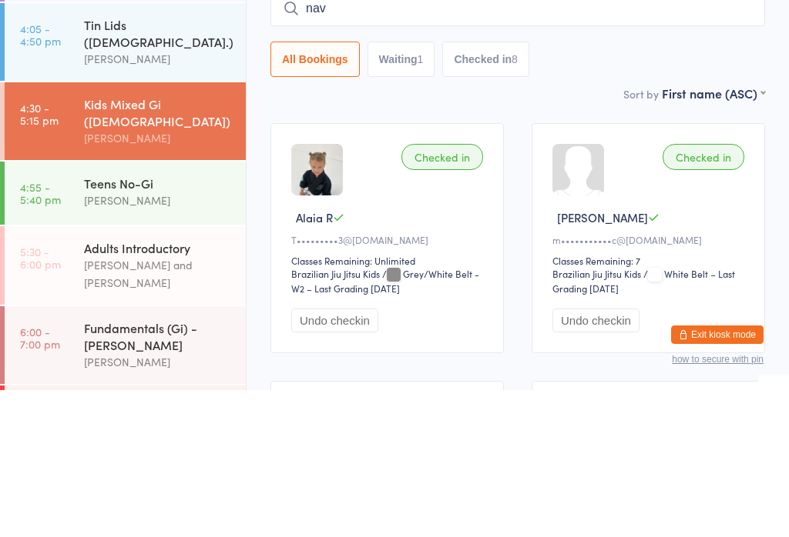
type input "[PERSON_NAME]"
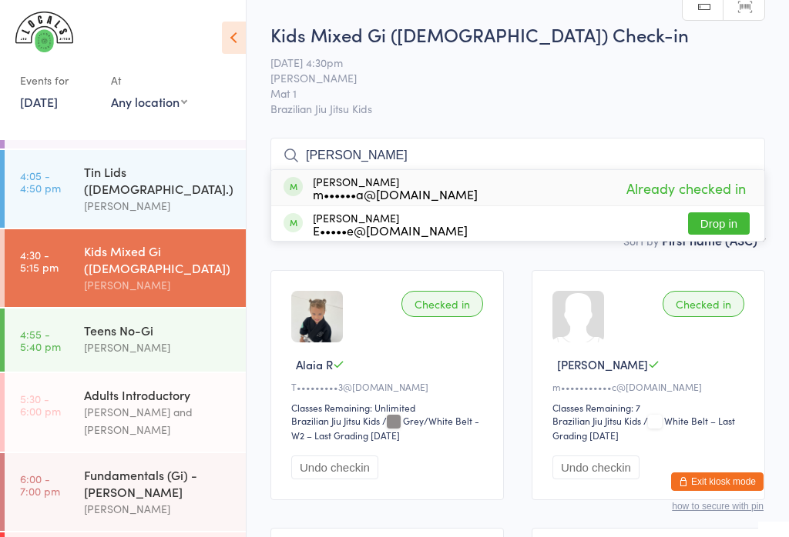
click at [588, 166] on input "[PERSON_NAME]" at bounding box center [517, 155] width 494 height 35
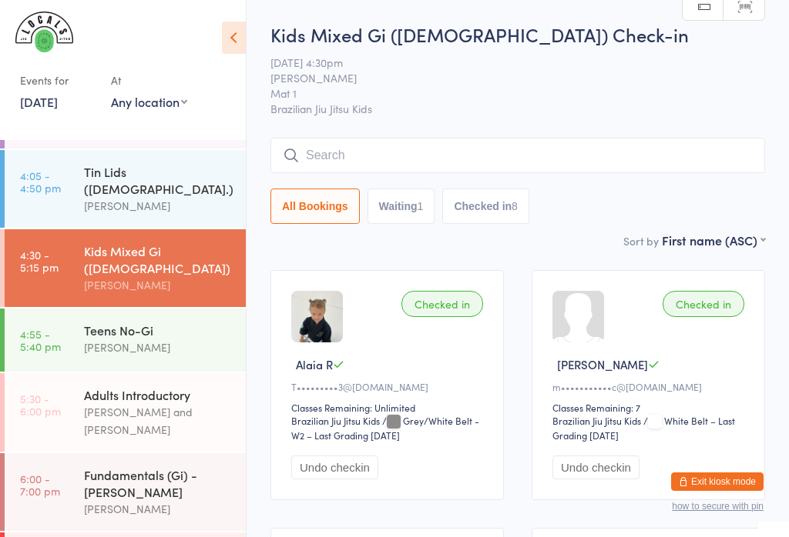
click at [527, 143] on input "search" at bounding box center [517, 155] width 494 height 35
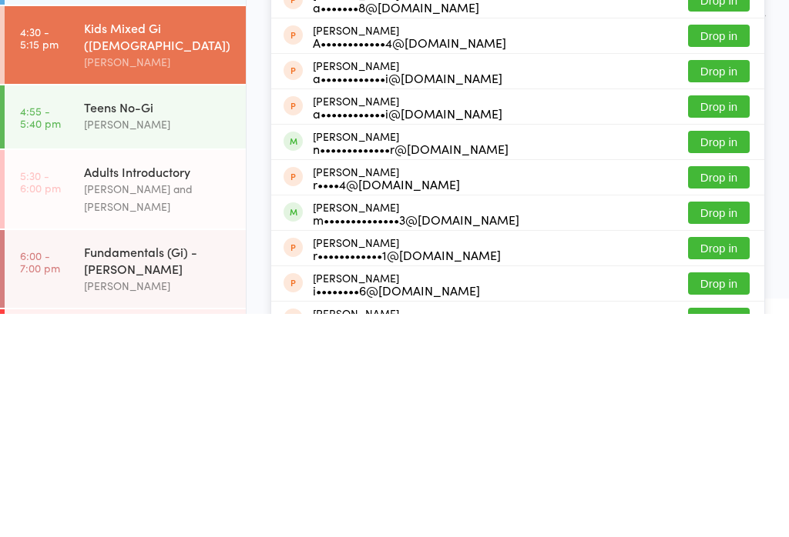
type input "[PERSON_NAME]"
click at [482, 454] on li "[PERSON_NAME] r••••••••••••1@[DOMAIN_NAME] Drop in" at bounding box center [517, 471] width 493 height 35
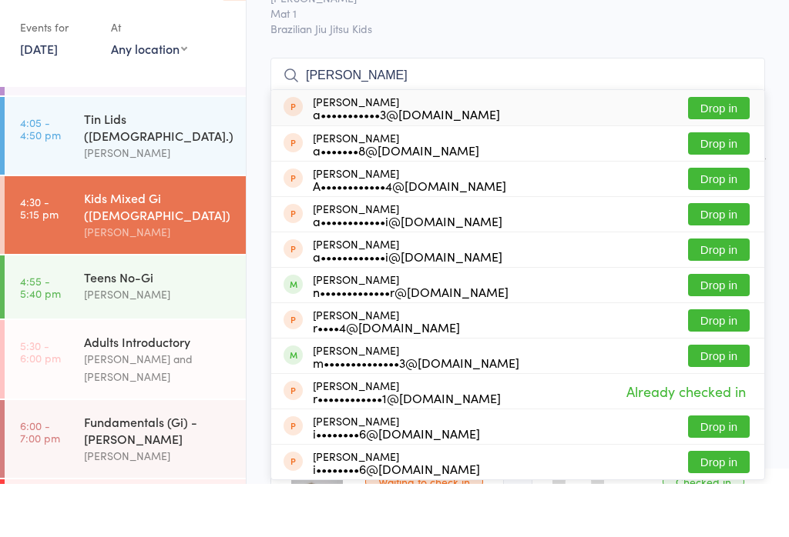
scroll to position [32, 0]
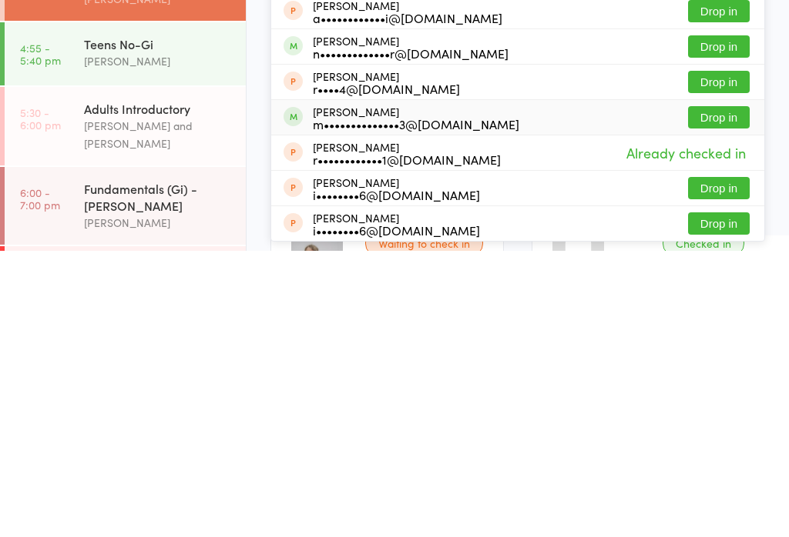
type input "[PERSON_NAME]"
click at [634, 387] on div "[PERSON_NAME] m••••••••••••••3@[DOMAIN_NAME] Drop in" at bounding box center [517, 404] width 493 height 35
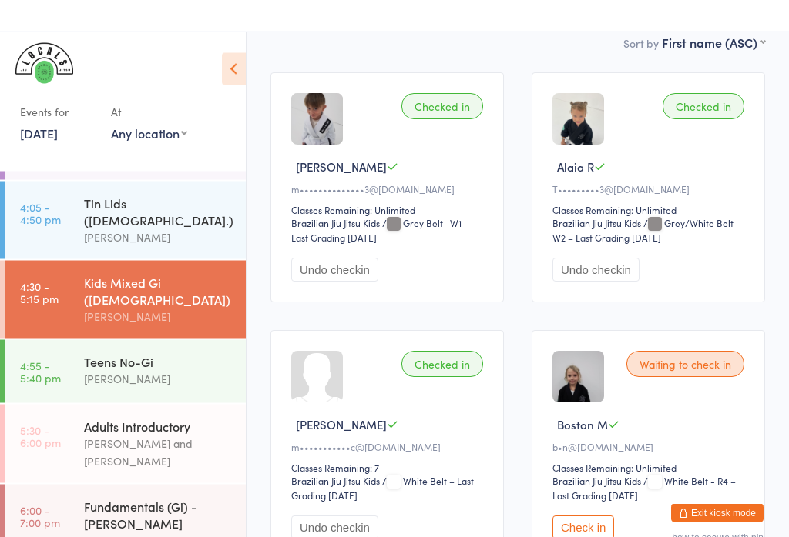
scroll to position [205, 0]
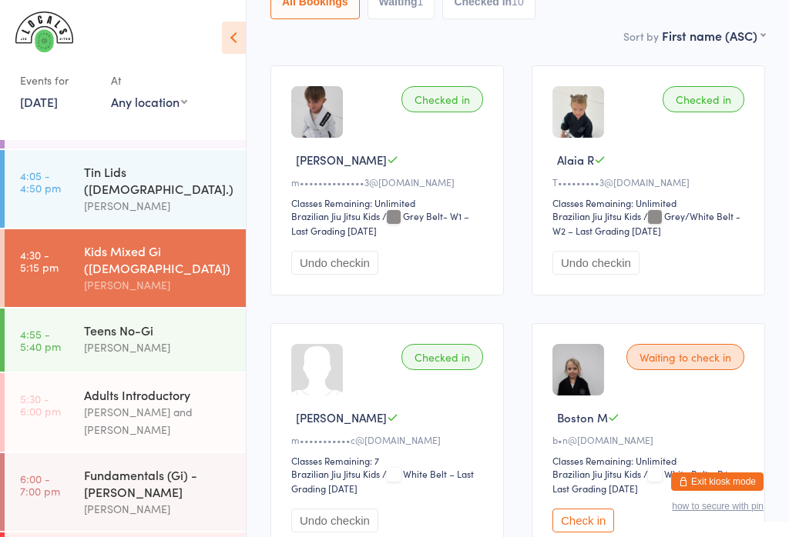
click at [442, 99] on div "Checked in" at bounding box center [442, 99] width 82 height 26
click at [435, 92] on div "Checked in" at bounding box center [442, 99] width 82 height 26
click at [440, 102] on div "Checked in" at bounding box center [442, 99] width 82 height 26
click at [469, 92] on div "Checked in" at bounding box center [442, 99] width 82 height 26
click at [454, 109] on div "Checked in" at bounding box center [442, 99] width 82 height 26
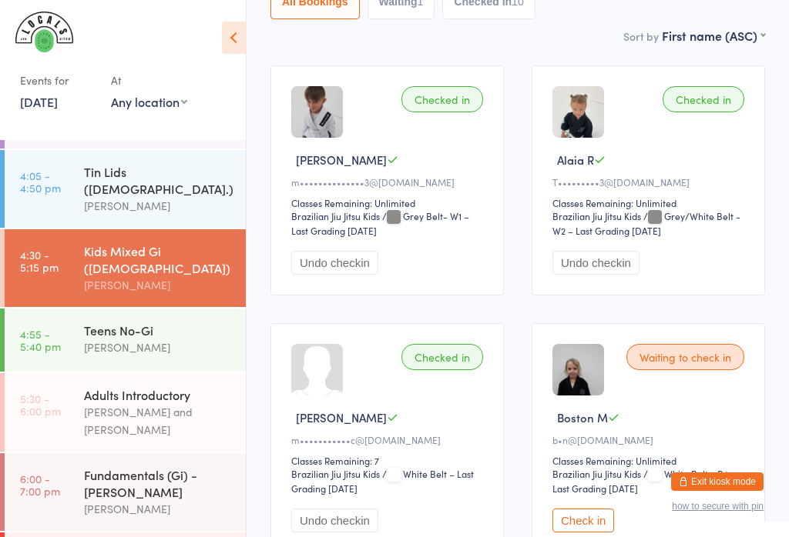
click at [455, 98] on div "Checked in" at bounding box center [442, 99] width 82 height 26
click at [453, 87] on div "Checked in [PERSON_NAME] E m••••••••••••••3@[DOMAIN_NAME] Classes Remaining: Un…" at bounding box center [386, 180] width 233 height 230
click at [451, 104] on div "Checked in" at bounding box center [442, 99] width 82 height 26
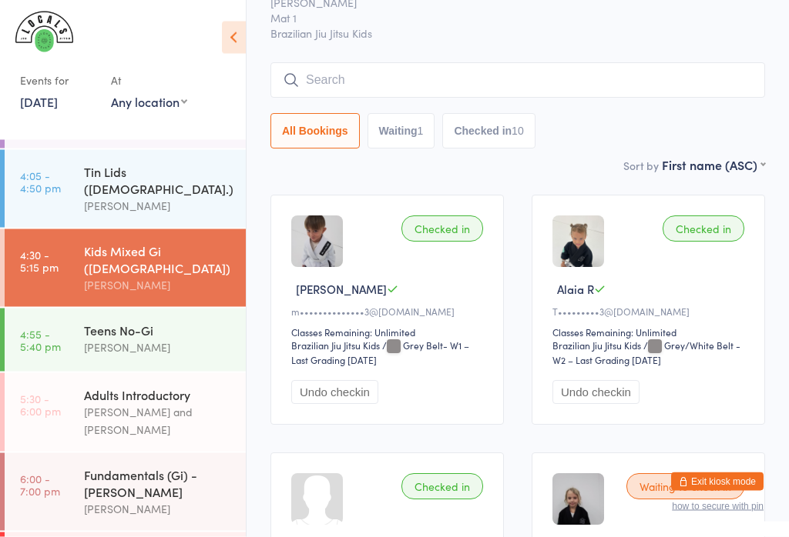
scroll to position [0, 0]
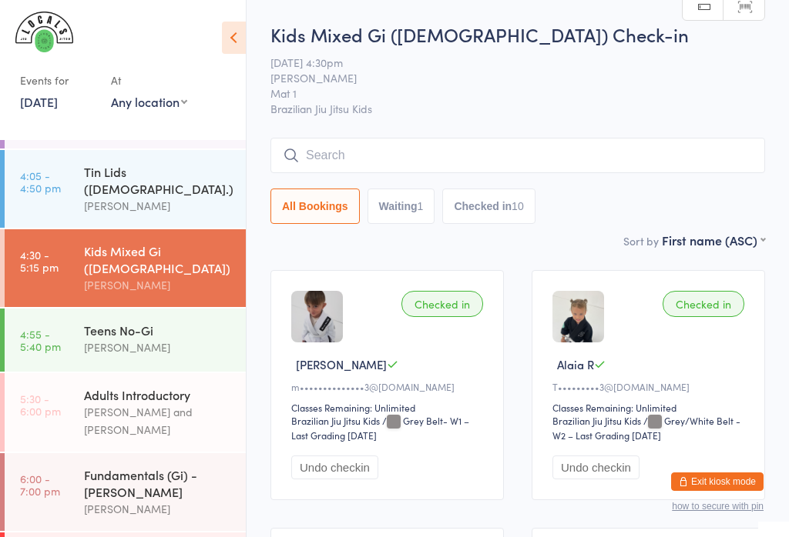
click at [321, 162] on input "search" at bounding box center [517, 155] width 494 height 35
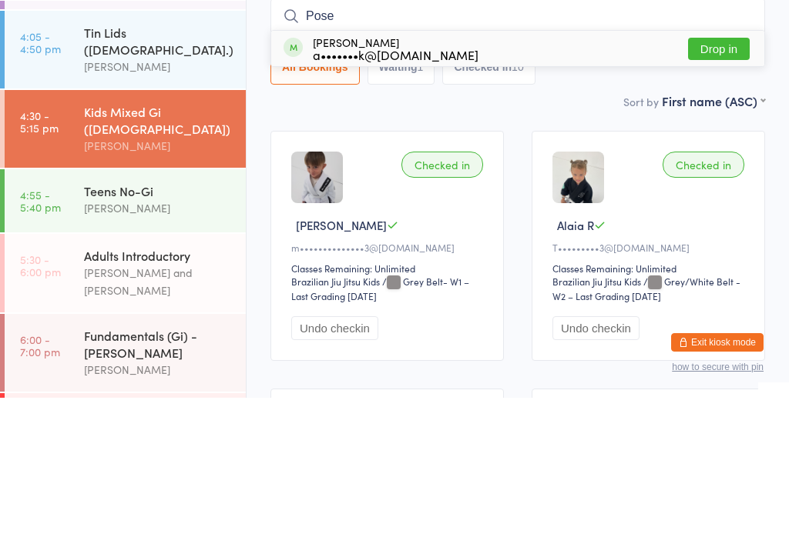
type input "Pose"
click at [711, 177] on button "Drop in" at bounding box center [719, 188] width 62 height 22
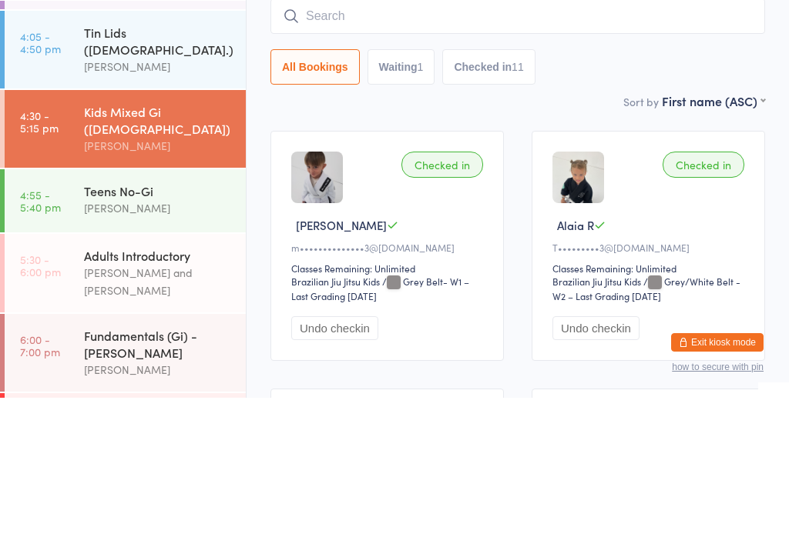
click at [592, 92] on div "Kids Mixed Gi ([DEMOGRAPHIC_DATA]) Check-in [DATE] 4:30pm [PERSON_NAME] Mat 1 B…" at bounding box center [517, 127] width 494 height 210
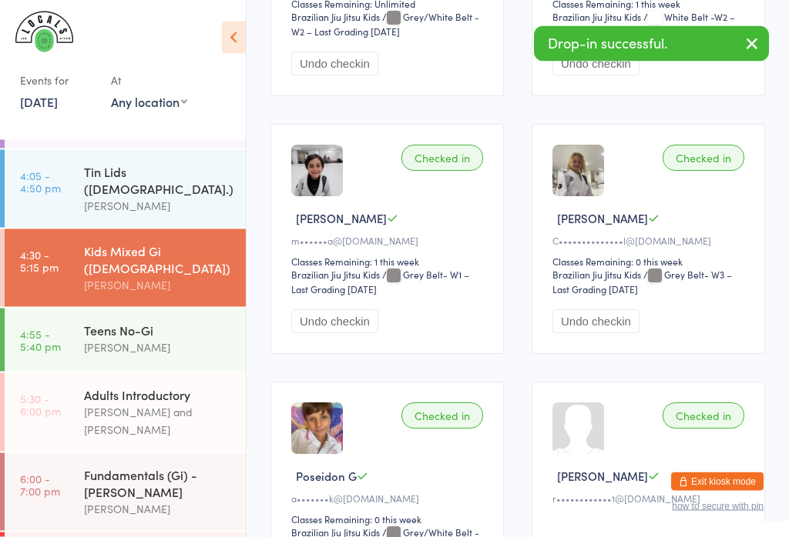
scroll to position [1374, 0]
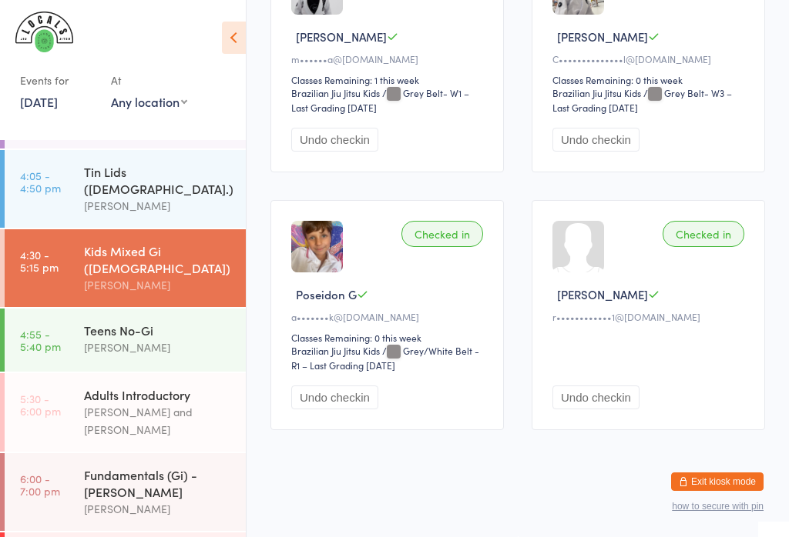
click at [112, 404] on div "[PERSON_NAME] and [PERSON_NAME]" at bounding box center [158, 421] width 149 height 35
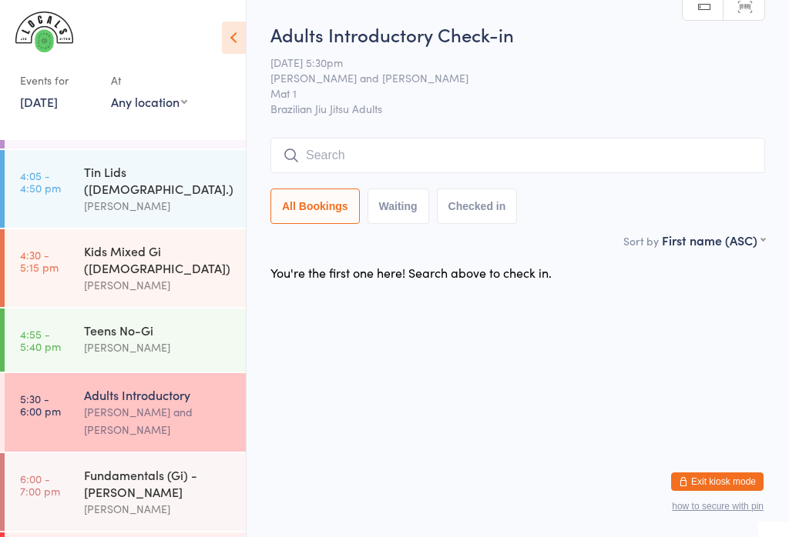
click at [159, 467] on div "Fundamentals (Gi) - [PERSON_NAME]" at bounding box center [158, 484] width 149 height 34
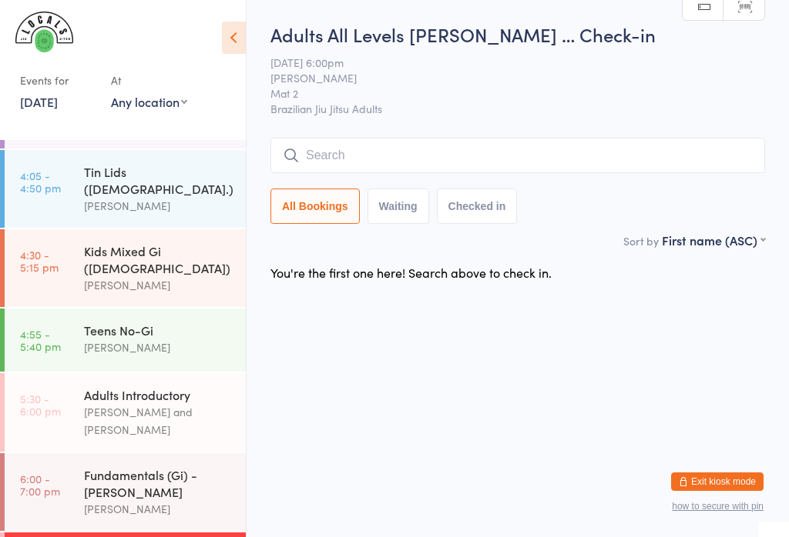
click at [63, 309] on link "4:55 - 5:40 pm Teens No-Gi [PERSON_NAME]" at bounding box center [125, 340] width 241 height 63
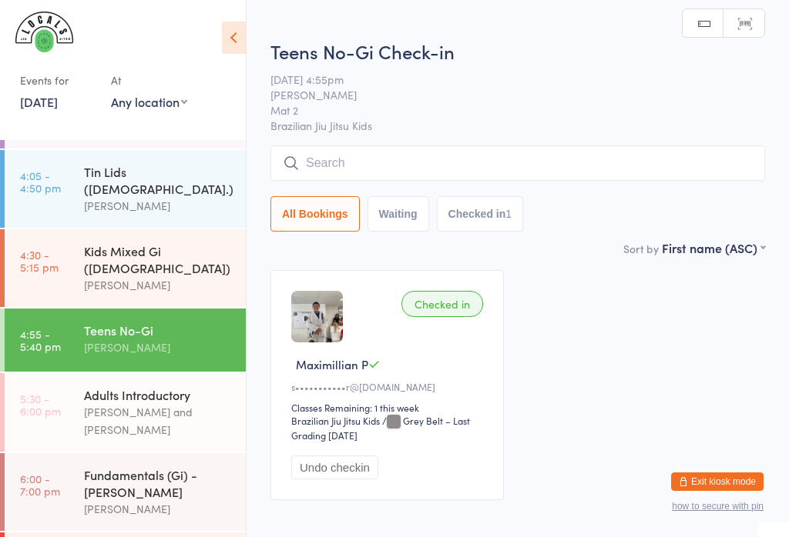
click at [90, 404] on div "[PERSON_NAME] and [PERSON_NAME]" at bounding box center [158, 421] width 149 height 35
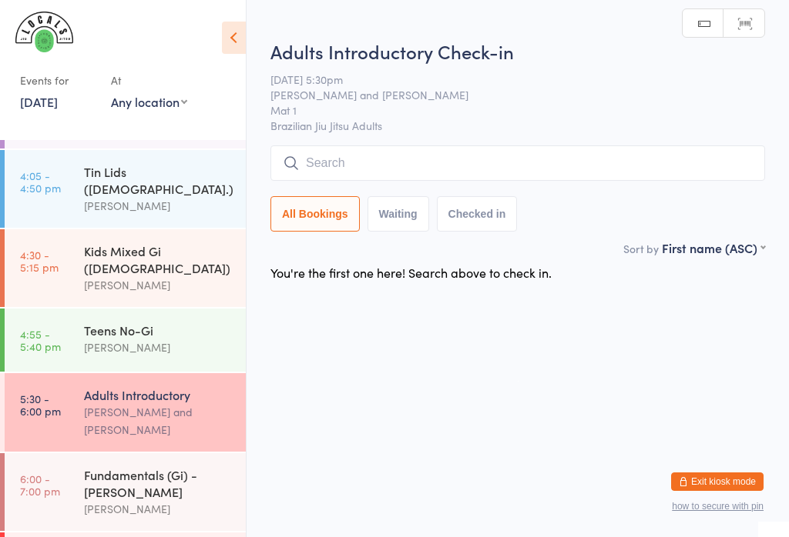
click at [82, 454] on link "6:00 - 7:00 pm Fundamentals (Gi) - [PERSON_NAME] [PERSON_NAME]" at bounding box center [125, 493] width 241 height 78
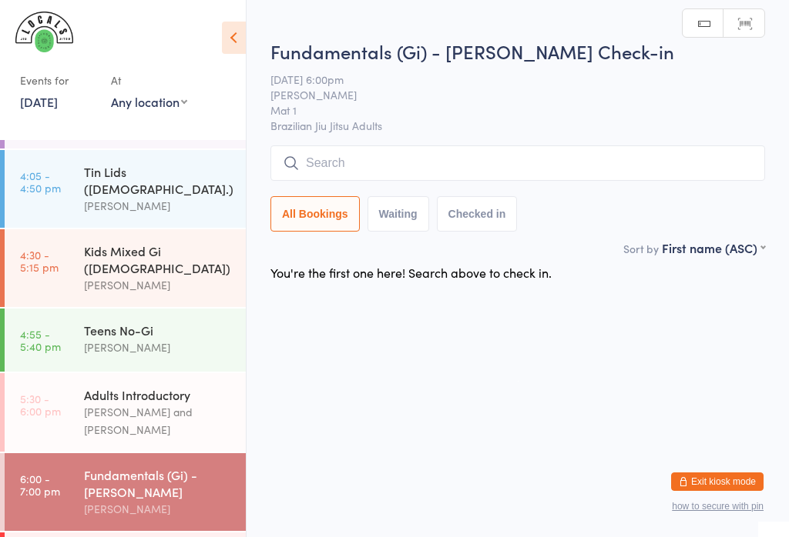
click at [61, 229] on link "4:30 - 5:15 pm Kids Mixed Gi ([DEMOGRAPHIC_DATA]) [PERSON_NAME]" at bounding box center [125, 268] width 241 height 78
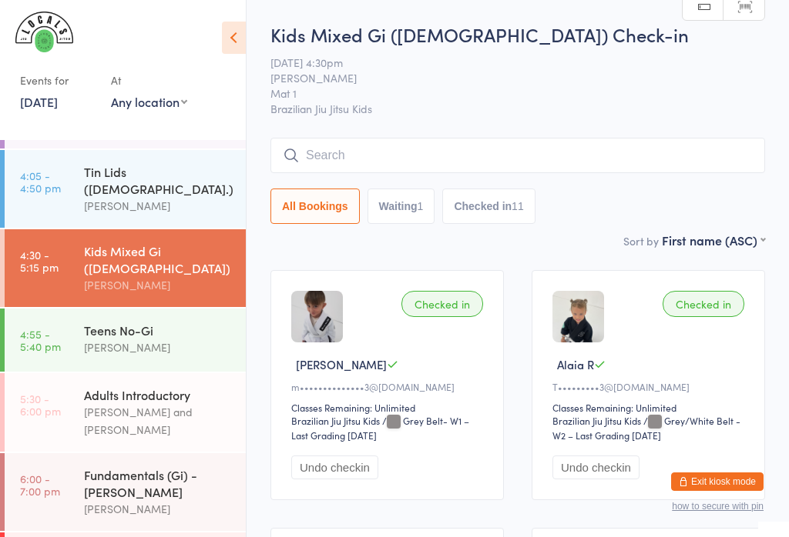
click at [326, 172] on input "search" at bounding box center [517, 155] width 494 height 35
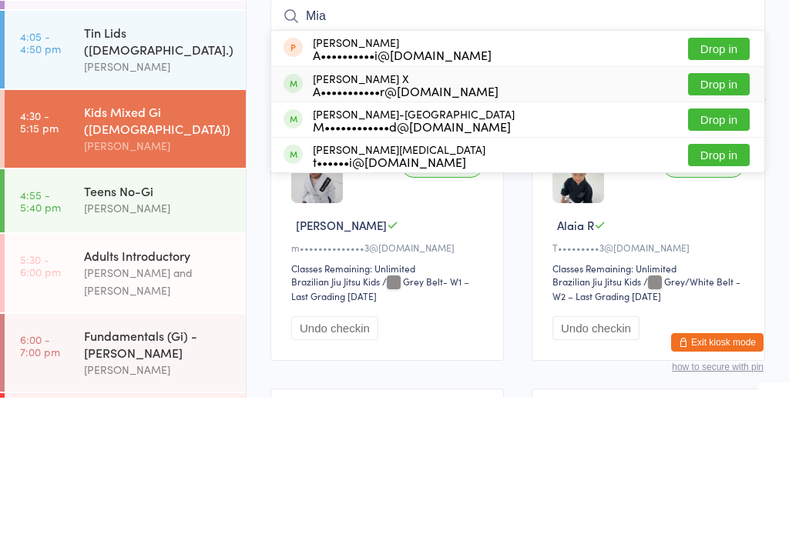
type input "Mia"
click at [297, 213] on span at bounding box center [292, 222] width 19 height 19
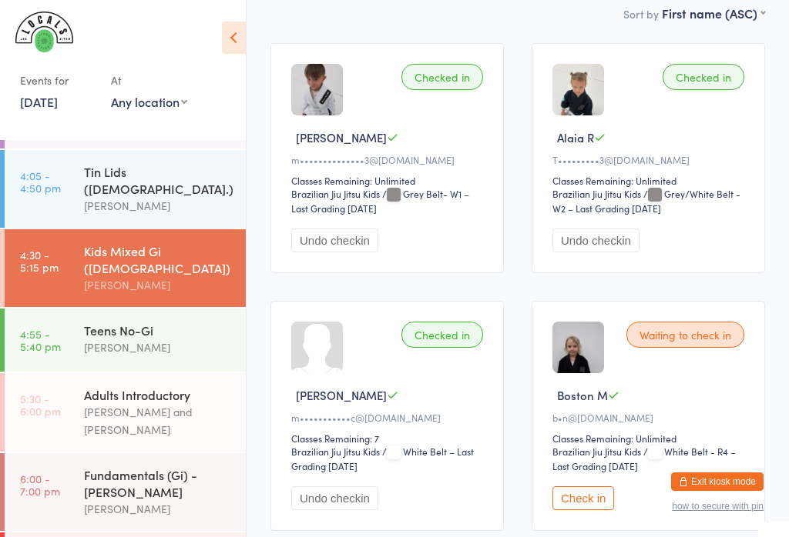
scroll to position [229, 0]
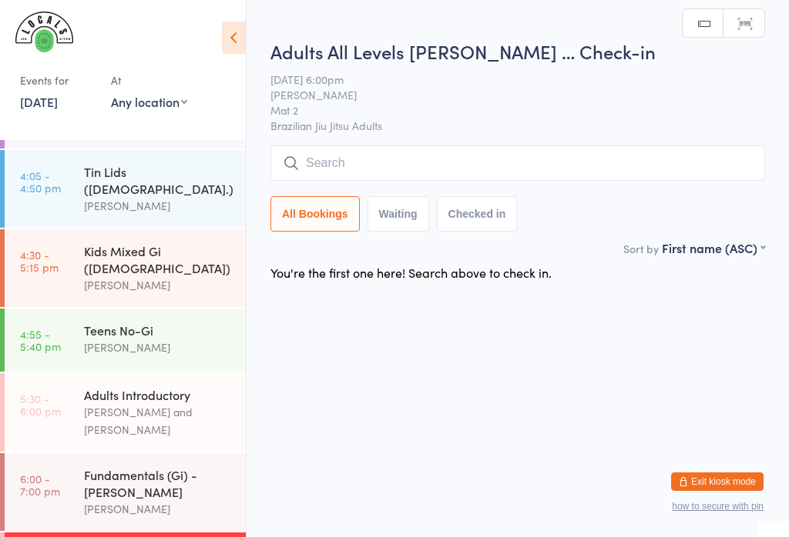
click at [66, 454] on link "6:00 - 7:00 pm Fundamentals (Gi) - [PERSON_NAME] [PERSON_NAME]" at bounding box center [125, 493] width 241 height 78
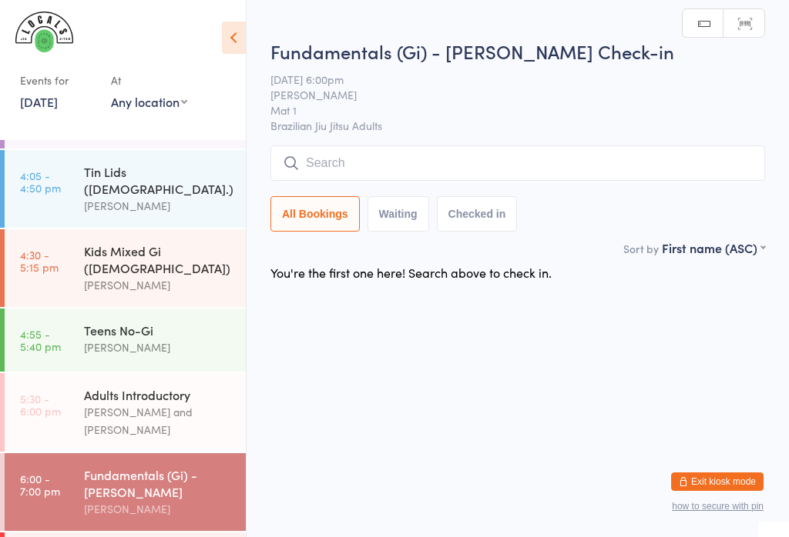
click at [139, 404] on div "[PERSON_NAME] and [PERSON_NAME]" at bounding box center [158, 421] width 149 height 35
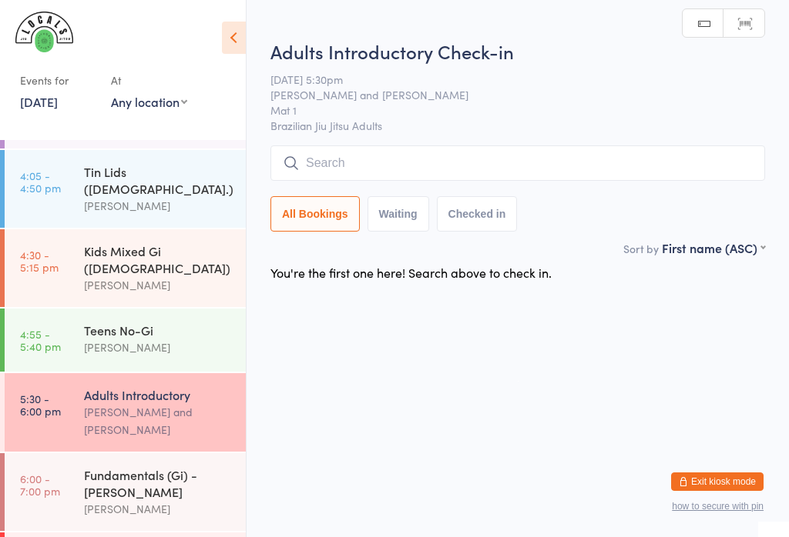
click at [48, 328] on time "4:55 - 5:40 pm" at bounding box center [40, 340] width 41 height 25
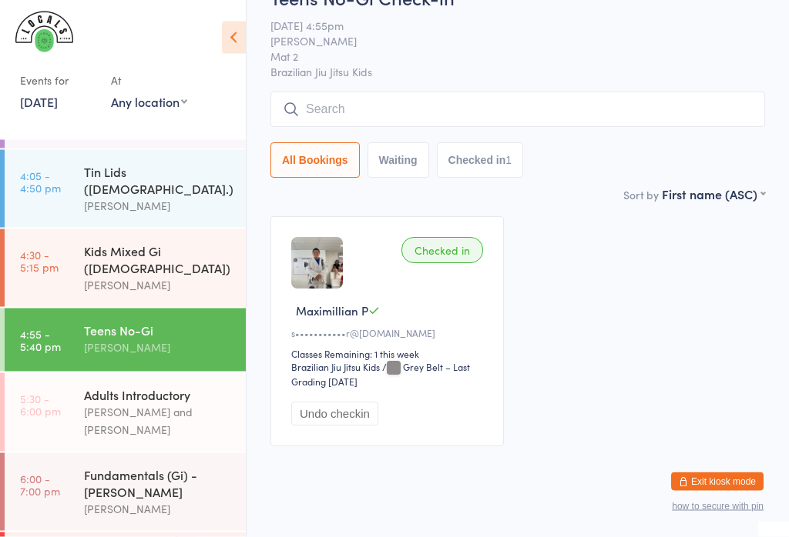
scroll to position [56, 0]
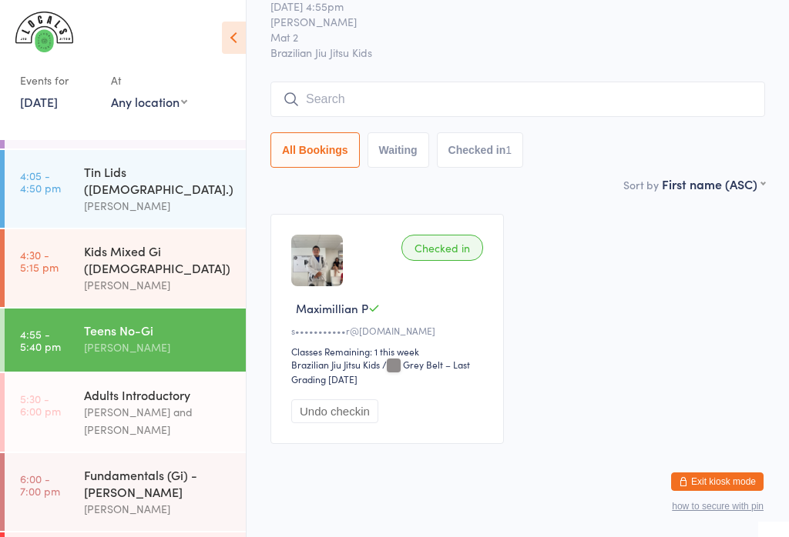
click at [72, 229] on link "4:30 - 5:15 pm Kids Mixed Gi ([DEMOGRAPHIC_DATA]) [PERSON_NAME]" at bounding box center [125, 268] width 241 height 78
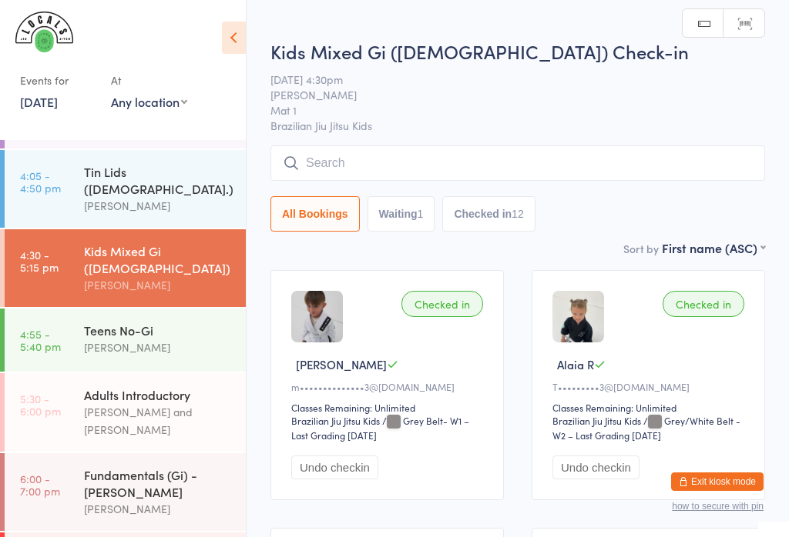
click at [65, 155] on link "4:05 - 4:50 pm Tin Lids ([DEMOGRAPHIC_DATA].) [PERSON_NAME]" at bounding box center [125, 189] width 241 height 78
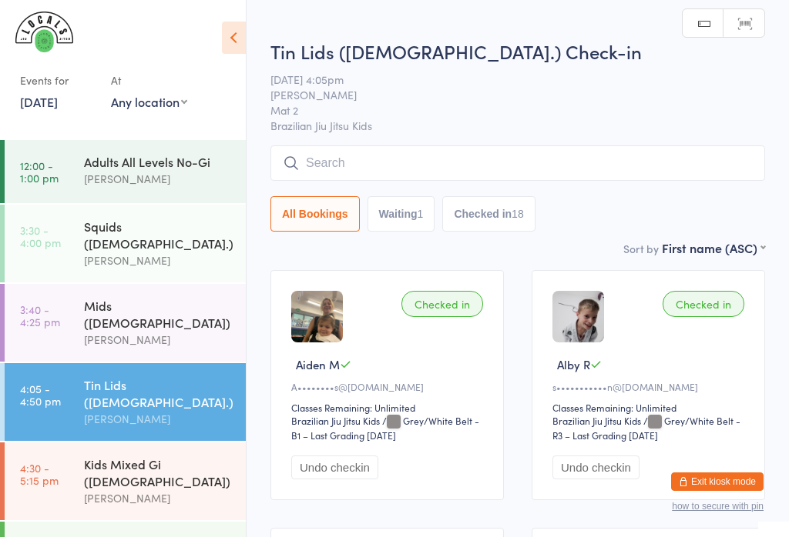
click at [42, 176] on time "12:00 - 1:00 pm" at bounding box center [39, 171] width 39 height 25
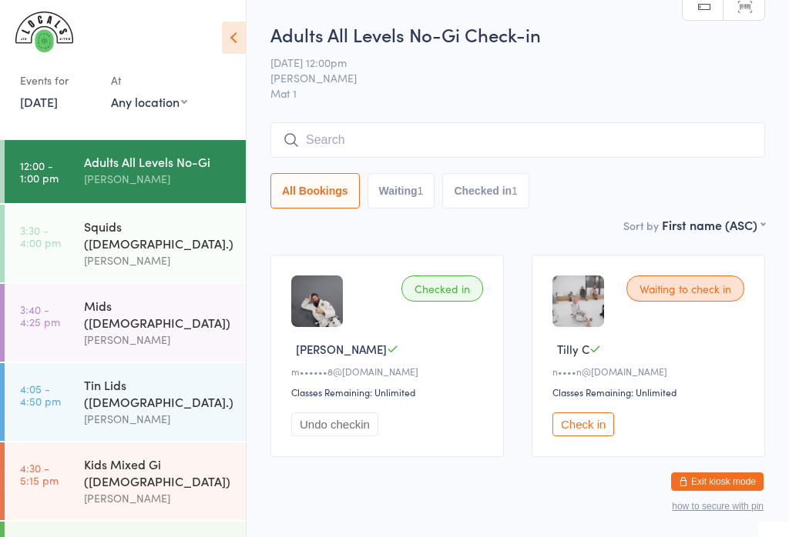
click at [96, 252] on div "[PERSON_NAME]" at bounding box center [158, 261] width 149 height 18
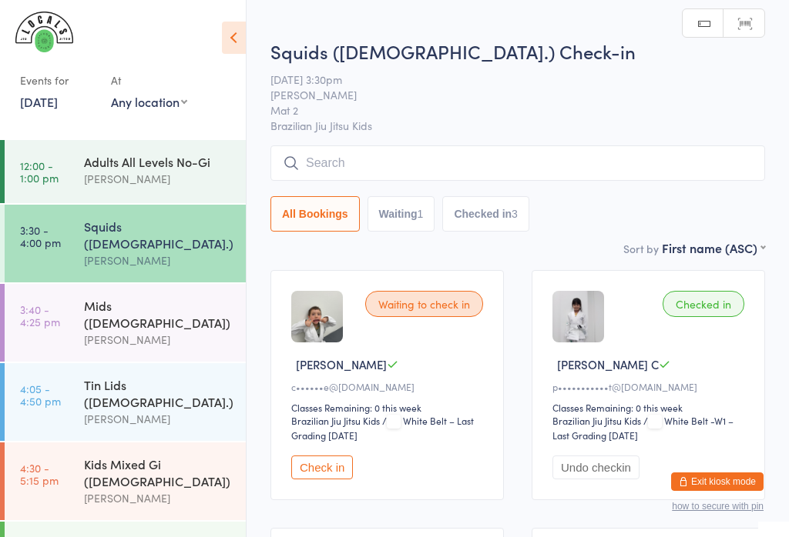
click at [65, 314] on link "3:40 - 4:25 pm Mids ([DEMOGRAPHIC_DATA]) [PERSON_NAME]" at bounding box center [125, 323] width 241 height 78
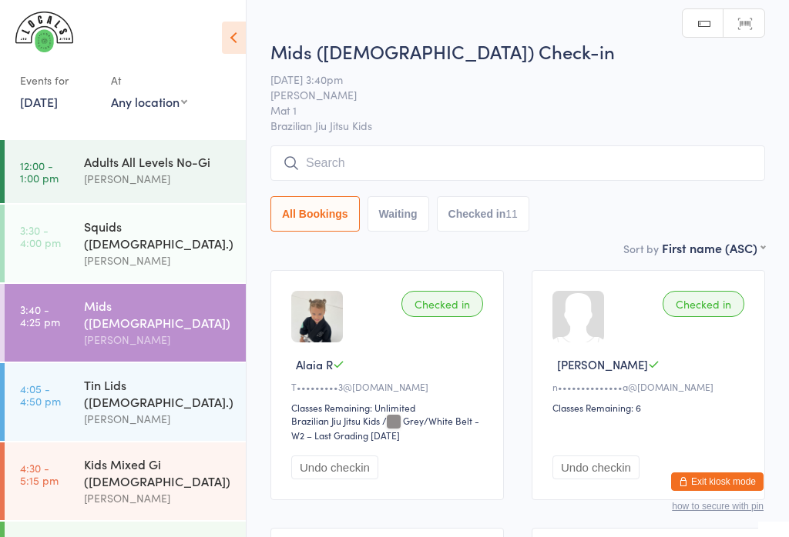
click at [69, 363] on link "4:05 - 4:50 pm Tin Lids ([DEMOGRAPHIC_DATA].) [PERSON_NAME]" at bounding box center [125, 402] width 241 height 78
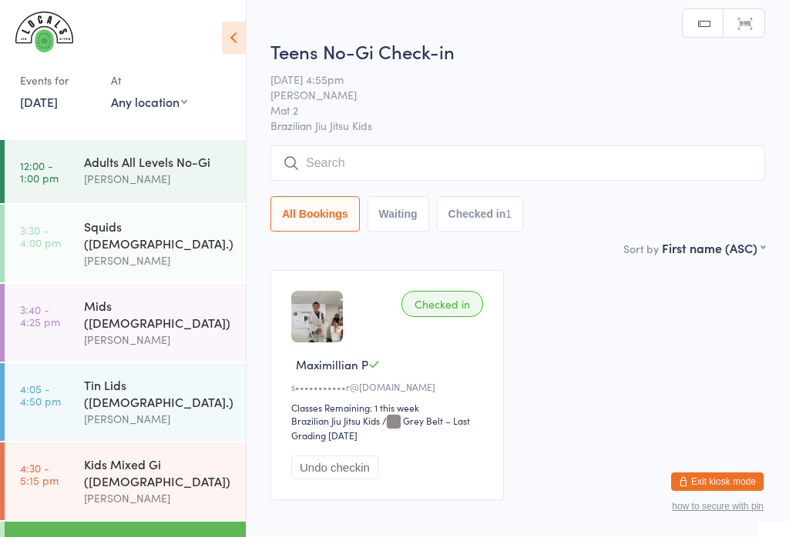
click at [102, 490] on div "[PERSON_NAME]" at bounding box center [158, 499] width 149 height 18
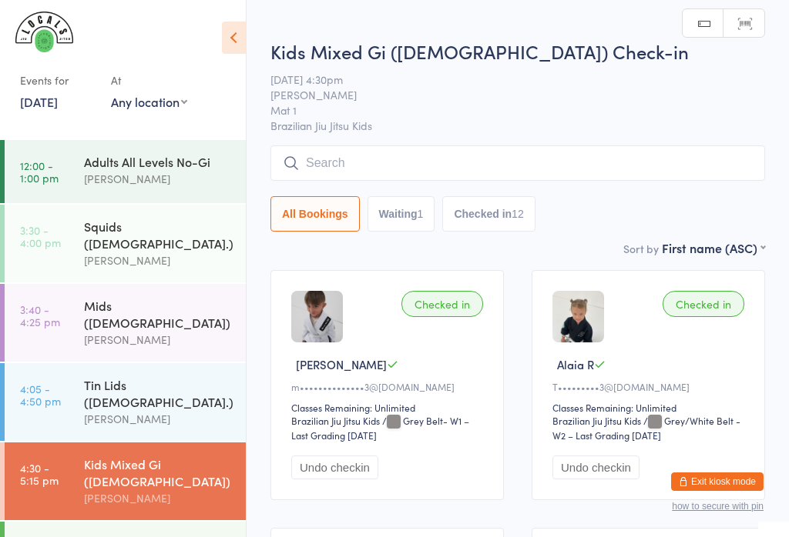
click at [89, 377] on div "Tin Lids ([DEMOGRAPHIC_DATA].)" at bounding box center [158, 394] width 149 height 34
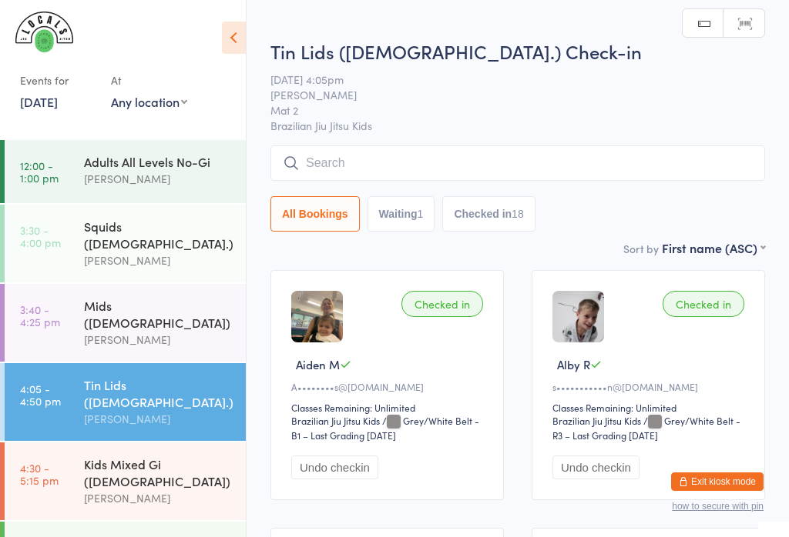
click at [93, 456] on div "Kids Mixed Gi ([DEMOGRAPHIC_DATA])" at bounding box center [158, 473] width 149 height 34
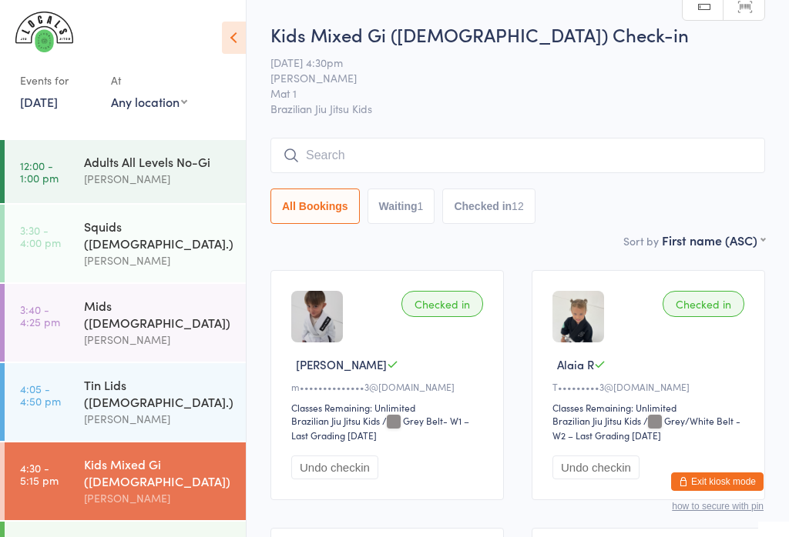
click at [695, 141] on input "search" at bounding box center [517, 155] width 494 height 35
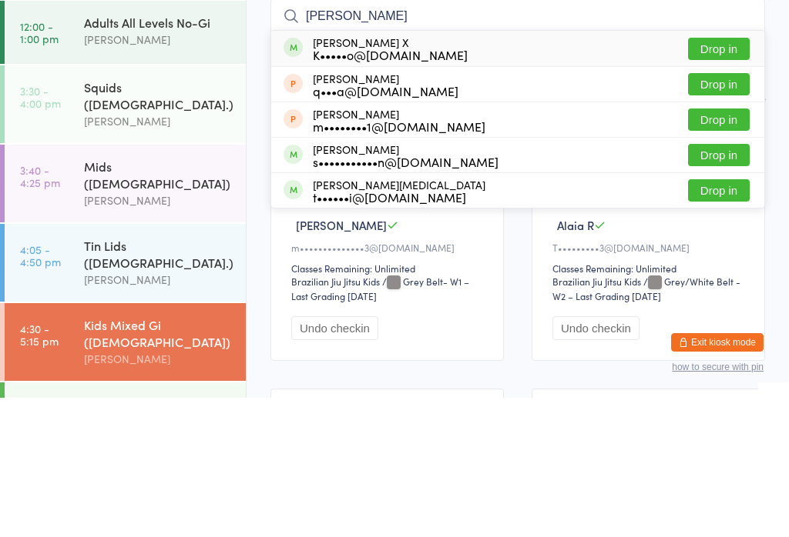
type input "[PERSON_NAME]"
click at [728, 177] on button "Drop in" at bounding box center [719, 188] width 62 height 22
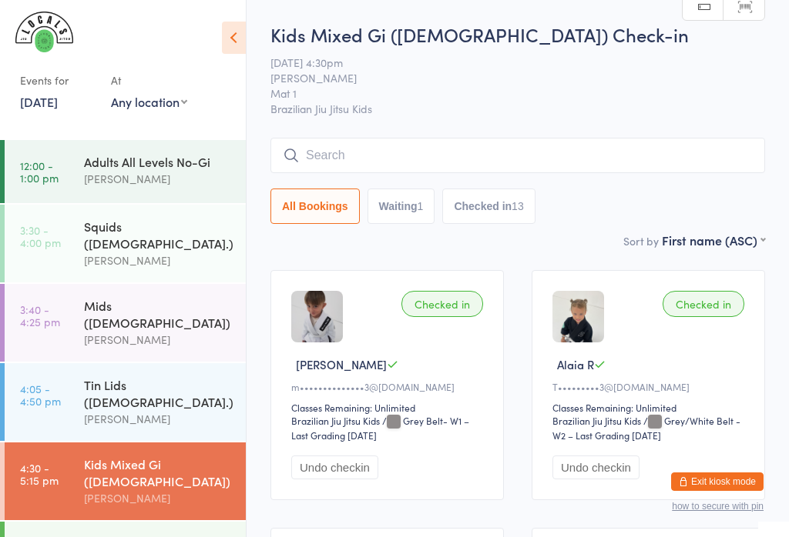
click at [122, 162] on div "Adults All Levels No-Gi" at bounding box center [158, 161] width 149 height 17
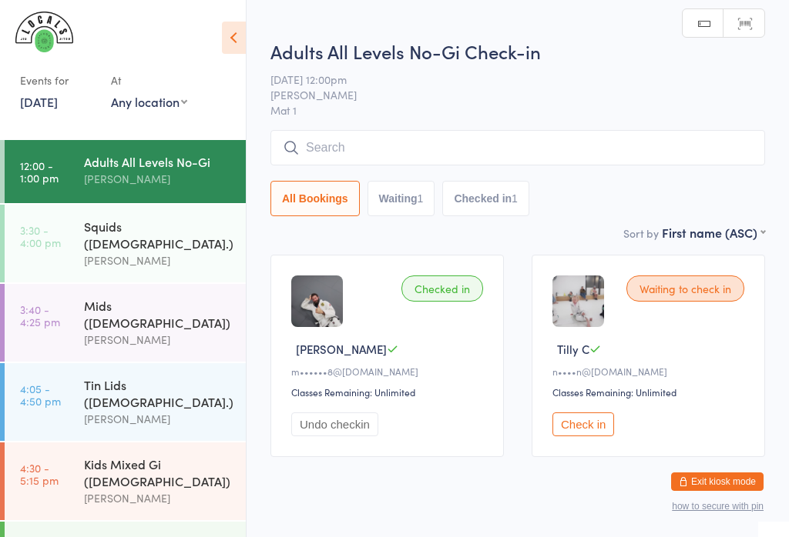
click at [586, 315] on img at bounding box center [578, 302] width 52 height 52
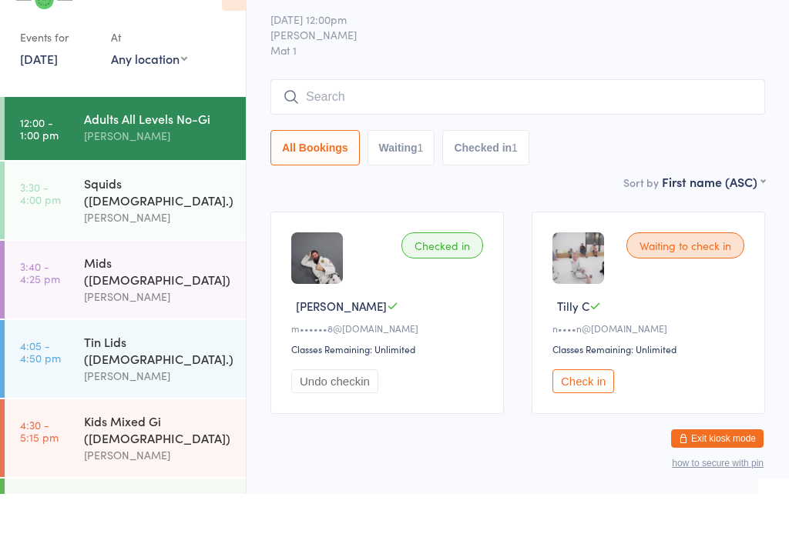
scroll to position [12, 0]
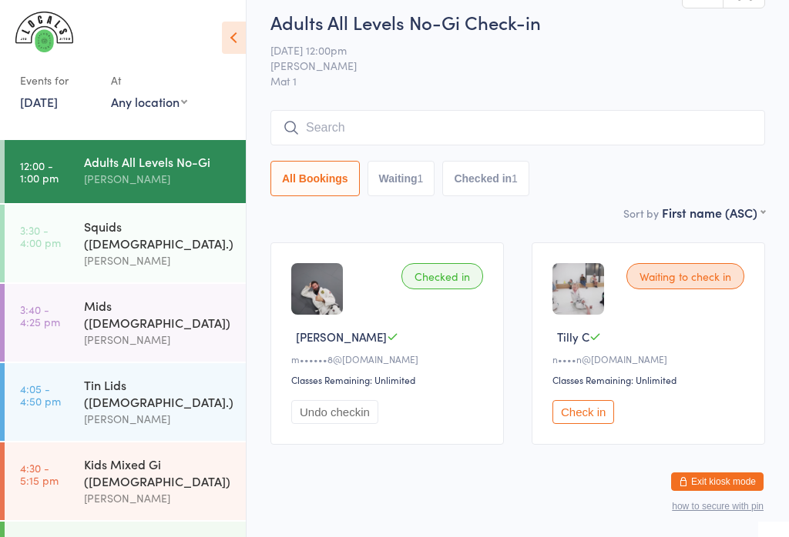
click at [588, 288] on img at bounding box center [578, 289] width 52 height 52
click at [161, 331] on div "[PERSON_NAME]" at bounding box center [158, 340] width 149 height 18
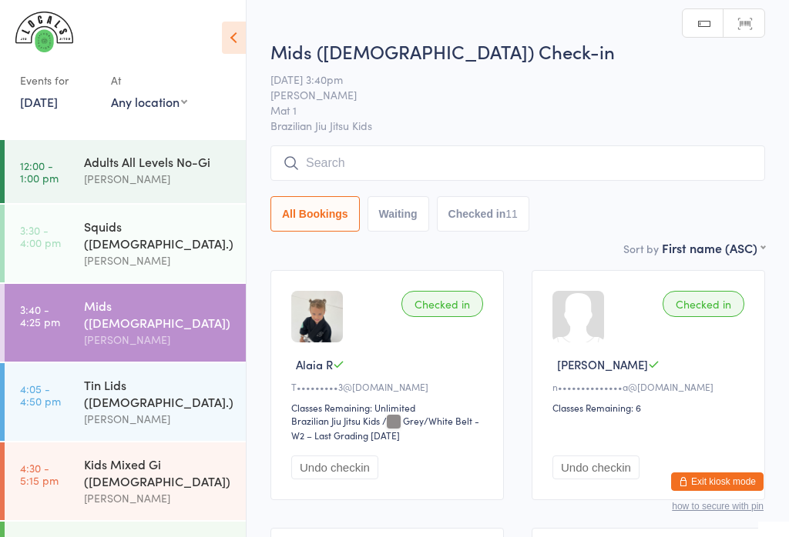
click at [193, 217] on div "Squids ([DEMOGRAPHIC_DATA].) [PERSON_NAME]" at bounding box center [165, 244] width 162 height 78
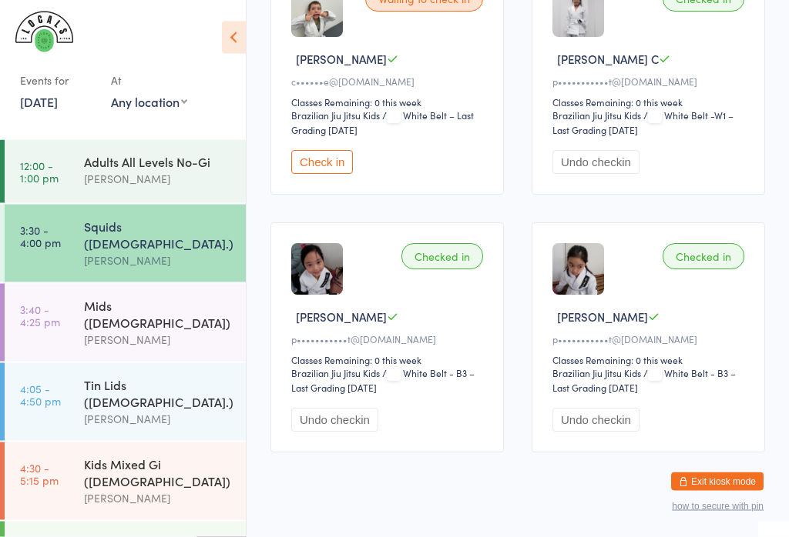
scroll to position [320, 0]
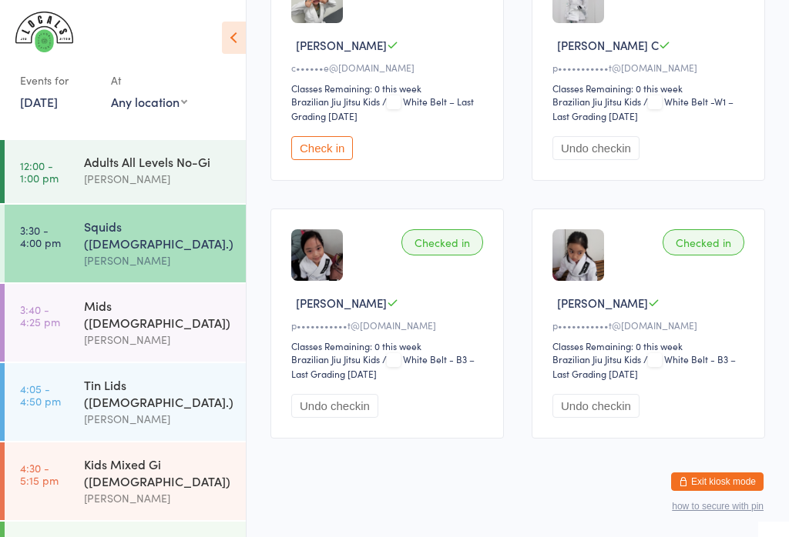
click at [177, 297] on div "Mids ([DEMOGRAPHIC_DATA])" at bounding box center [158, 314] width 149 height 34
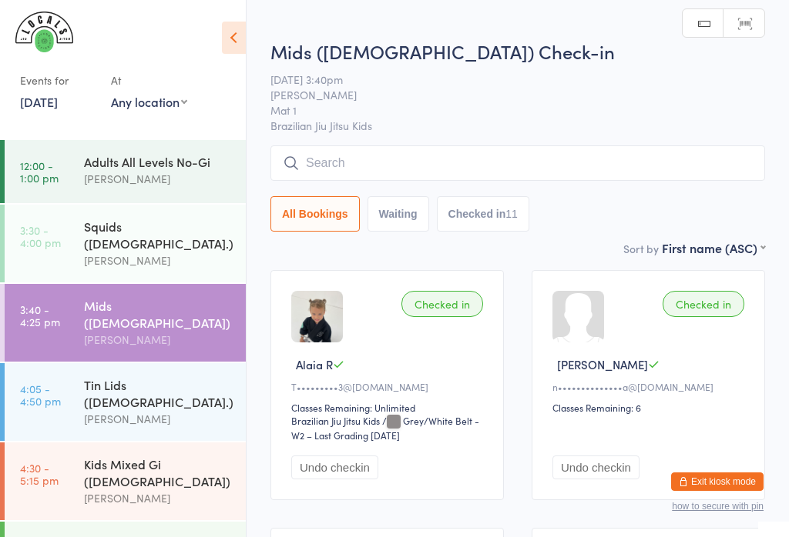
click at [156, 377] on div "Tin Lids ([DEMOGRAPHIC_DATA].)" at bounding box center [158, 394] width 149 height 34
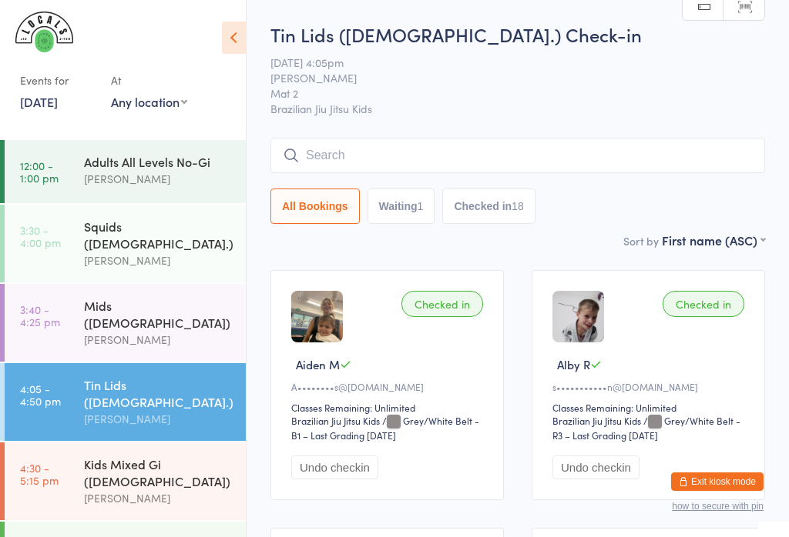
click at [414, 156] on input "search" at bounding box center [517, 155] width 494 height 35
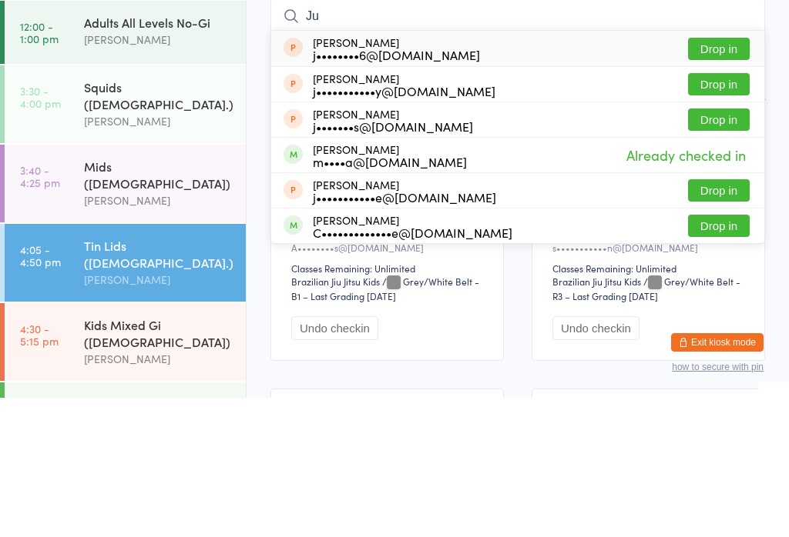
type input "J"
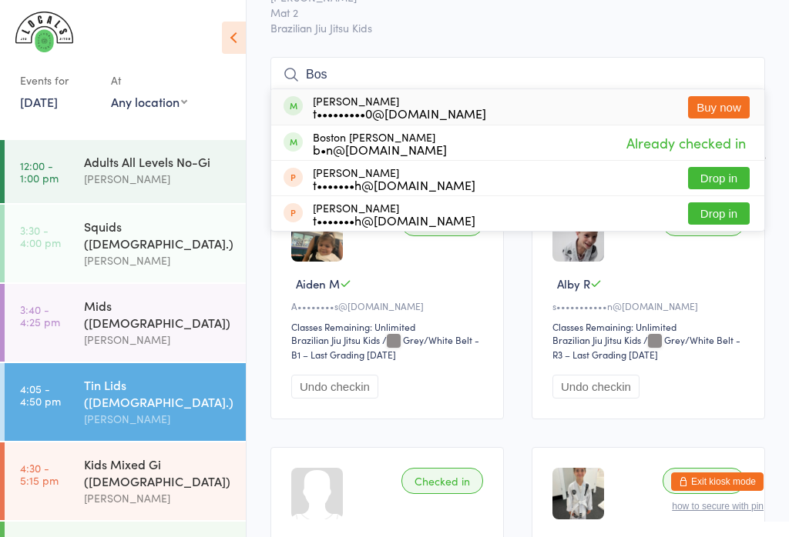
scroll to position [82, 0]
type input "Bos"
click at [434, 147] on div "b•n@[DOMAIN_NAME]" at bounding box center [380, 148] width 134 height 12
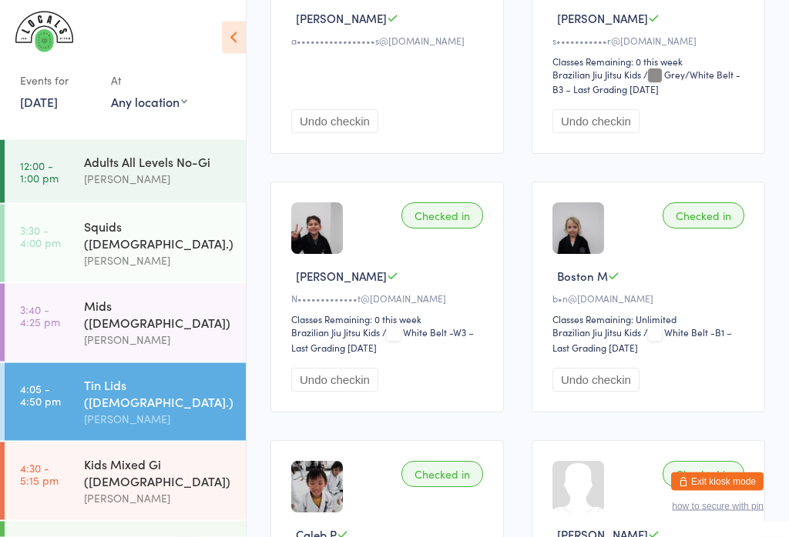
scroll to position [605, 0]
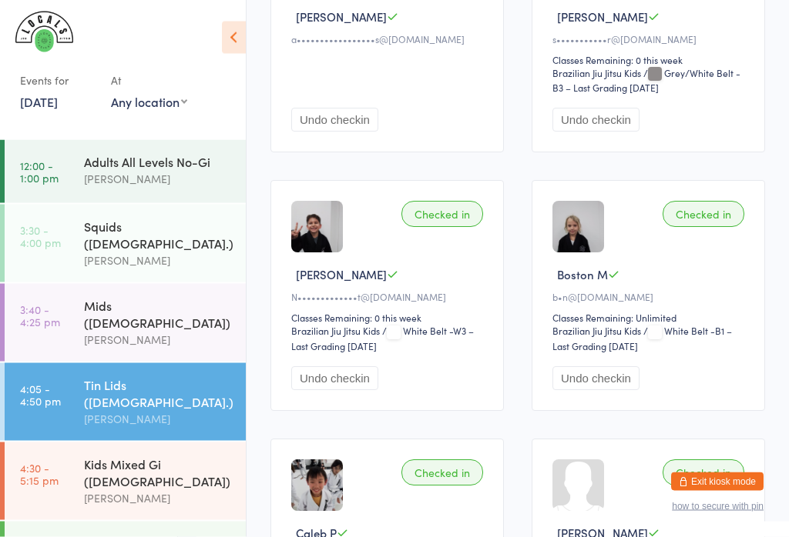
click at [143, 456] on div "Kids Mixed Gi ([DEMOGRAPHIC_DATA])" at bounding box center [158, 473] width 149 height 34
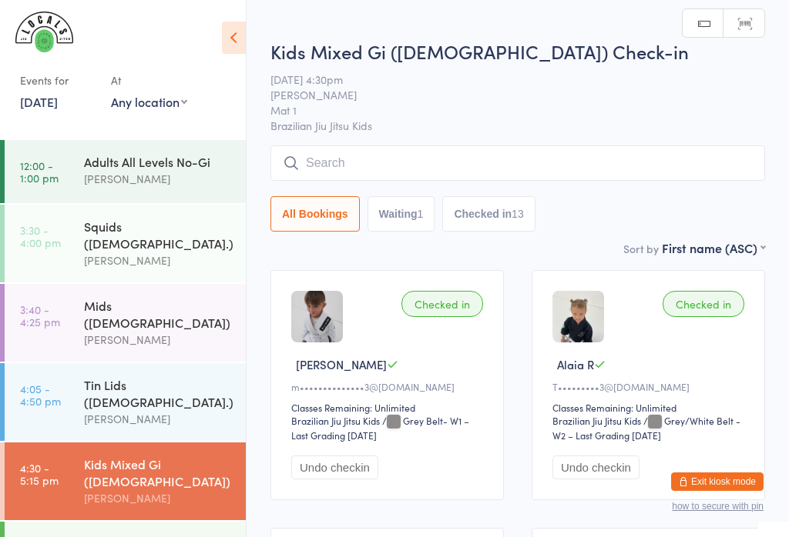
click at [497, 203] on button "Checked in 13" at bounding box center [488, 213] width 92 height 35
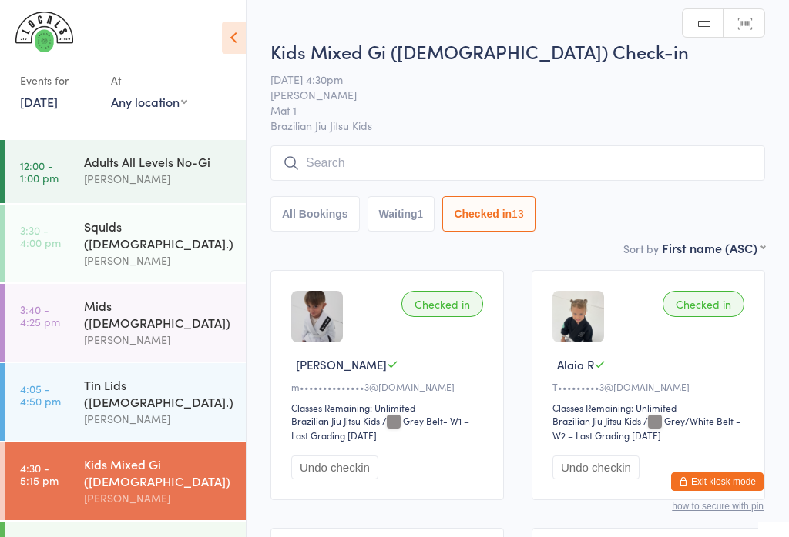
click at [329, 217] on button "All Bookings" at bounding box center [314, 213] width 89 height 35
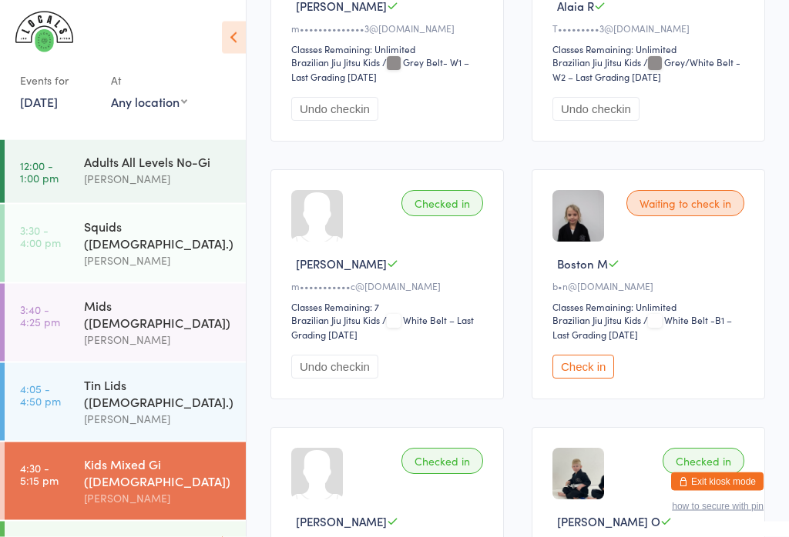
scroll to position [397, 0]
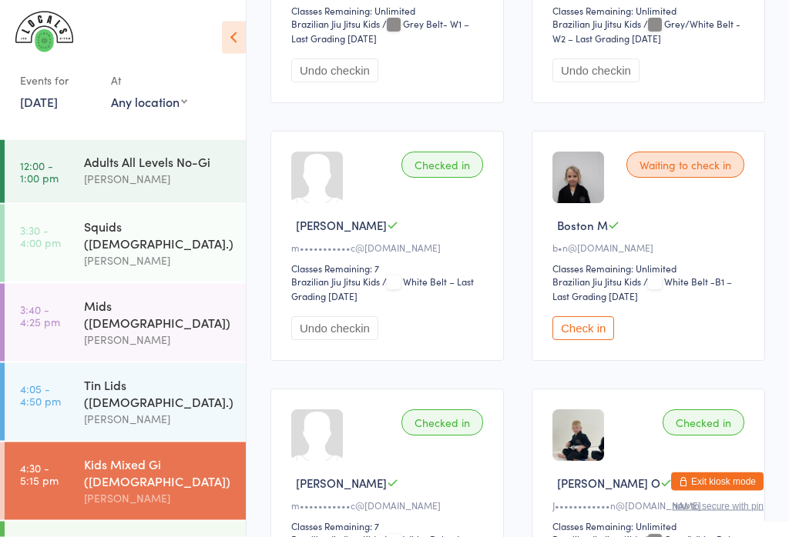
click at [614, 341] on button "Check in" at bounding box center [583, 329] width 62 height 24
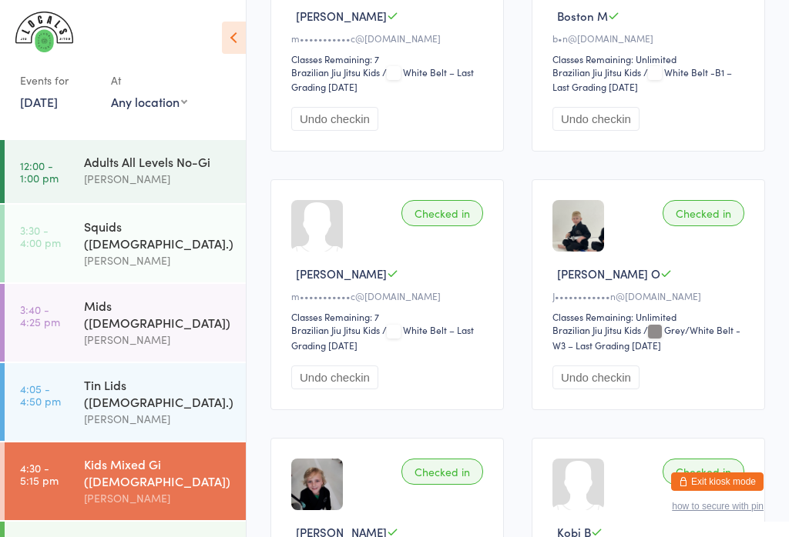
scroll to position [605, 0]
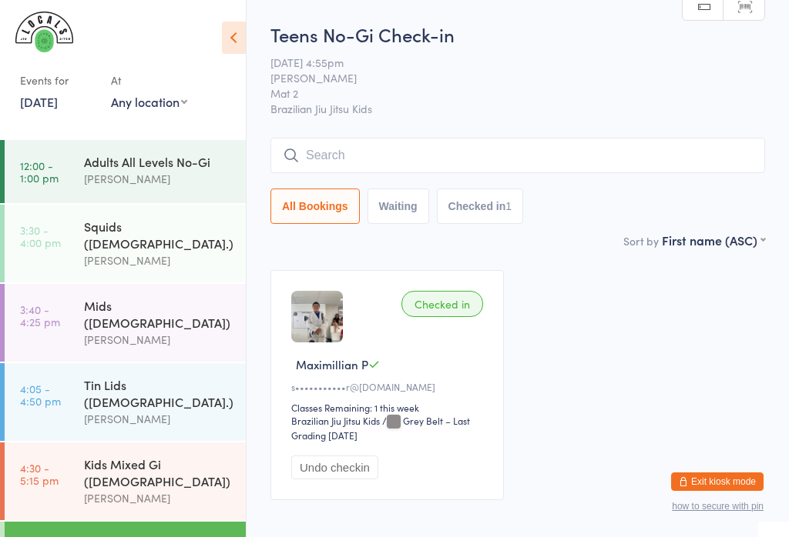
click at [578, 148] on input "search" at bounding box center [517, 155] width 494 height 35
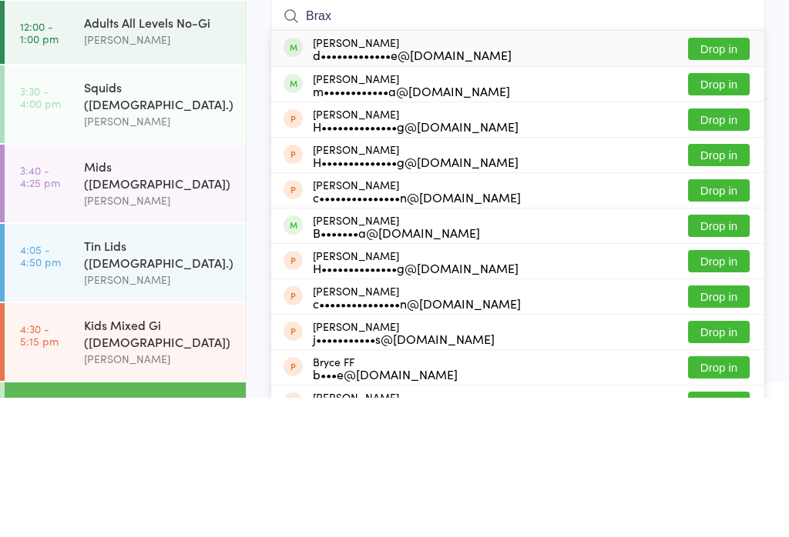
type input "Brax"
click at [731, 177] on button "Drop in" at bounding box center [719, 188] width 62 height 22
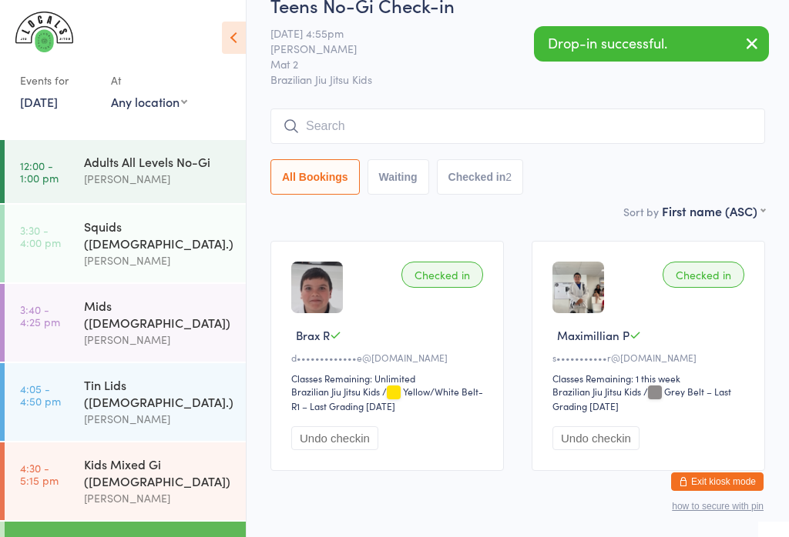
scroll to position [27, 0]
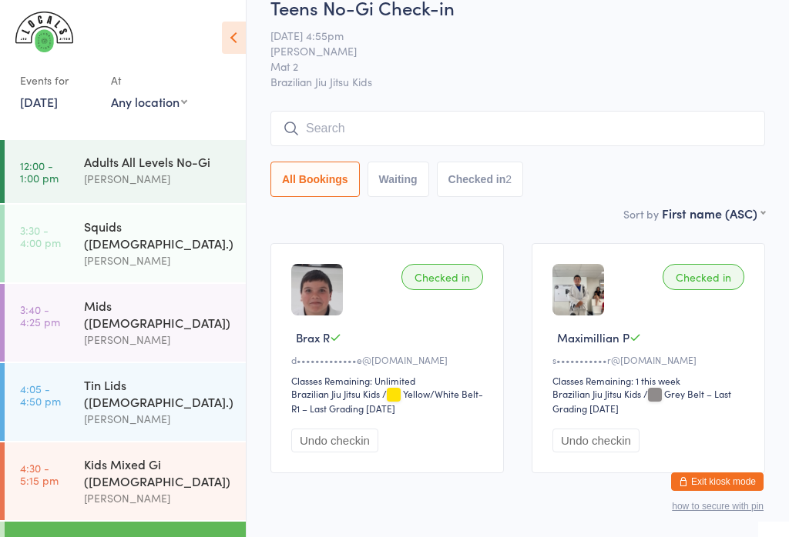
click at [445, 96] on div "Teens No-Gi Check-in [DATE] 4:55pm [PERSON_NAME] Mat 2 Brazilian Jiu Jitsu Kids…" at bounding box center [517, 100] width 494 height 210
click at [447, 107] on div "Teens No-Gi Check-in [DATE] 4:55pm [PERSON_NAME] Mat 2 Brazilian Jiu Jitsu Kids…" at bounding box center [517, 100] width 494 height 210
click at [601, 139] on input "search" at bounding box center [517, 128] width 494 height 35
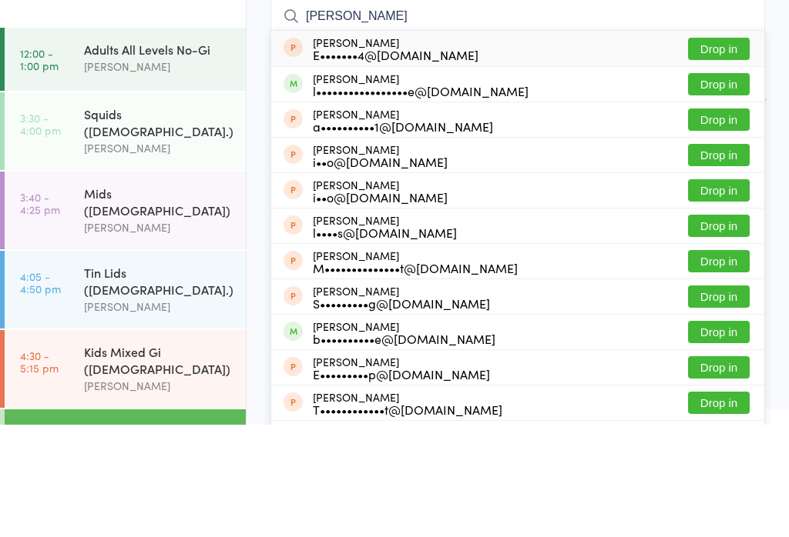
type input "[PERSON_NAME]"
click at [732, 186] on button "Drop in" at bounding box center [719, 197] width 62 height 22
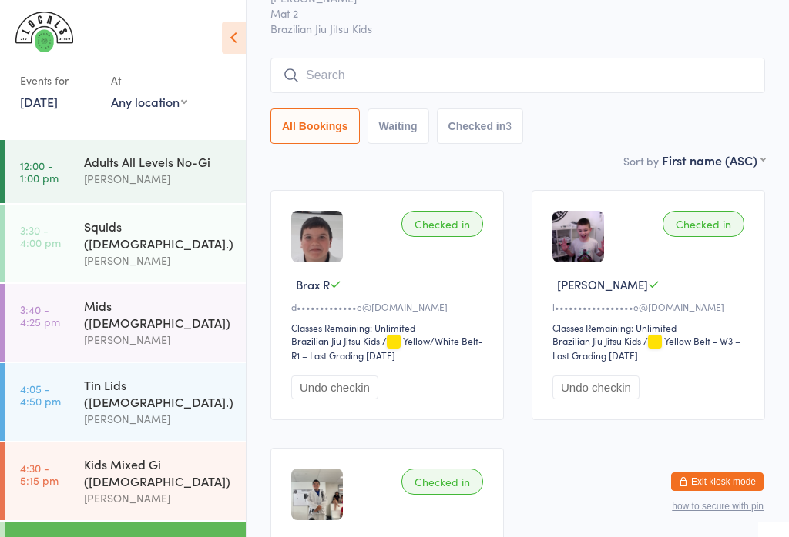
click at [400, 56] on div "Teens No-Gi Check-in [DATE] 4:55pm [PERSON_NAME] Mat 2 Brazilian Jiu Jitsu Kids…" at bounding box center [517, 46] width 494 height 210
click at [380, 43] on div "Teens No-Gi Check-in [DATE] 4:55pm [PERSON_NAME] Mat 2 Brazilian Jiu Jitsu Kids…" at bounding box center [517, 46] width 494 height 210
click at [358, 80] on input "search" at bounding box center [517, 75] width 494 height 35
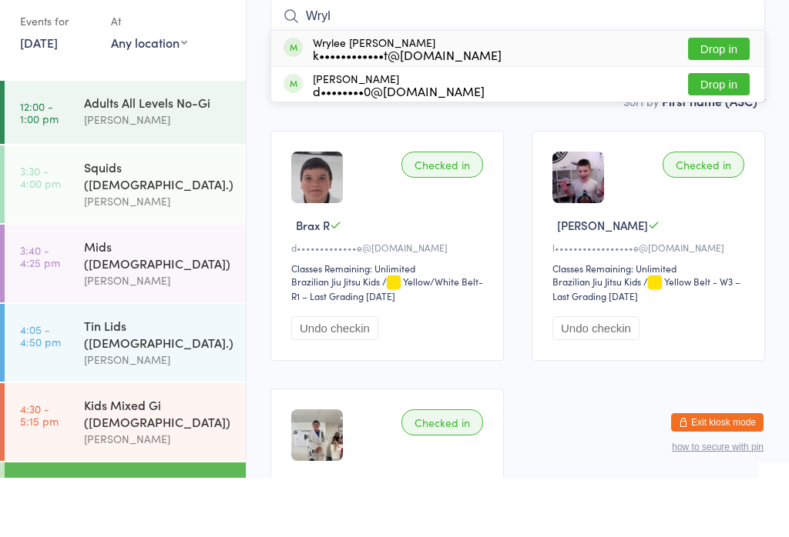
type input "Wryl"
click at [735, 97] on button "Drop in" at bounding box center [719, 108] width 62 height 22
